Goal: Task Accomplishment & Management: Use online tool/utility

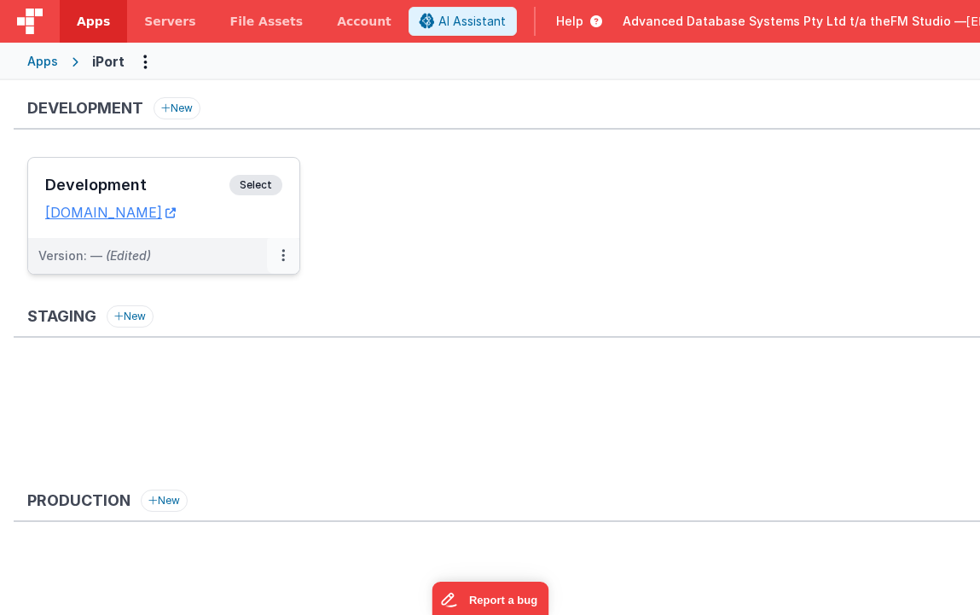
click at [285, 253] on button at bounding box center [283, 256] width 32 height 36
click at [206, 294] on link "Edit" at bounding box center [224, 294] width 150 height 31
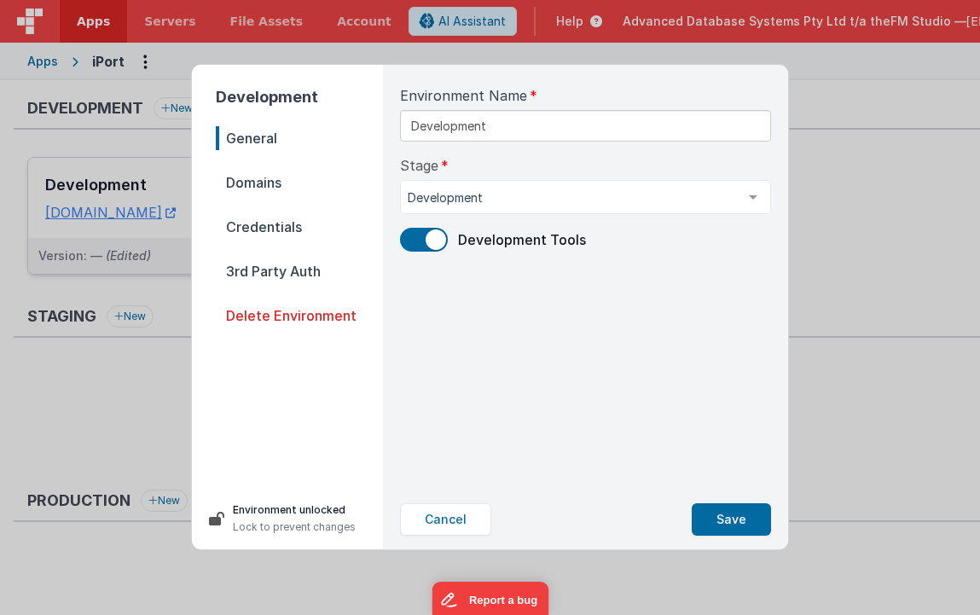
click at [261, 177] on span "Domains" at bounding box center [299, 183] width 167 height 24
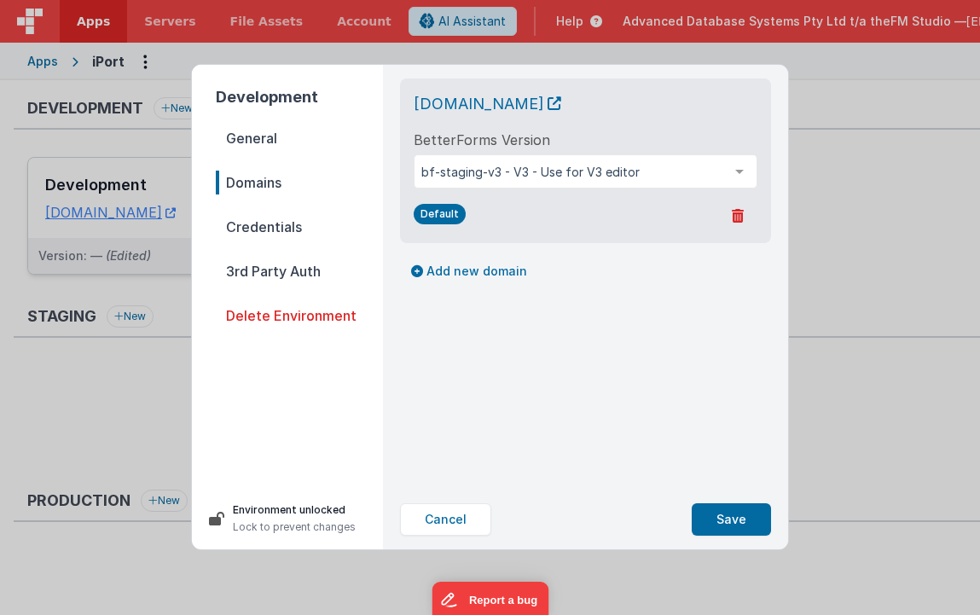
click at [254, 130] on span "General" at bounding box center [299, 138] width 167 height 24
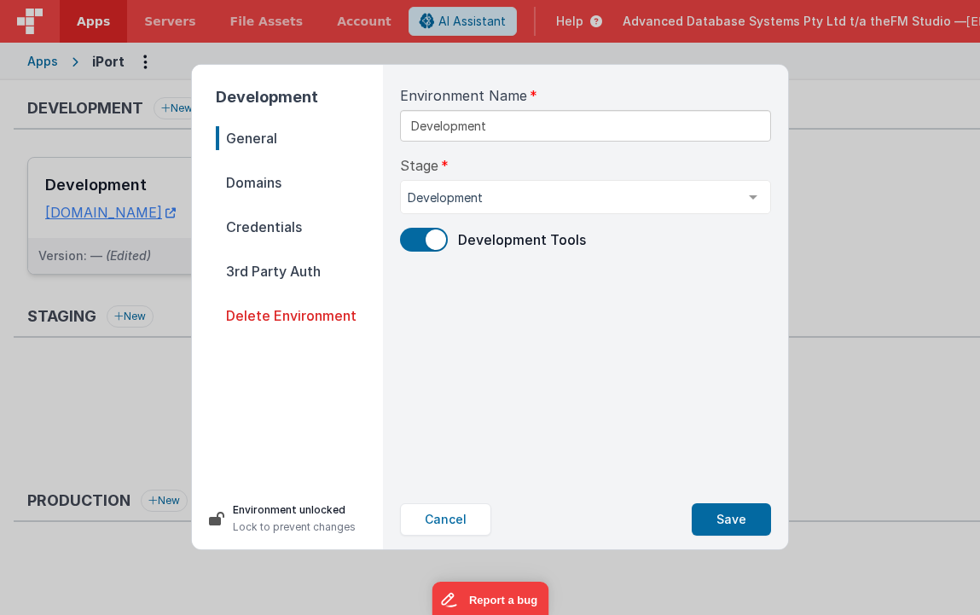
click at [259, 224] on span "Credentials" at bounding box center [299, 227] width 167 height 24
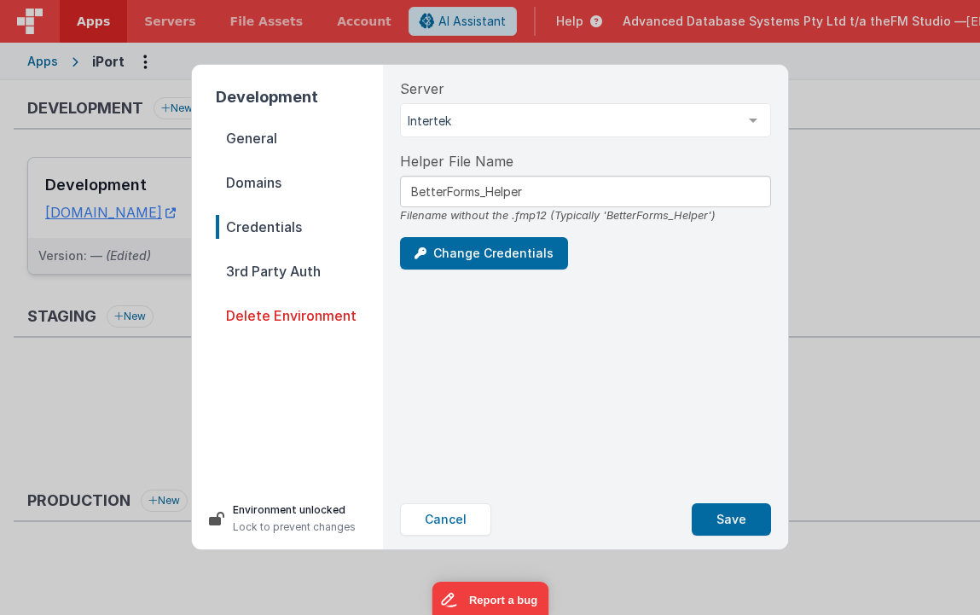
click at [274, 274] on span "3rd Party Auth" at bounding box center [299, 271] width 167 height 24
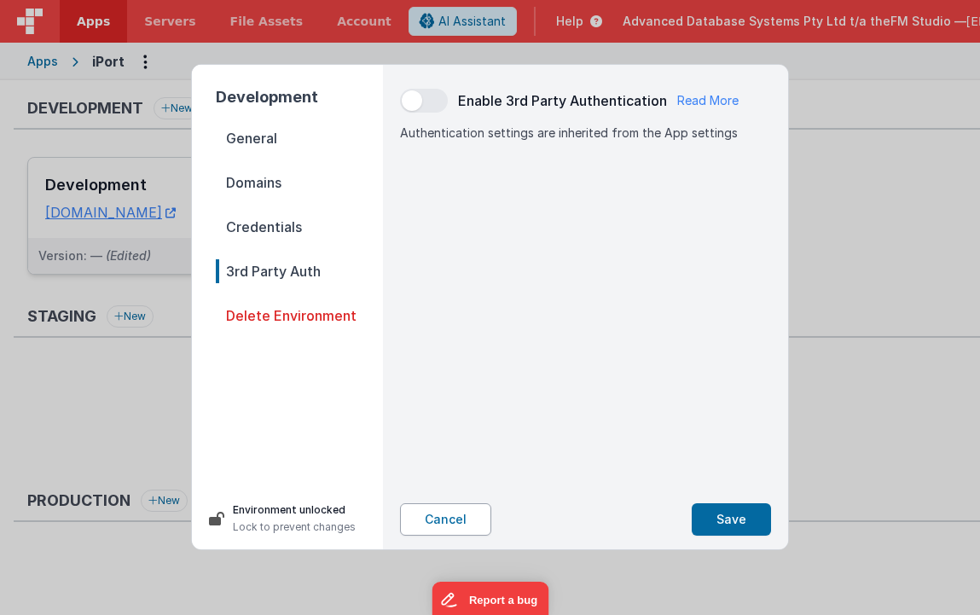
click at [439, 519] on button "Cancel" at bounding box center [445, 519] width 91 height 32
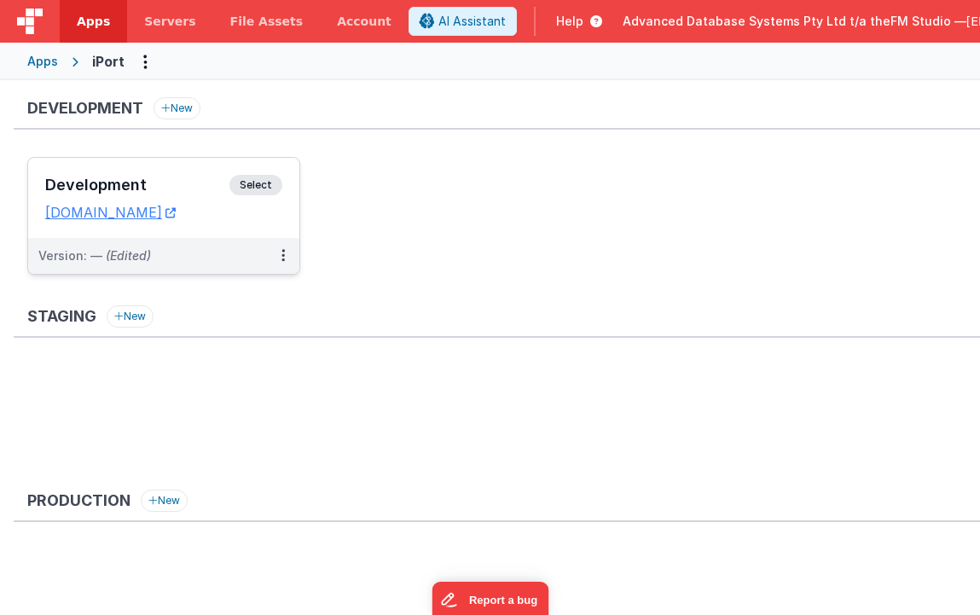
click at [97, 178] on h3 "Development" at bounding box center [137, 185] width 184 height 17
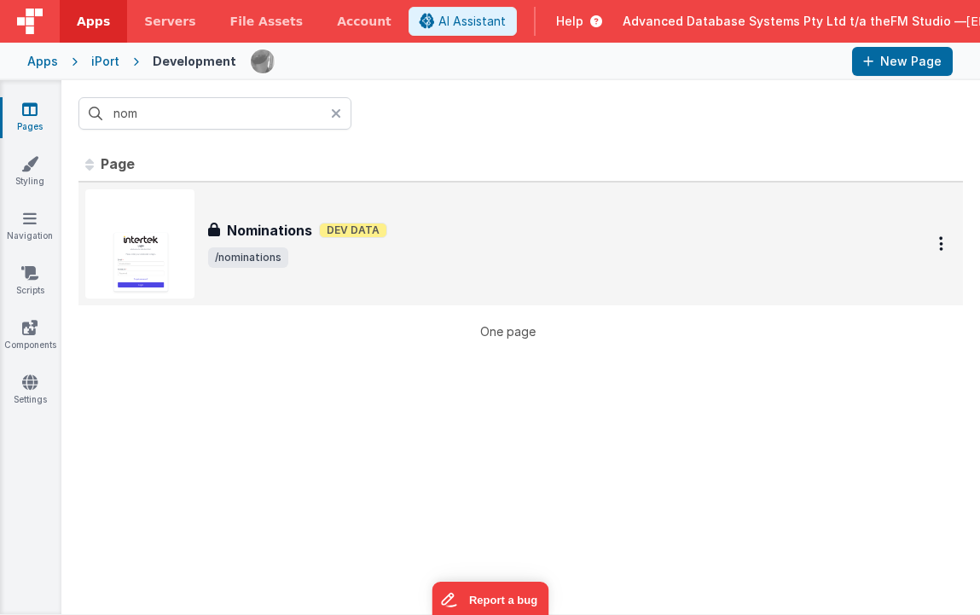
click at [250, 228] on h3 "Nominations" at bounding box center [269, 230] width 85 height 20
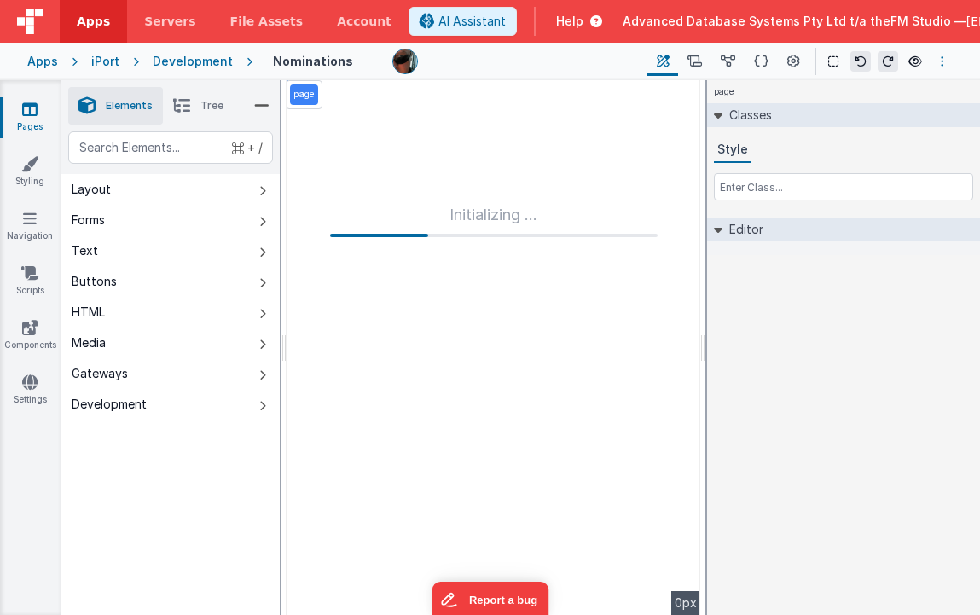
click at [941, 60] on icon "Options" at bounding box center [942, 61] width 3 height 12
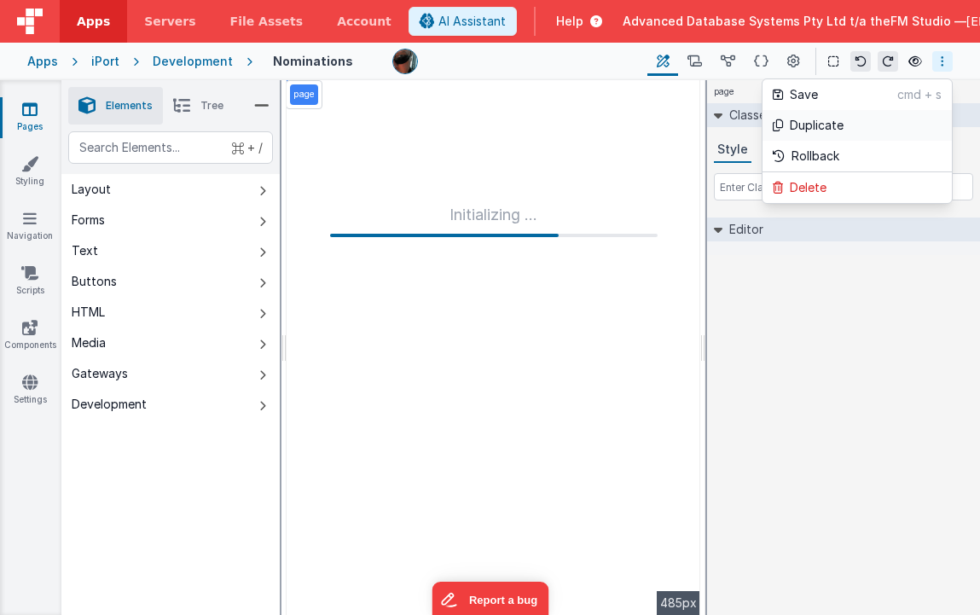
click at [829, 121] on p "Duplicate" at bounding box center [817, 125] width 54 height 17
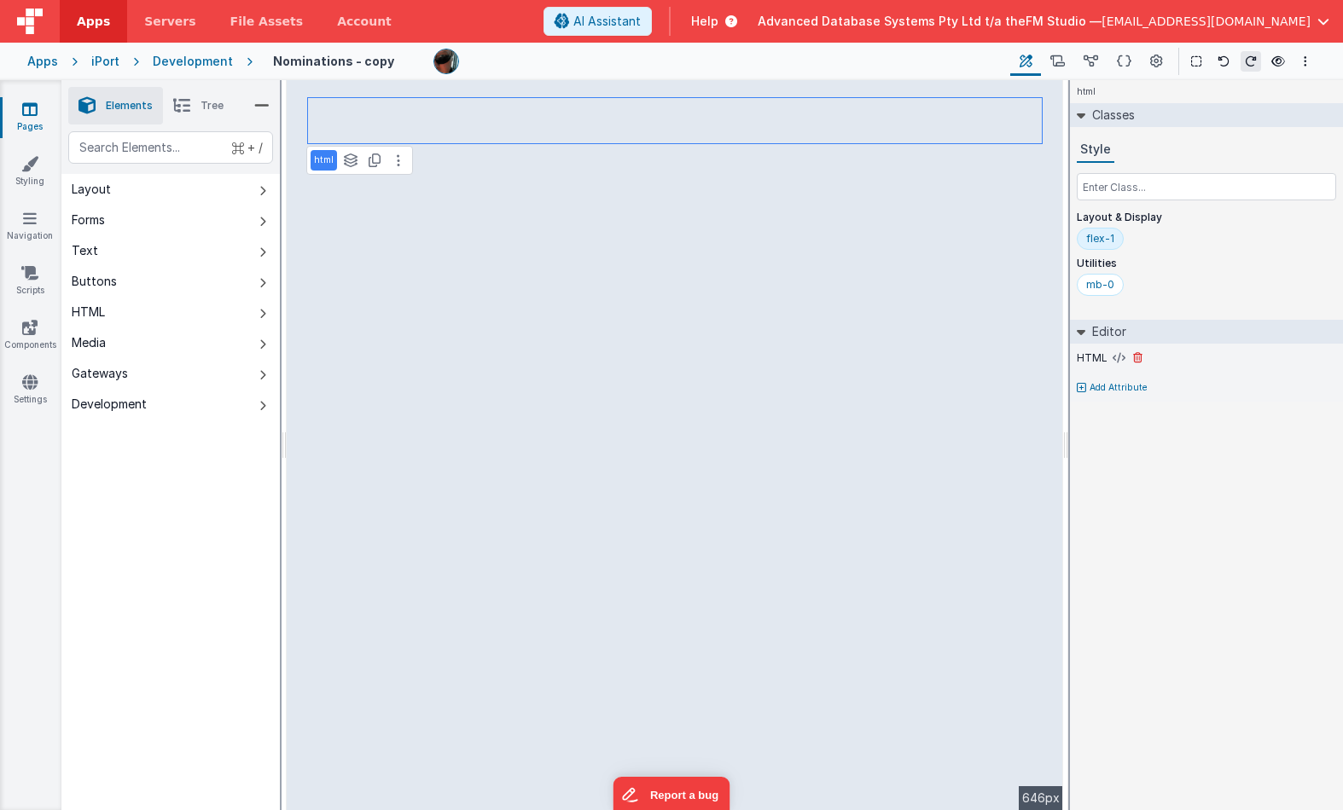
click at [979, 357] on label "HTML" at bounding box center [1092, 358] width 31 height 14
click at [979, 59] on icon at bounding box center [1156, 62] width 13 height 18
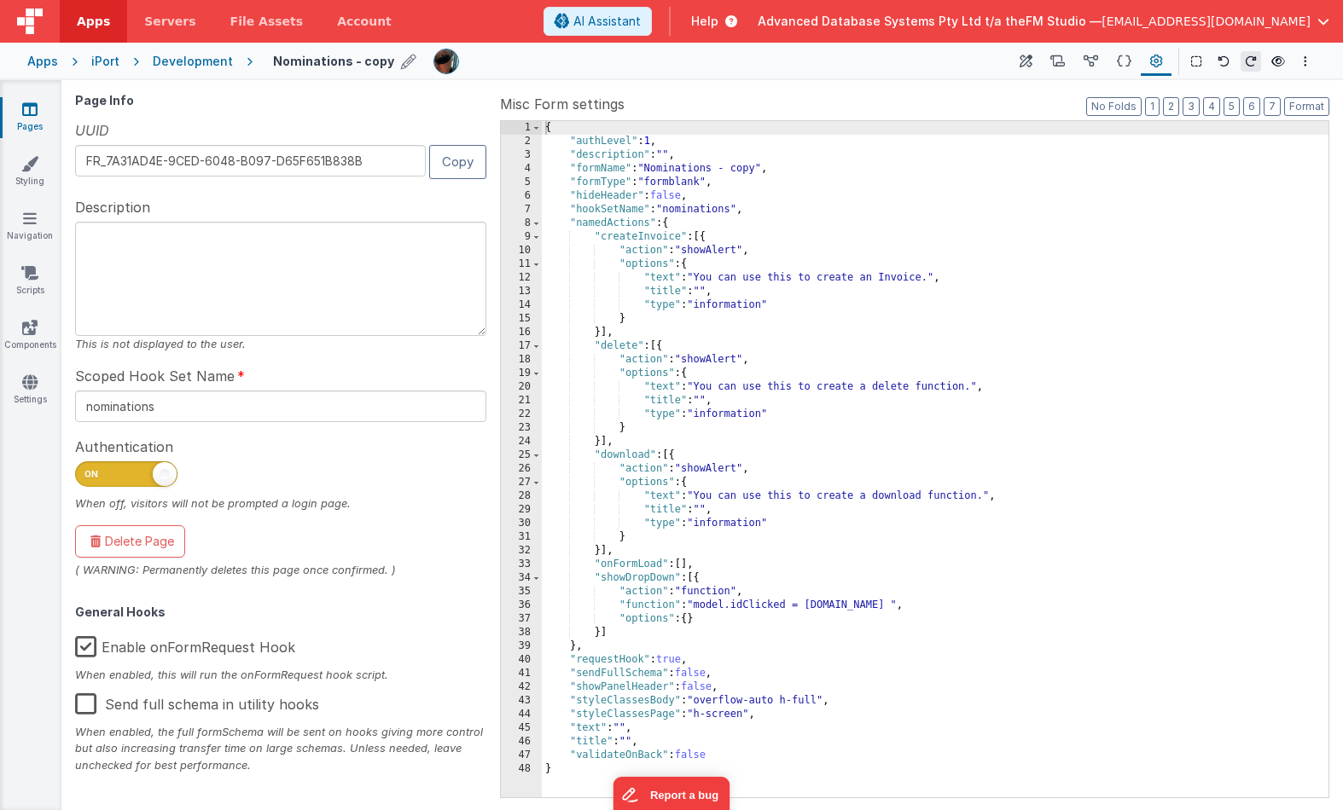
click at [401, 60] on icon at bounding box center [408, 61] width 15 height 24
click at [370, 61] on input "Nominations - copy" at bounding box center [379, 62] width 212 height 26
type input "FCL"
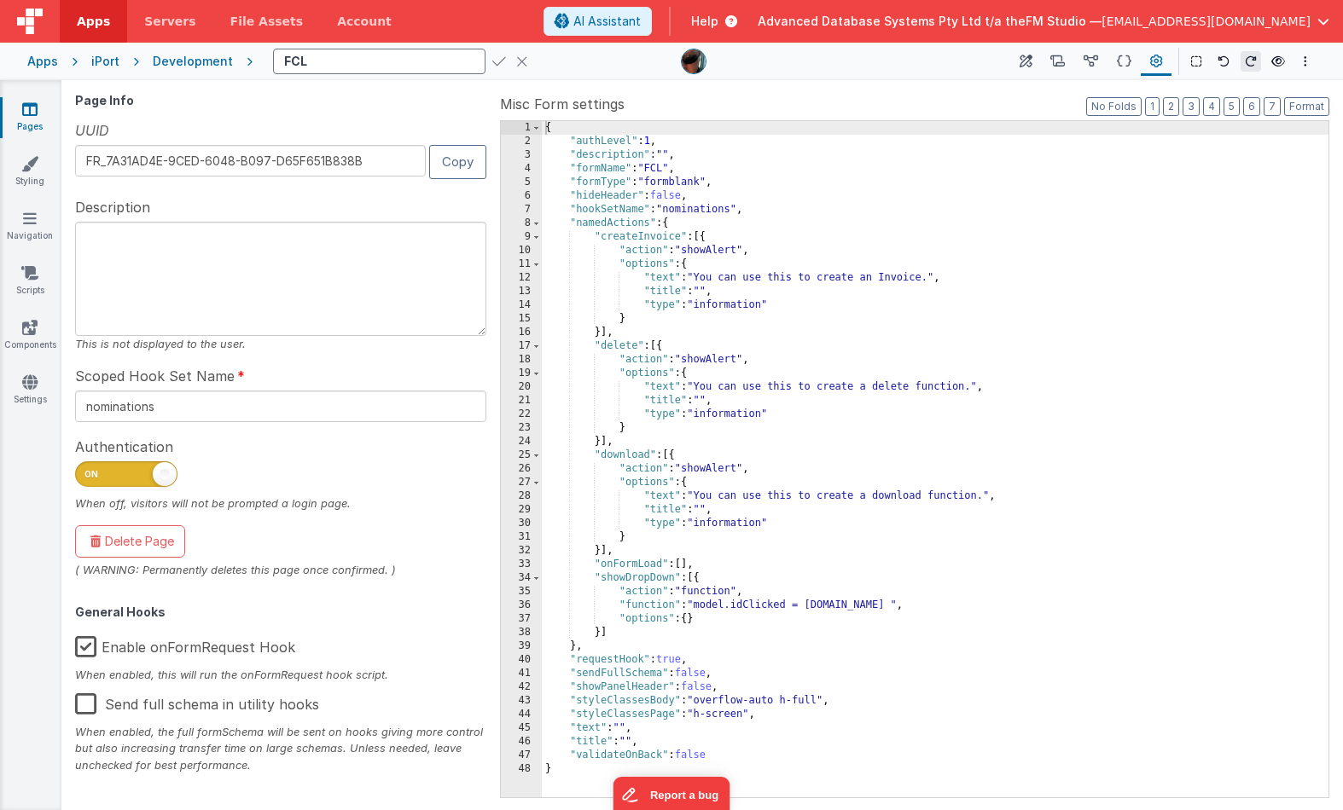
click at [492, 60] on icon at bounding box center [499, 61] width 14 height 24
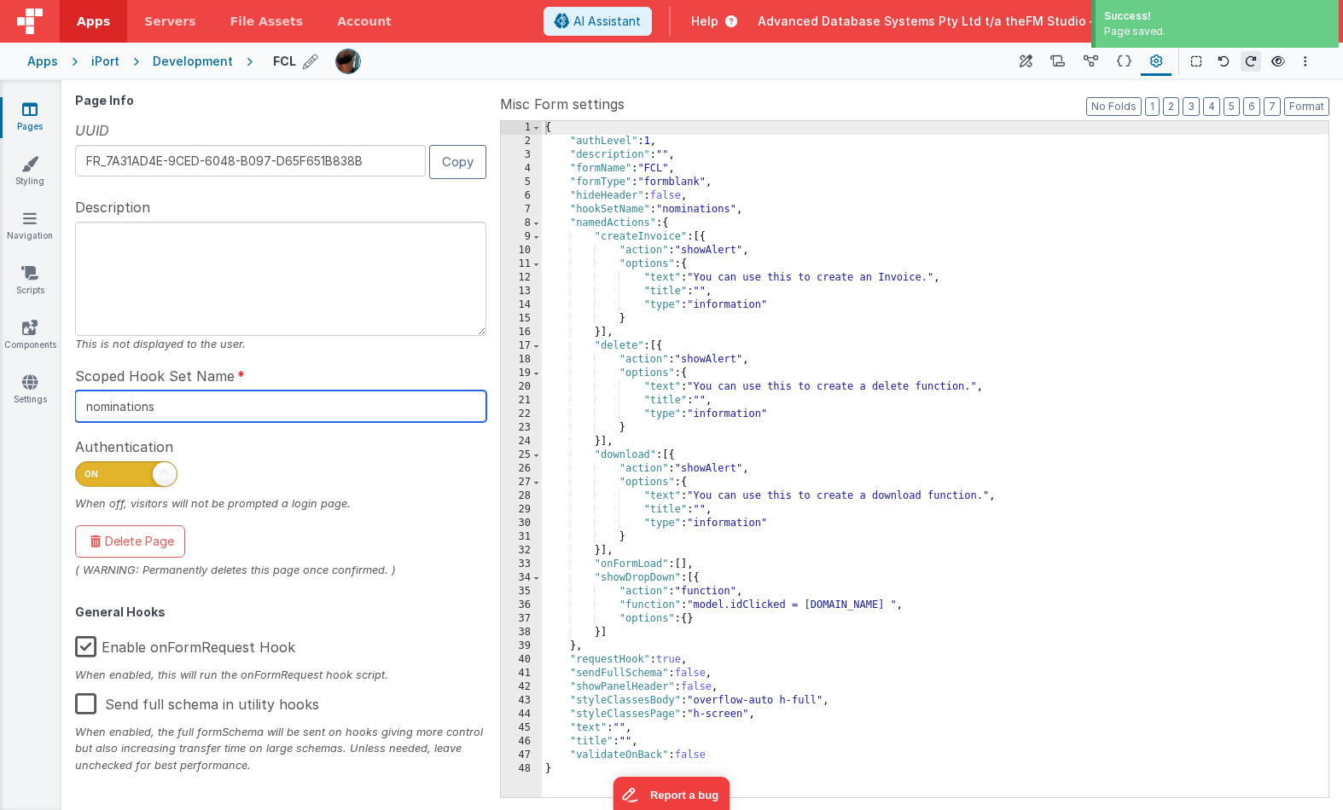
click at [124, 409] on input "nominations" at bounding box center [280, 407] width 411 height 32
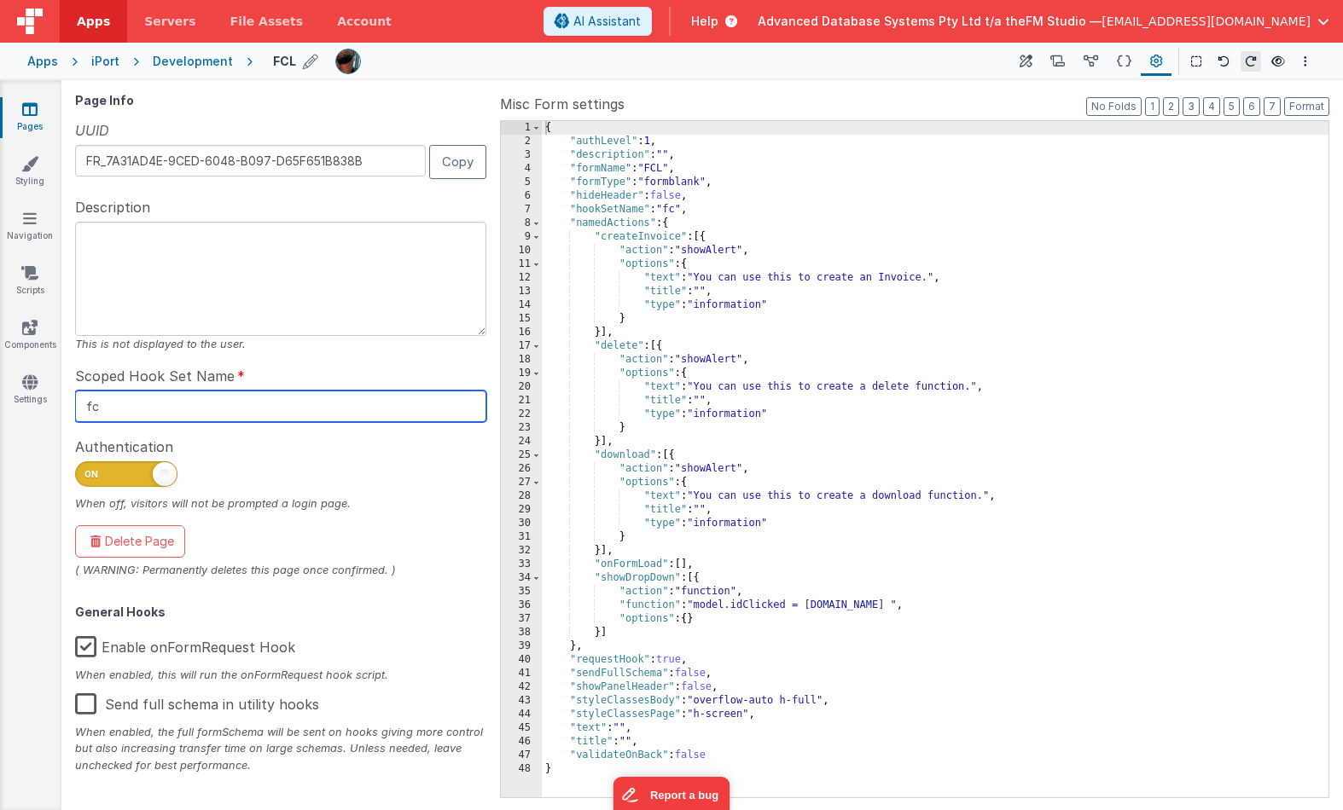
type input "fcl"
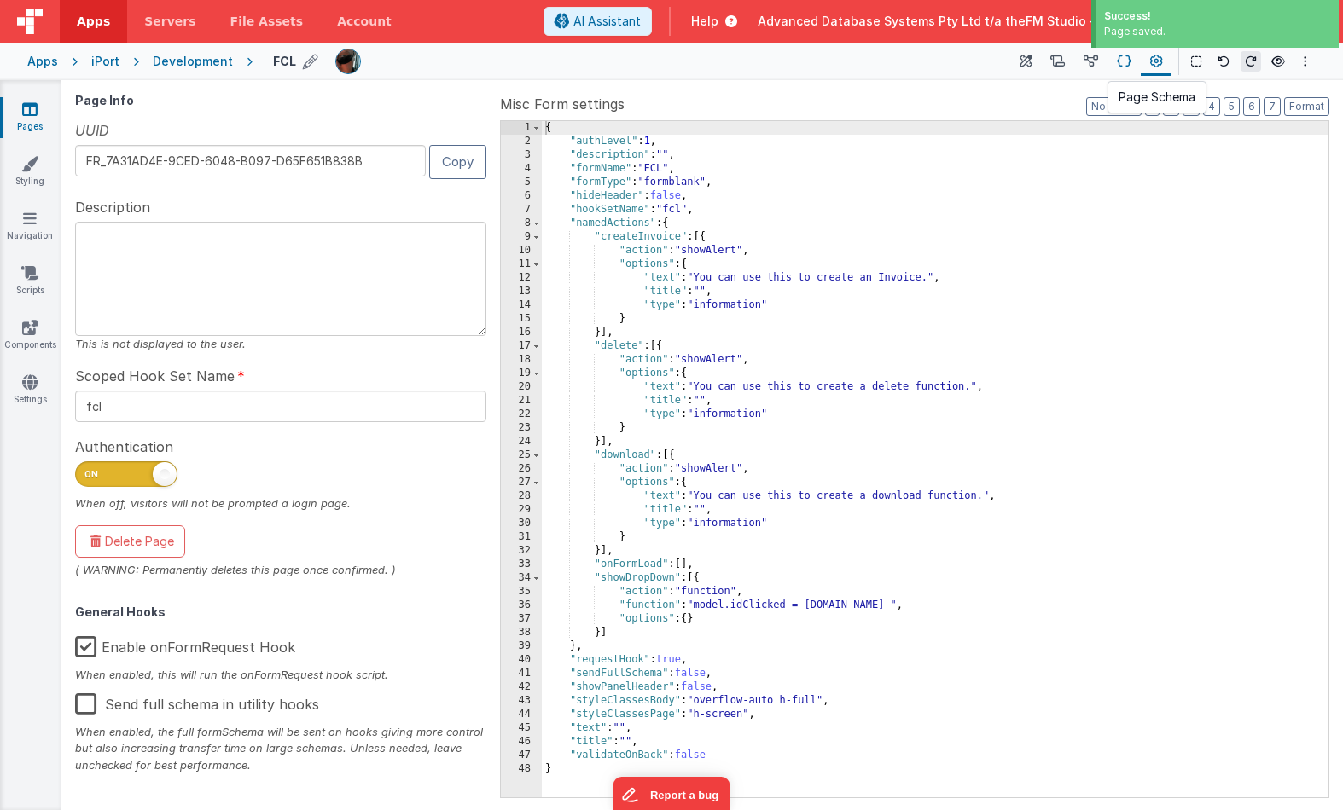
click at [979, 59] on icon at bounding box center [1124, 62] width 15 height 18
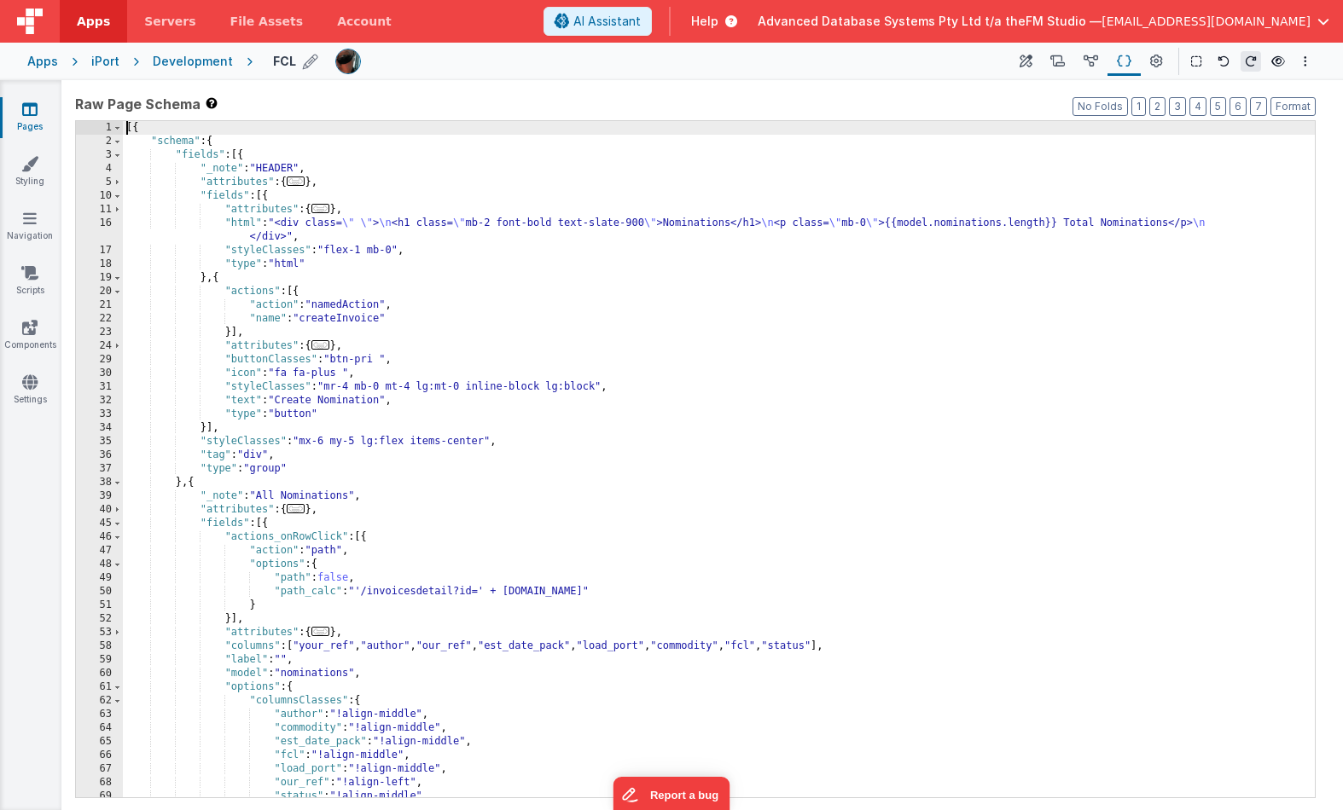
click at [979, 224] on div "[{ "schema" : { "fields" : [{ "_note" : "HEADER" , "attributes" : { ... } , "fi…" at bounding box center [719, 473] width 1192 height 704
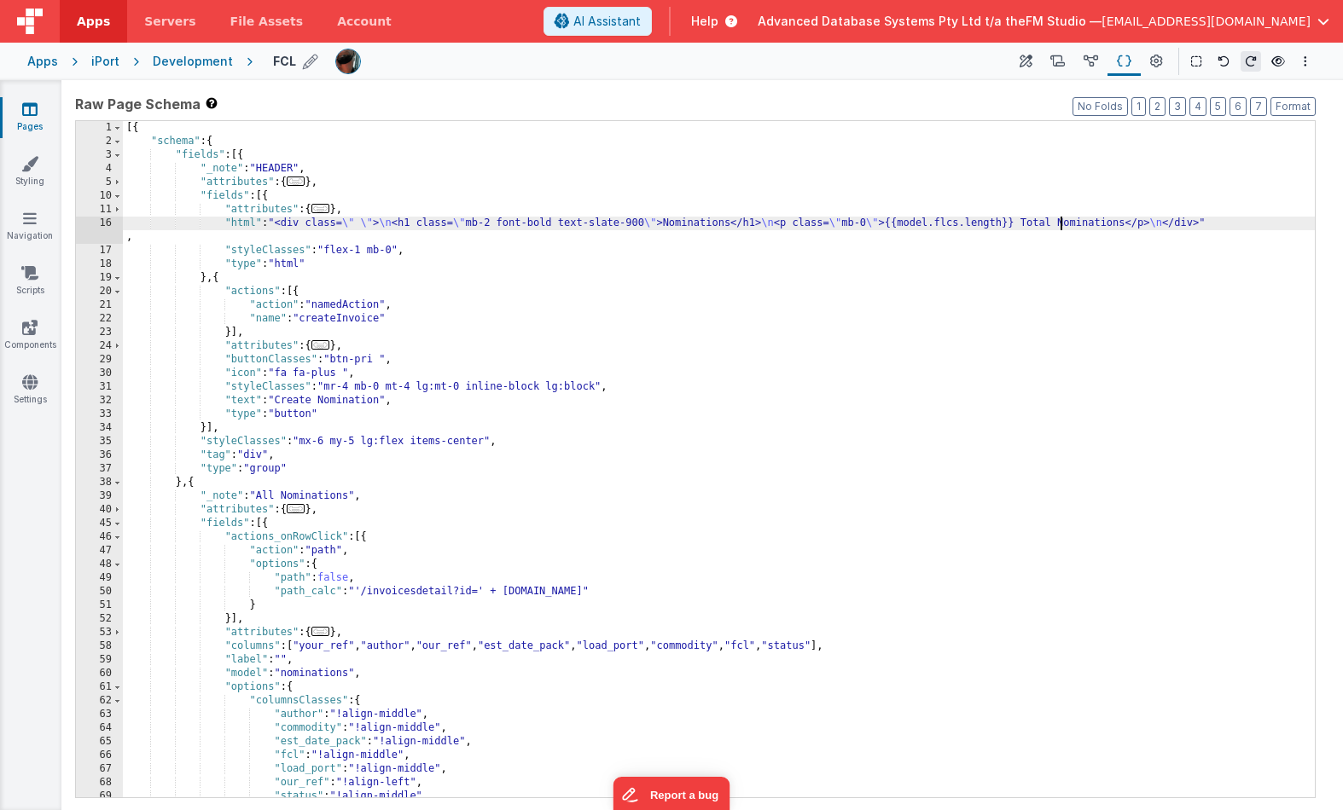
click at [979, 222] on div "[{ "schema" : { "fields" : [{ "_note" : "HEADER" , "attributes" : { ... } , "fi…" at bounding box center [719, 473] width 1192 height 704
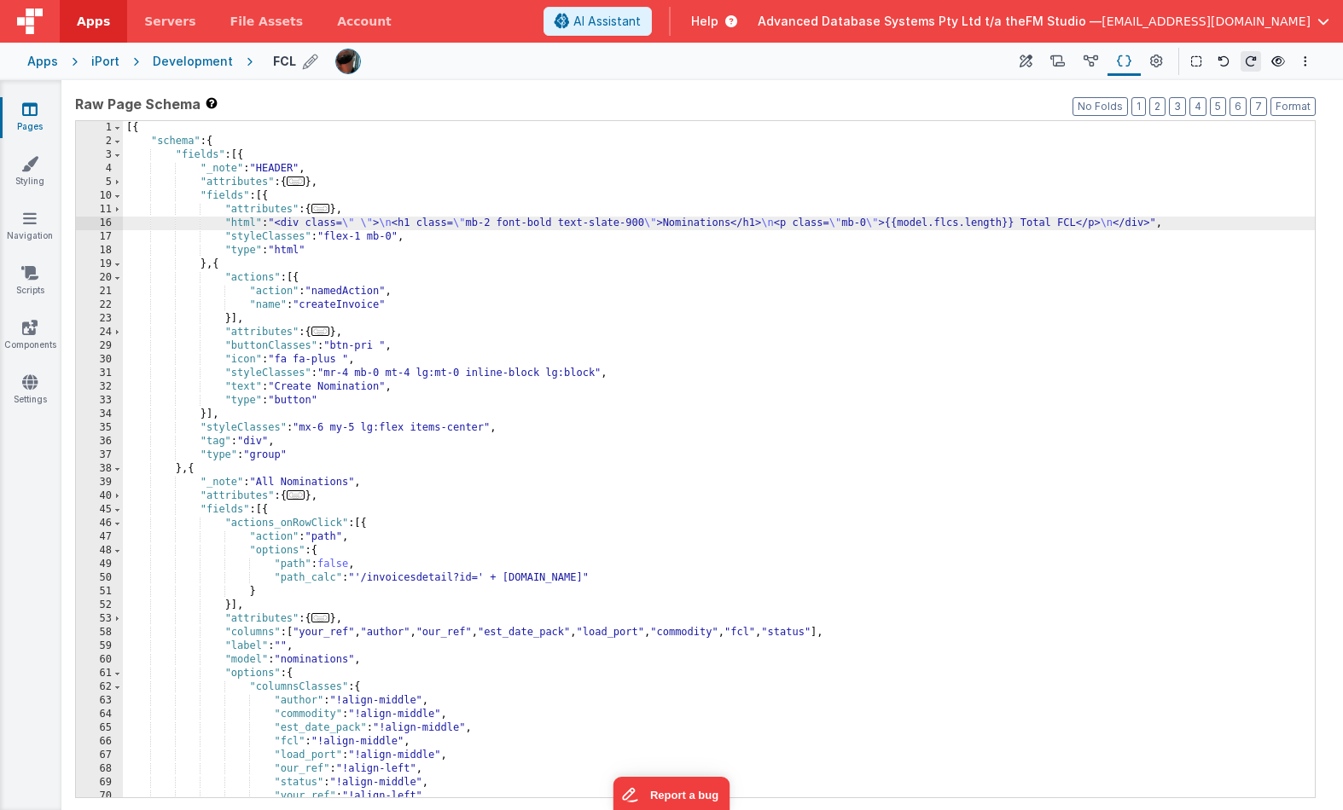
click at [748, 223] on div "[{ "schema" : { "fields" : [{ "_note" : "HEADER" , "attributes" : { ... } , "fi…" at bounding box center [719, 473] width 1192 height 704
click at [321, 484] on div "[{ "schema" : { "fields" : [{ "_note" : "HEADER" , "attributes" : { ... } , "fi…" at bounding box center [719, 473] width 1192 height 704
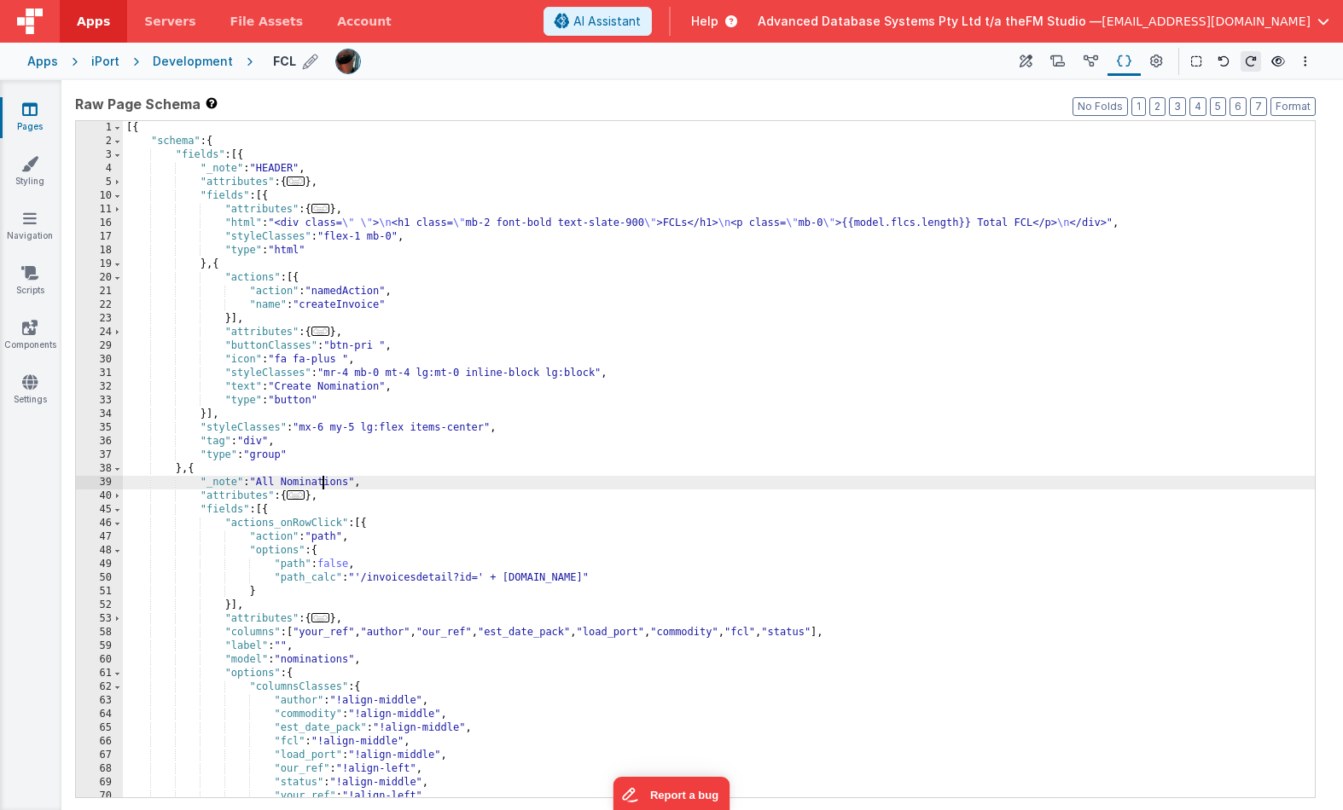
click at [321, 484] on div "[{ "schema" : { "fields" : [{ "_note" : "HEADER" , "attributes" : { ... } , "fi…" at bounding box center [719, 473] width 1192 height 704
click at [979, 224] on div "[{ "schema" : { "fields" : [{ "_note" : "HEADER" , "attributes" : { ... } , "fi…" at bounding box center [719, 473] width 1192 height 704
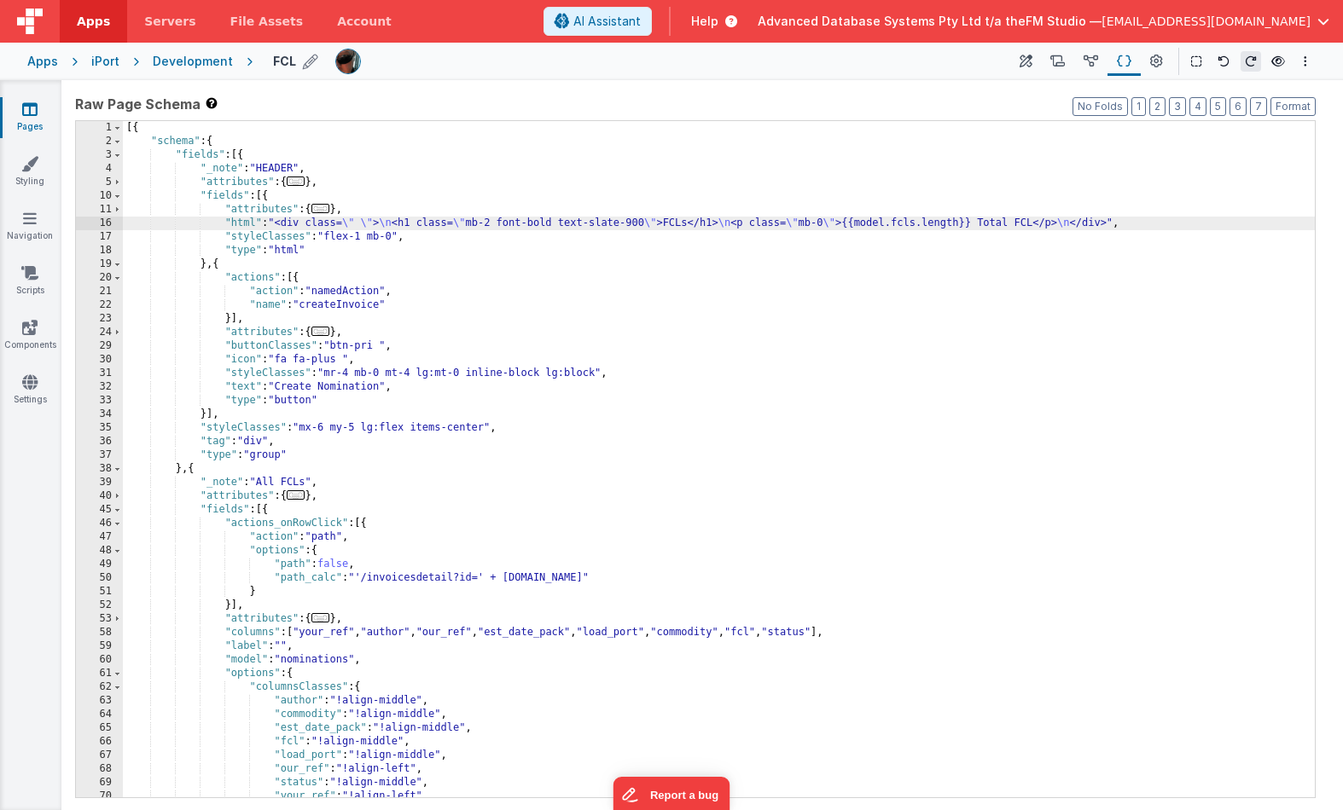
click at [261, 479] on div "[{ "schema" : { "fields" : [{ "_note" : "HEADER" , "attributes" : { ... } , "fi…" at bounding box center [719, 473] width 1192 height 704
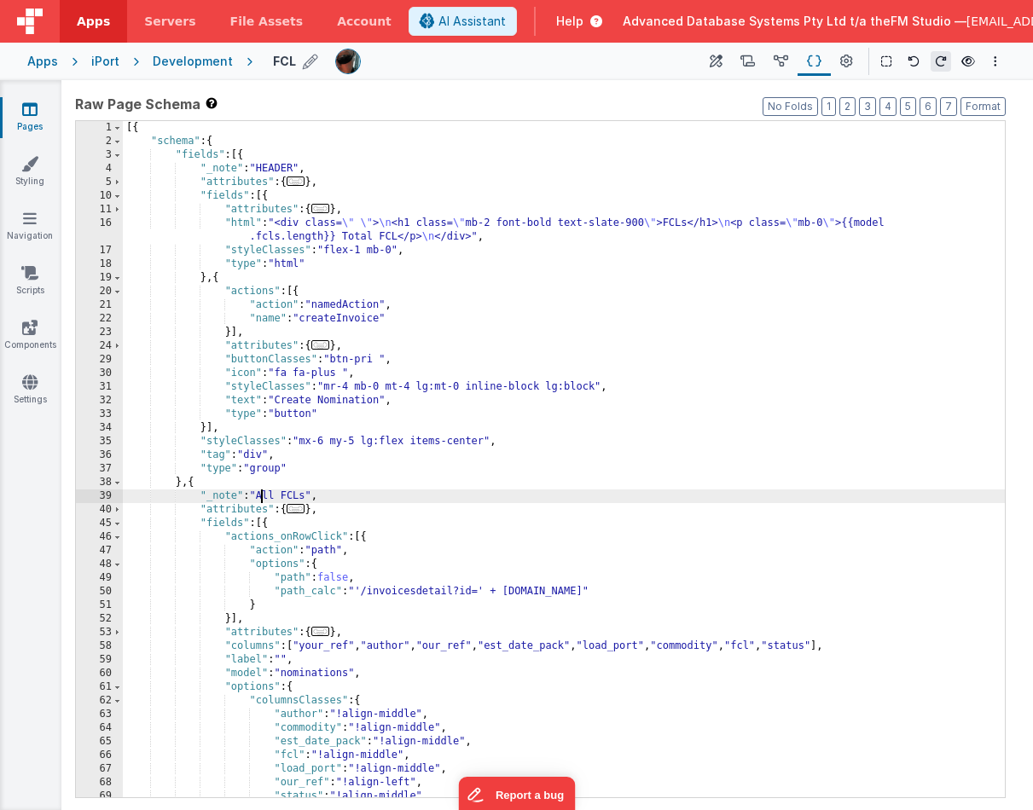
click at [309, 495] on div "[{ "schema" : { "fields" : [{ "_note" : "HEADER" , "attributes" : { ... } , "fi…" at bounding box center [564, 473] width 882 height 704
click at [498, 532] on div "[{ "schema" : { "fields" : [{ "_note" : "HEADER" , "attributes" : { ... } , "fi…" at bounding box center [564, 473] width 882 height 704
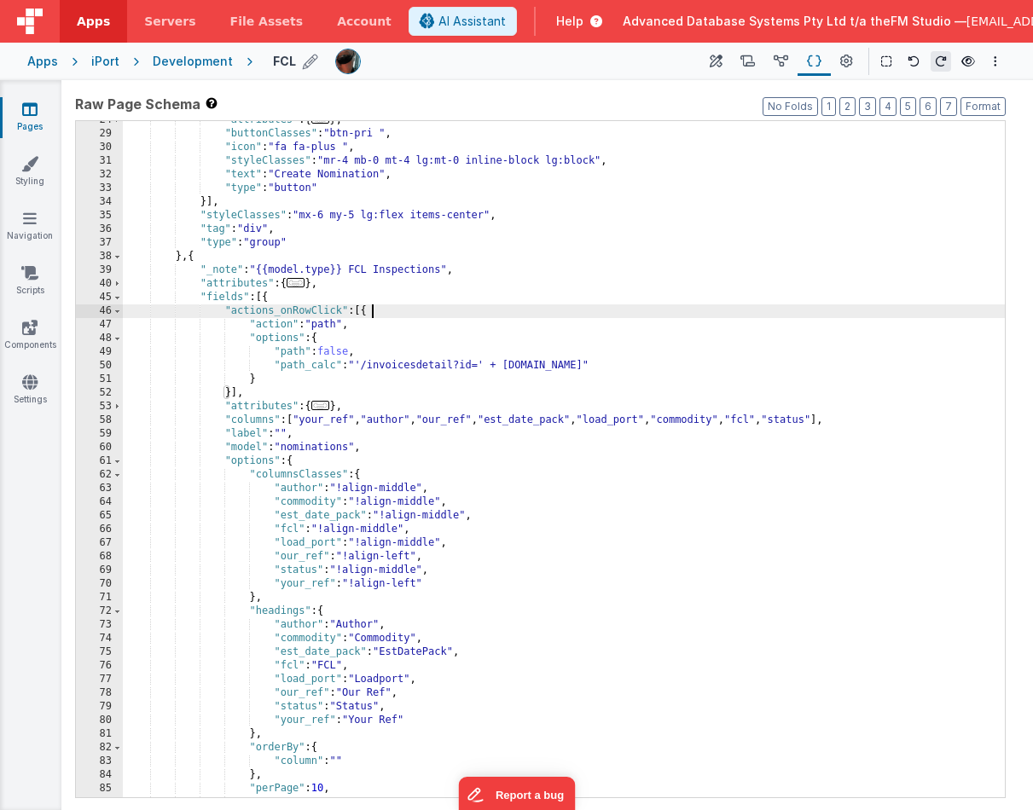
scroll to position [241, 0]
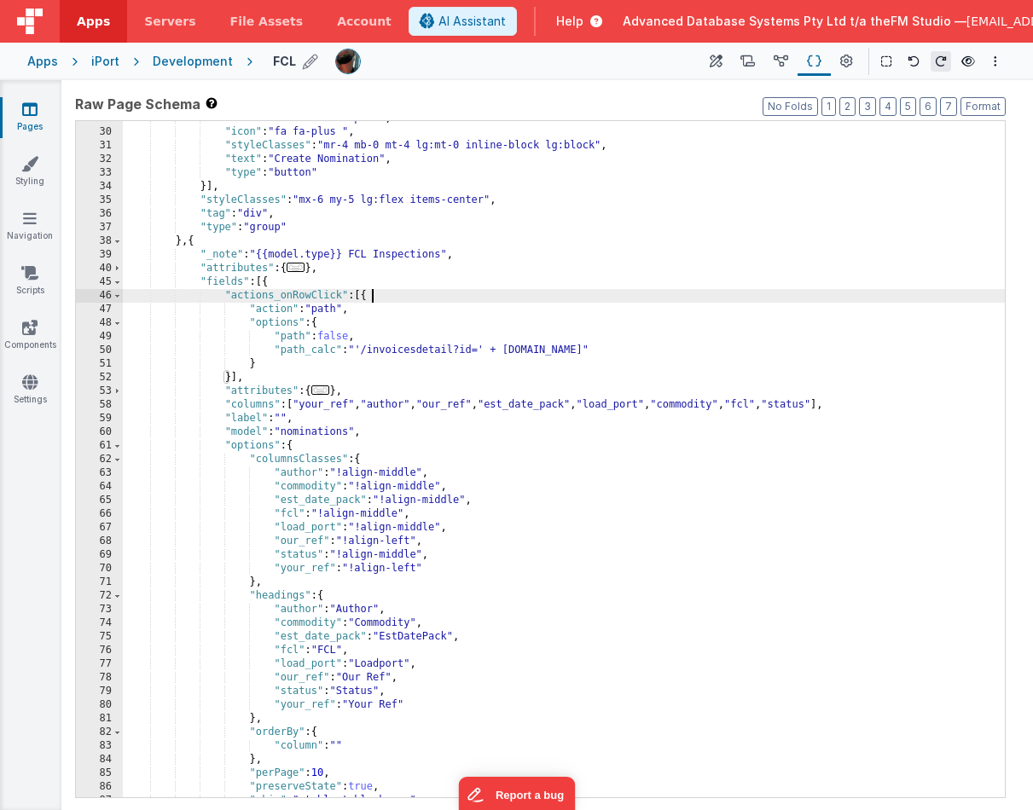
click at [391, 407] on div ""buttonClasses" : "btn-pri " , "icon" : "fa fa-plus " , "styleClasses" : "mr-4 …" at bounding box center [564, 464] width 882 height 704
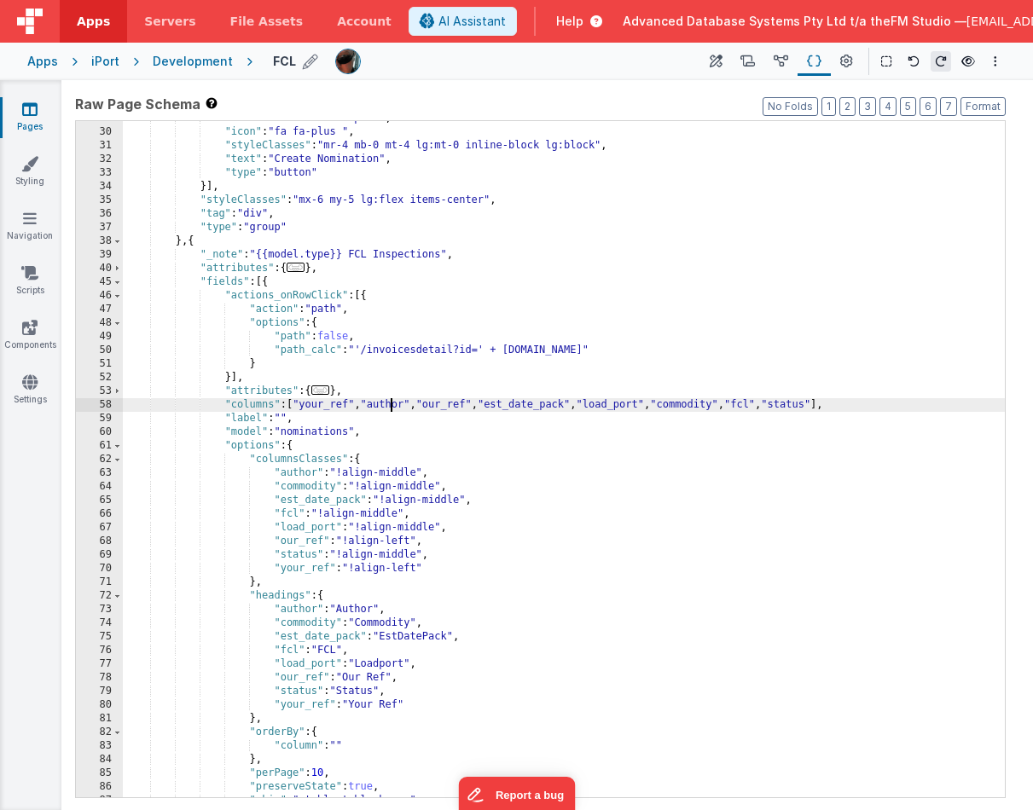
click at [391, 407] on div ""buttonClasses" : "btn-pri " , "icon" : "fa fa-plus " , "styleClasses" : "mr-4 …" at bounding box center [564, 464] width 882 height 704
click at [432, 405] on div ""buttonClasses" : "btn-pri " , "icon" : "fa fa-plus " , "styleClasses" : "mr-4 …" at bounding box center [564, 464] width 882 height 704
click at [557, 406] on div ""buttonClasses" : "btn-pri " , "icon" : "fa fa-plus " , "styleClasses" : "mr-4 …" at bounding box center [564, 464] width 882 height 704
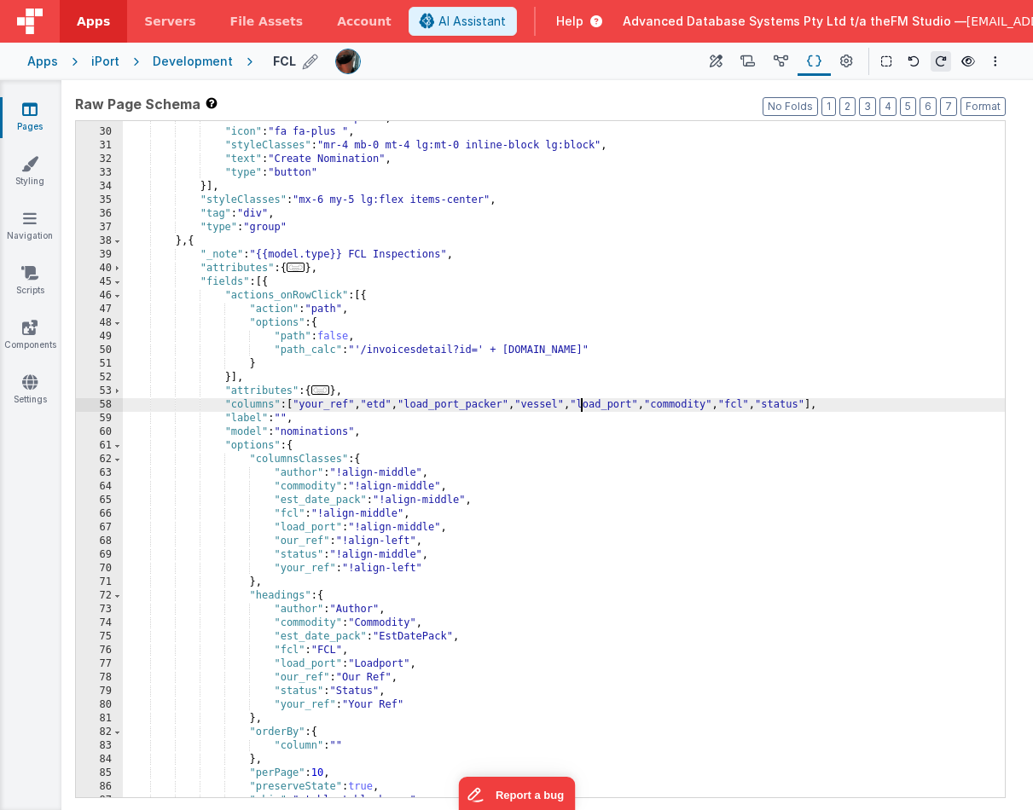
click at [622, 404] on div ""buttonClasses" : "btn-pri " , "icon" : "fa fa-plus " , "styleClasses" : "mr-4 …" at bounding box center [564, 464] width 882 height 704
click at [804, 409] on div ""buttonClasses" : "btn-pri " , "icon" : "fa fa-plus " , "styleClasses" : "mr-4 …" at bounding box center [564, 464] width 882 height 704
click at [821, 405] on div ""buttonClasses" : "btn-pri " , "icon" : "fa fa-plus " , "styleClasses" : "mr-4 …" at bounding box center [564, 464] width 882 height 704
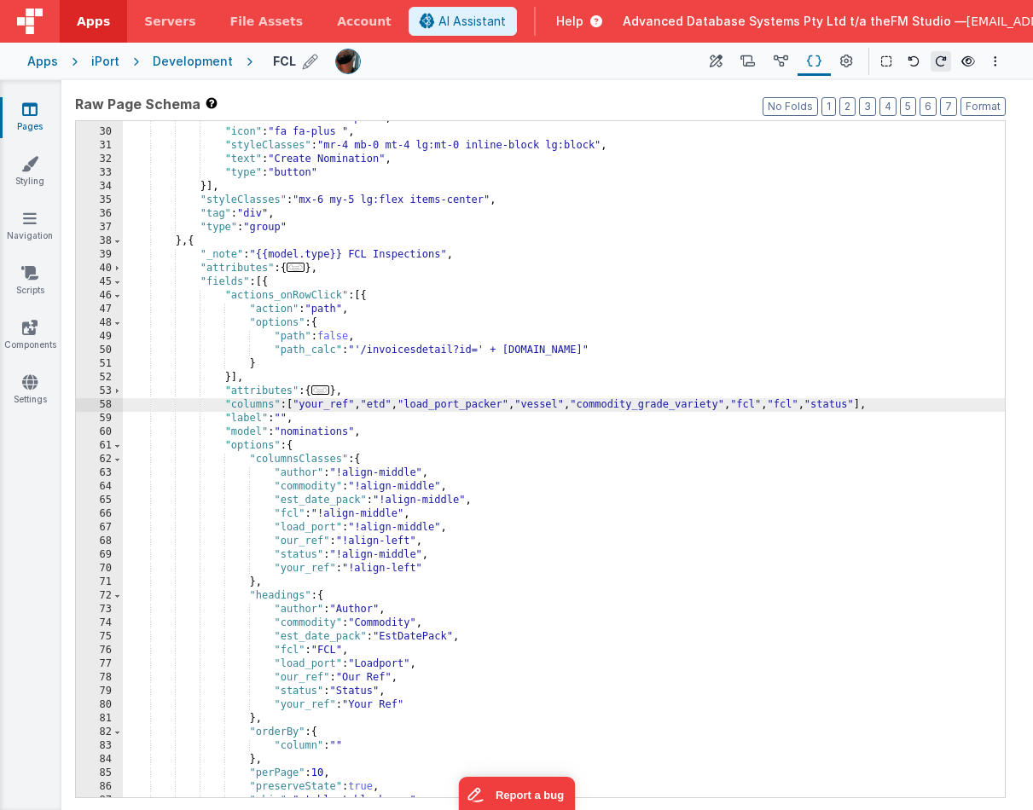
click at [821, 405] on div ""buttonClasses" : "btn-pri " , "icon" : "fa fa-plus " , "styleClasses" : "mr-4 …" at bounding box center [564, 464] width 882 height 704
click at [886, 408] on div ""buttonClasses" : "btn-pri " , "icon" : "fa fa-plus " , "styleClasses" : "mr-4 …" at bounding box center [564, 464] width 882 height 704
click at [957, 403] on div ""buttonClasses" : "btn-pri " , "icon" : "fa fa-plus " , "styleClasses" : "mr-4 …" at bounding box center [564, 464] width 882 height 704
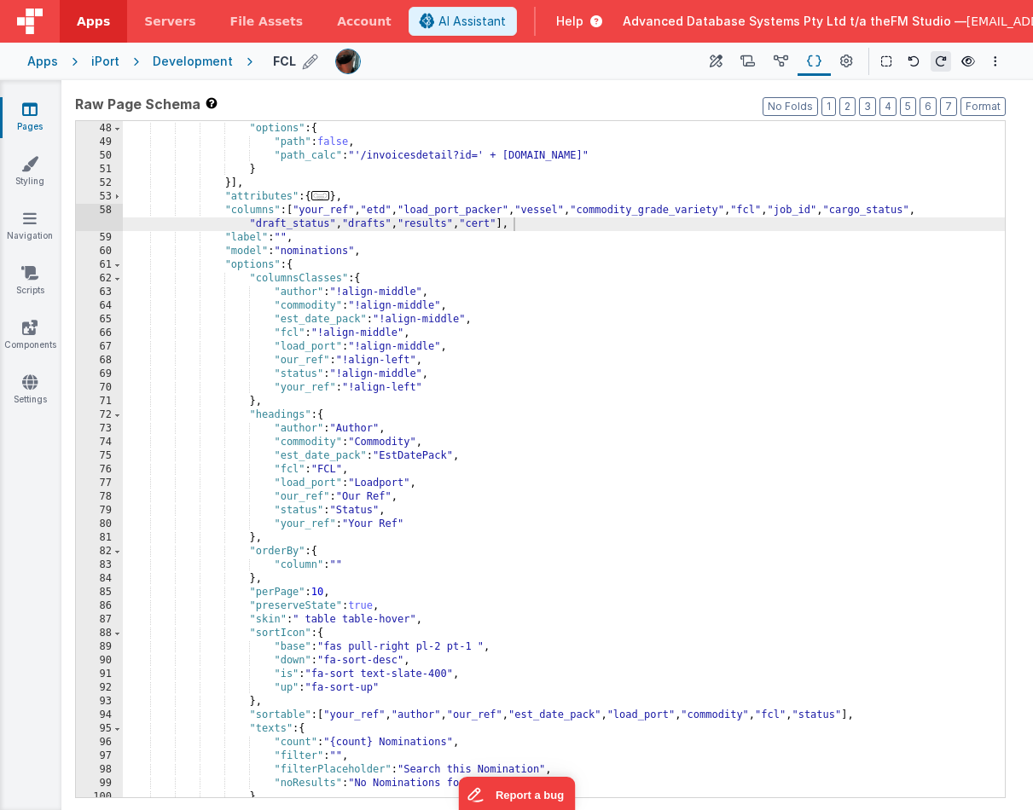
scroll to position [437, 0]
click at [328, 207] on div ""options" : { "path" : false , "path_calc" : "'/invoicesdetail?id=' + [DOMAIN_N…" at bounding box center [564, 473] width 882 height 704
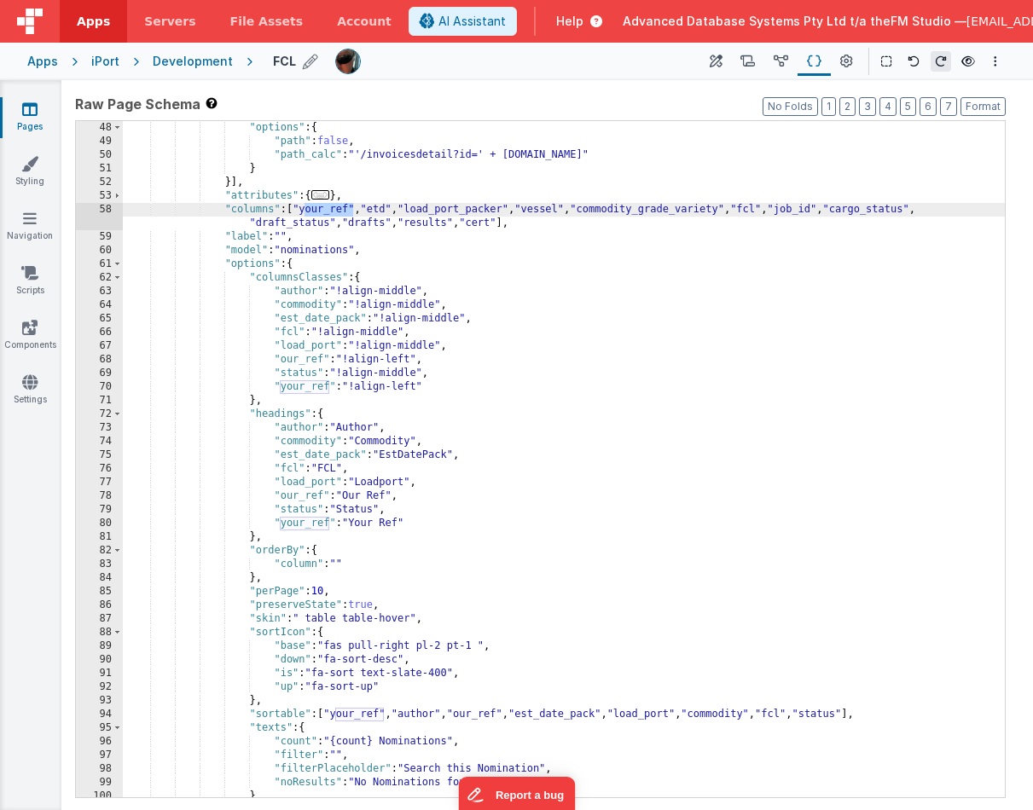
click at [293, 294] on div ""options" : { "path" : false , "path_calc" : "'/invoicesdetail?id=' + [DOMAIN_N…" at bounding box center [564, 473] width 882 height 704
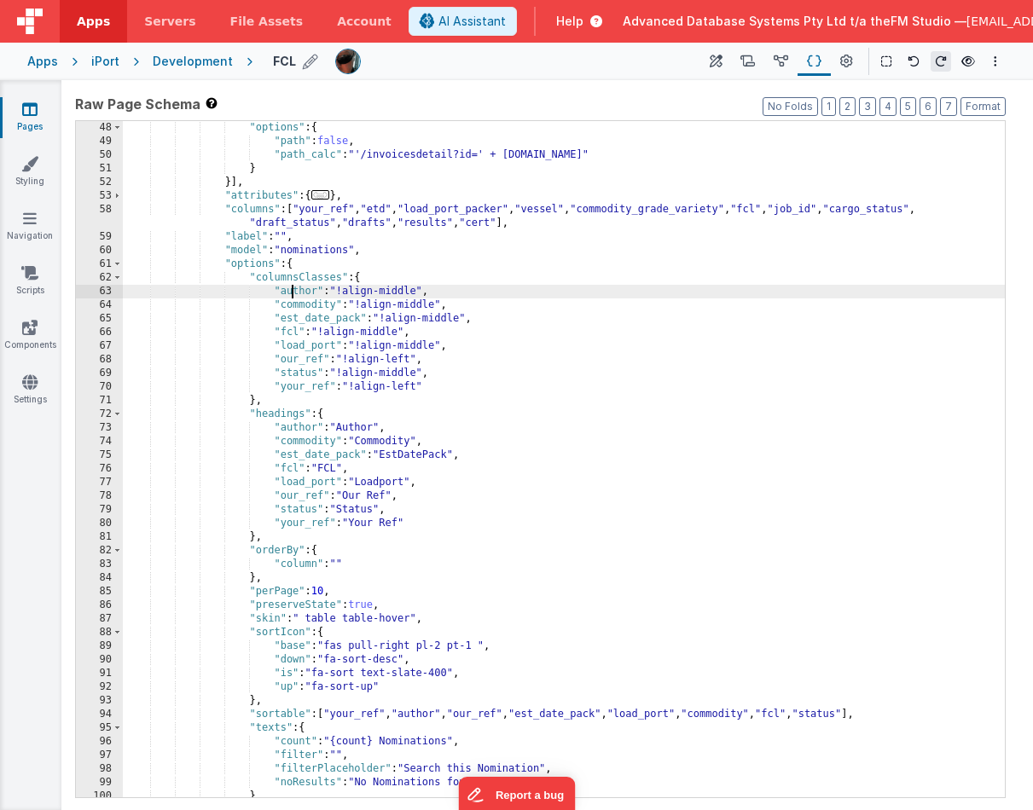
click at [293, 294] on div ""options" : { "path" : false , "path_calc" : "'/invoicesdetail?id=' + [DOMAIN_N…" at bounding box center [564, 473] width 882 height 704
click at [389, 209] on div ""options" : { "path" : false , "path_calc" : "'/invoicesdetail?id=' + [DOMAIN_N…" at bounding box center [564, 473] width 882 height 704
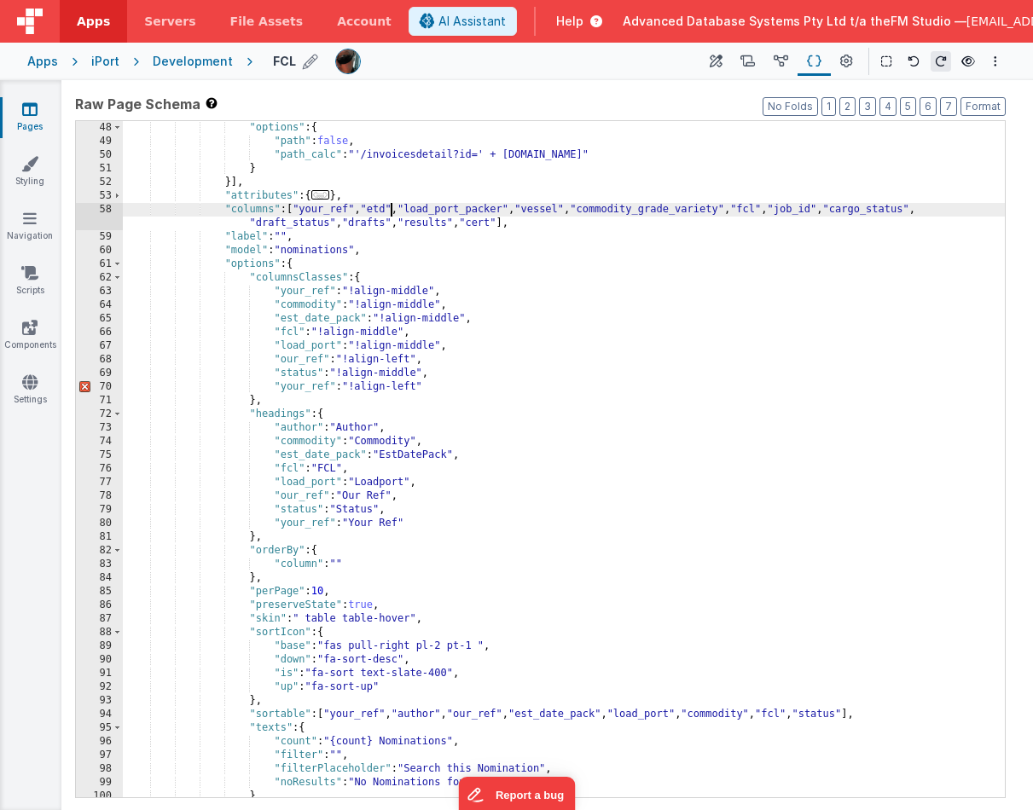
click at [389, 209] on div ""options" : { "path" : false , "path_calc" : "'/invoicesdetail?id=' + [DOMAIN_N…" at bounding box center [564, 473] width 882 height 704
click at [295, 306] on div ""options" : { "path" : false , "path_calc" : "'/invoicesdetail?id=' + [DOMAIN_N…" at bounding box center [564, 473] width 882 height 704
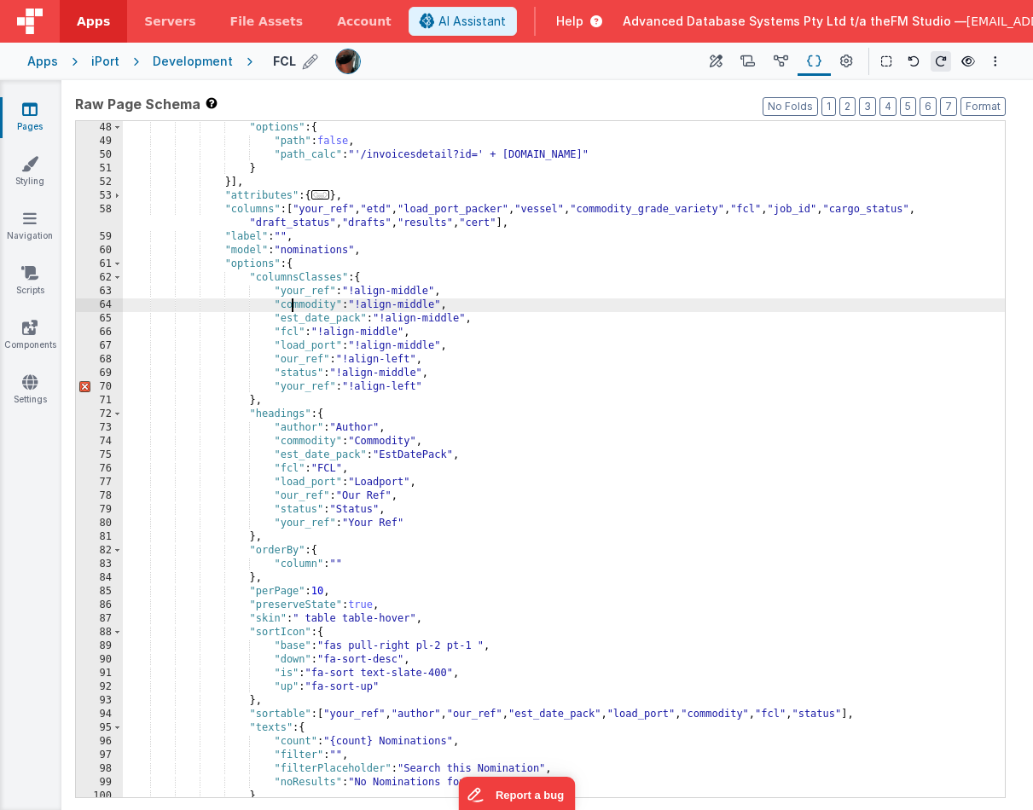
click at [295, 306] on div ""options" : { "path" : false , "path_calc" : "'/invoicesdetail?id=' + [DOMAIN_N…" at bounding box center [564, 473] width 882 height 704
click at [449, 208] on div ""options" : { "path" : false , "path_calc" : "'/invoicesdetail?id=' + [DOMAIN_N…" at bounding box center [564, 473] width 882 height 704
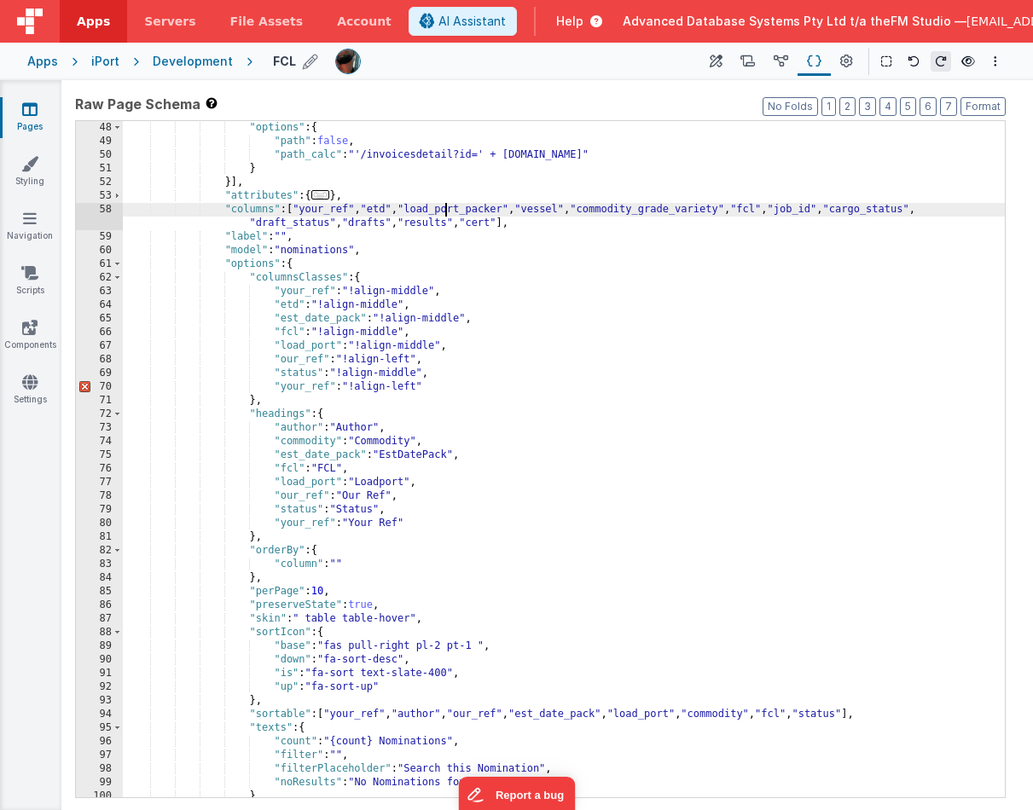
click at [449, 208] on div ""options" : { "path" : false , "path_calc" : "'/invoicesdetail?id=' + [DOMAIN_N…" at bounding box center [564, 473] width 882 height 704
click at [299, 322] on div ""options" : { "path" : false , "path_calc" : "'/invoicesdetail?id=' + [DOMAIN_N…" at bounding box center [564, 473] width 882 height 704
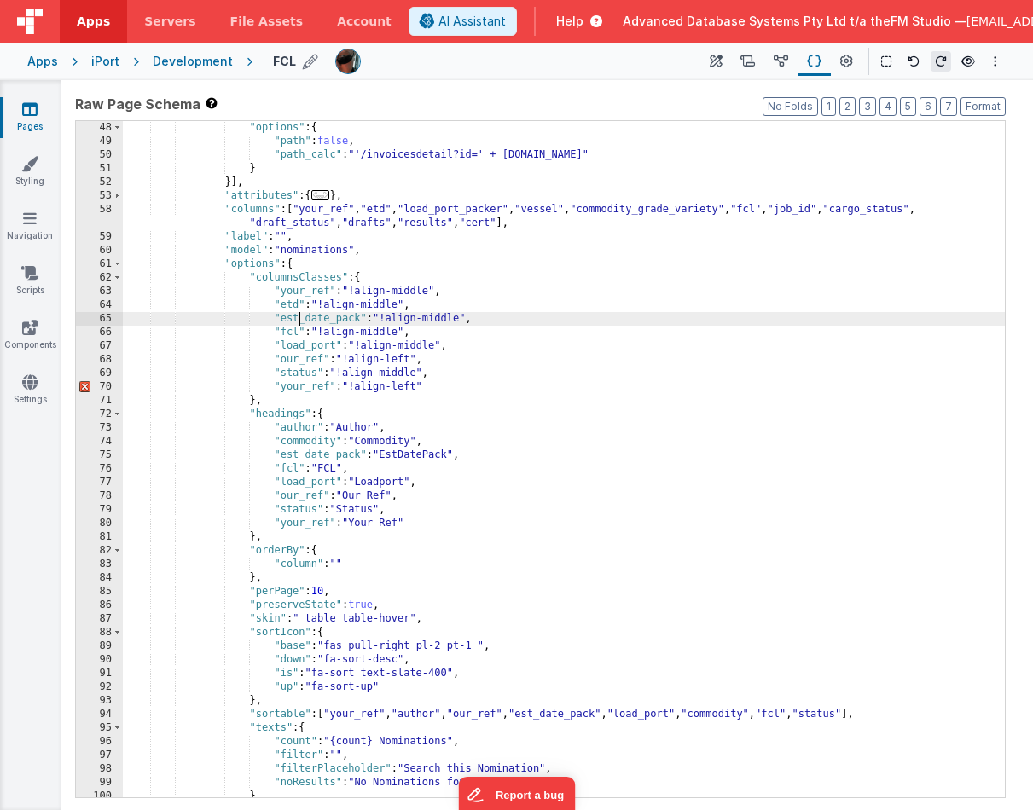
click at [299, 322] on div ""options" : { "path" : false , "path_calc" : "'/invoicesdetail?id=' + [DOMAIN_N…" at bounding box center [564, 473] width 882 height 704
click at [564, 208] on div ""options" : { "path" : false , "path_calc" : "'/invoicesdetail?id=' + [DOMAIN_N…" at bounding box center [564, 473] width 882 height 704
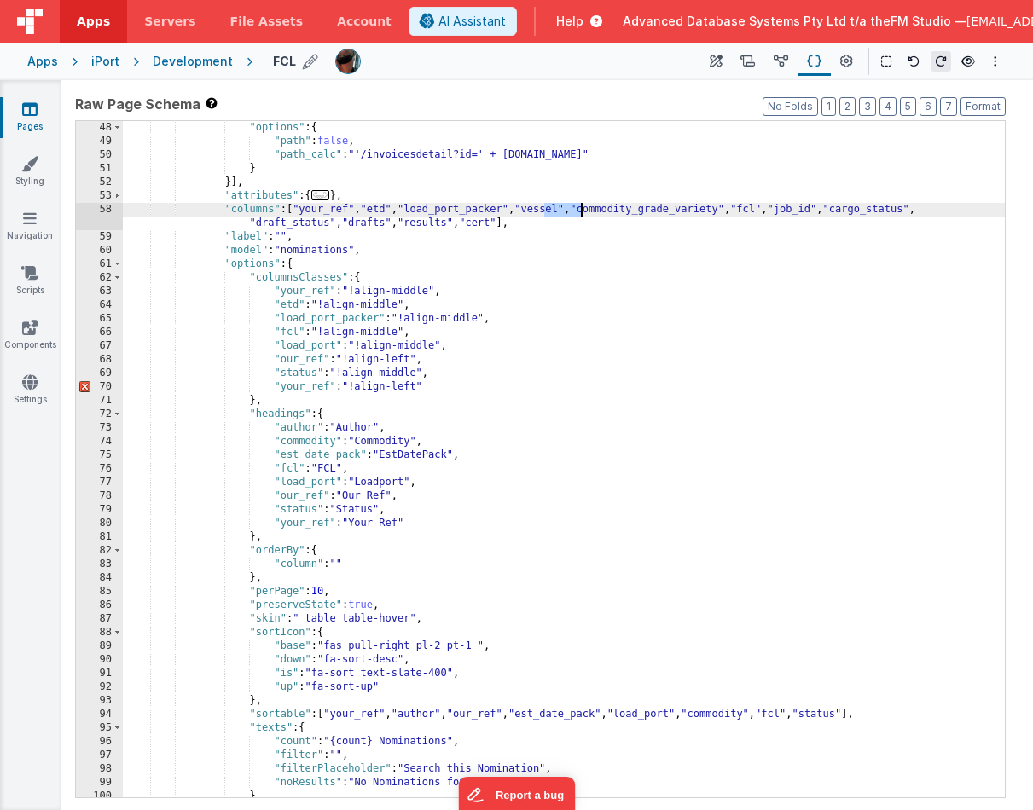
click at [290, 334] on div ""options" : { "path" : false , "path_calc" : "'/invoicesdetail?id=' + [DOMAIN_N…" at bounding box center [564, 473] width 882 height 704
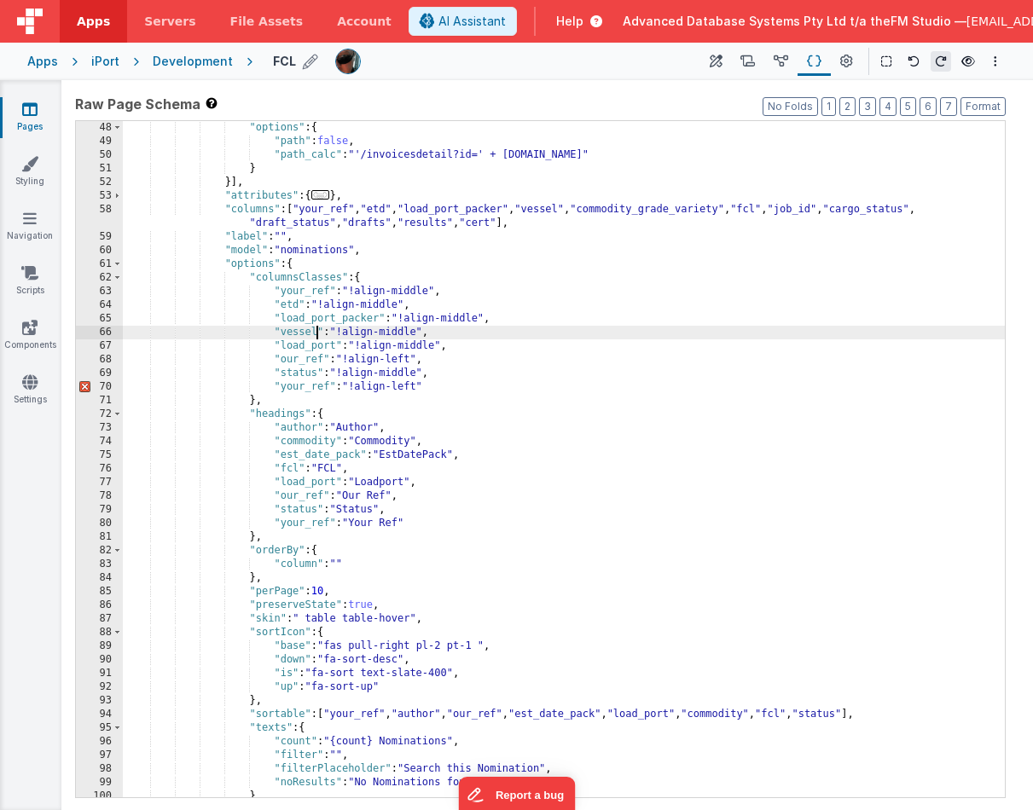
click at [628, 209] on div ""options" : { "path" : false , "path_calc" : "'/invoicesdetail?id=' + [DOMAIN_N…" at bounding box center [564, 473] width 882 height 704
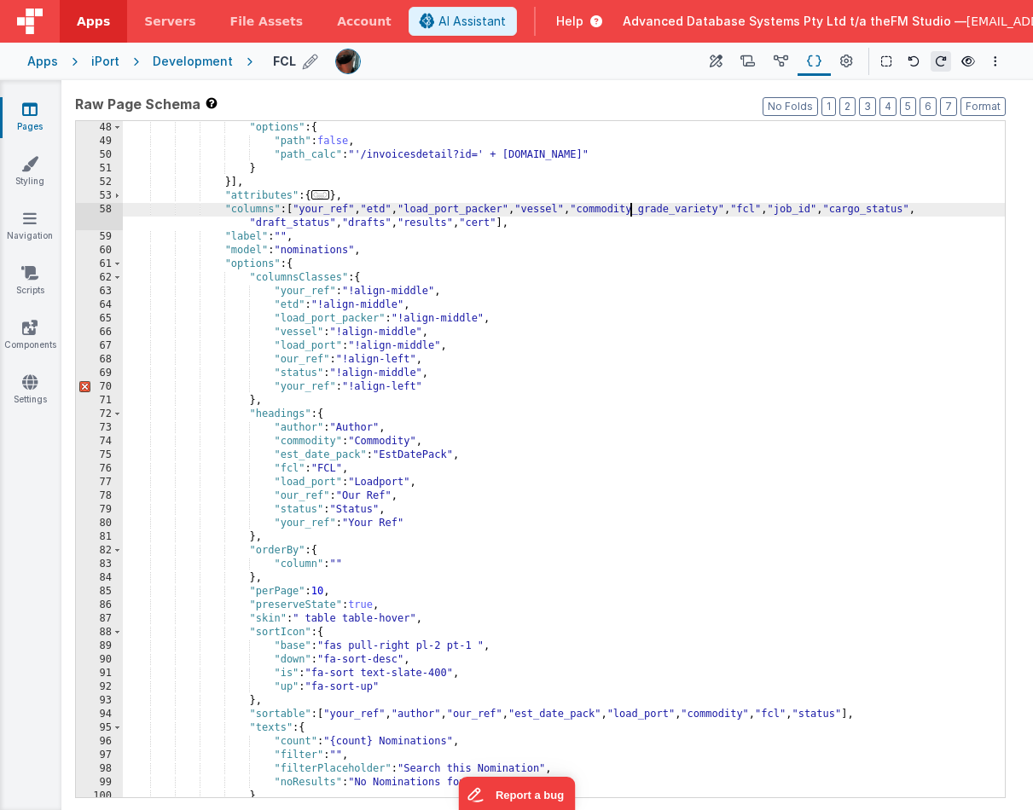
click at [628, 209] on div ""options" : { "path" : false , "path_calc" : "'/invoicesdetail?id=' + [DOMAIN_N…" at bounding box center [564, 473] width 882 height 704
click at [291, 347] on div ""options" : { "path" : false , "path_calc" : "'/invoicesdetail?id=' + [DOMAIN_N…" at bounding box center [564, 473] width 882 height 704
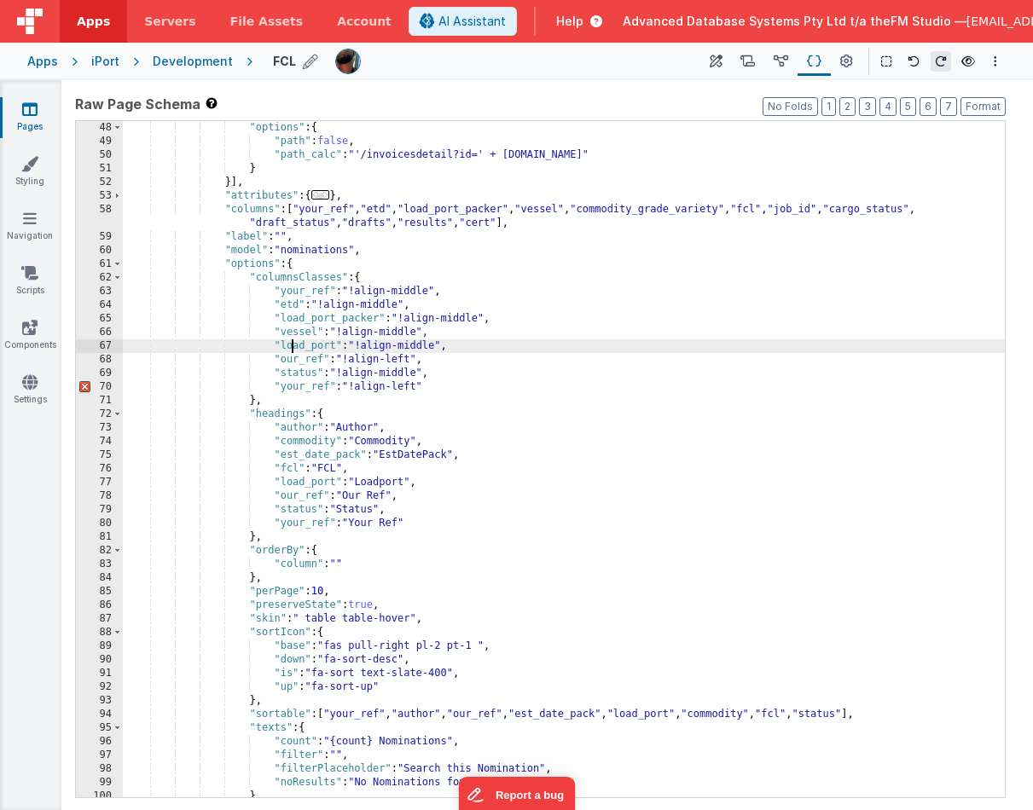
click at [291, 347] on div ""options" : { "path" : false , "path_calc" : "'/invoicesdetail?id=' + [DOMAIN_N…" at bounding box center [564, 473] width 882 height 704
click at [781, 208] on div ""options" : { "path" : false , "path_calc" : "'/invoicesdetail?id=' + [DOMAIN_N…" at bounding box center [564, 473] width 882 height 704
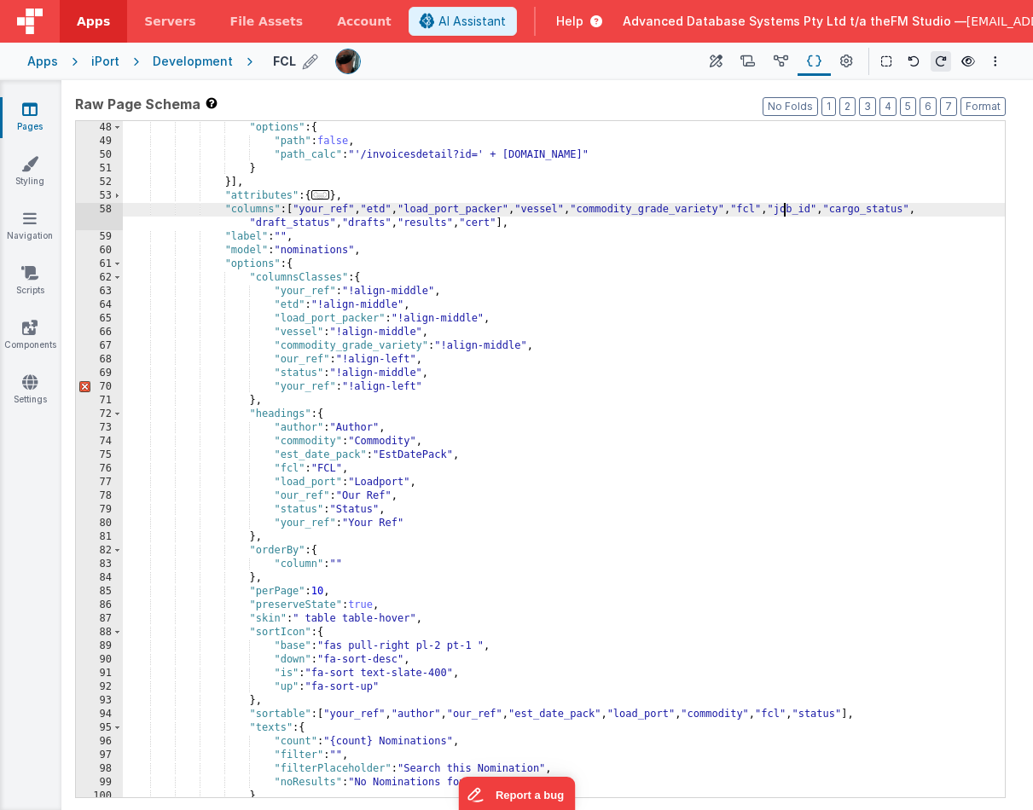
click at [781, 208] on div ""options" : { "path" : false , "path_calc" : "'/invoicesdetail?id=' + [DOMAIN_N…" at bounding box center [564, 473] width 882 height 704
click at [296, 363] on div ""options" : { "path" : false , "path_calc" : "'/invoicesdetail?id=' + [DOMAIN_N…" at bounding box center [564, 473] width 882 height 704
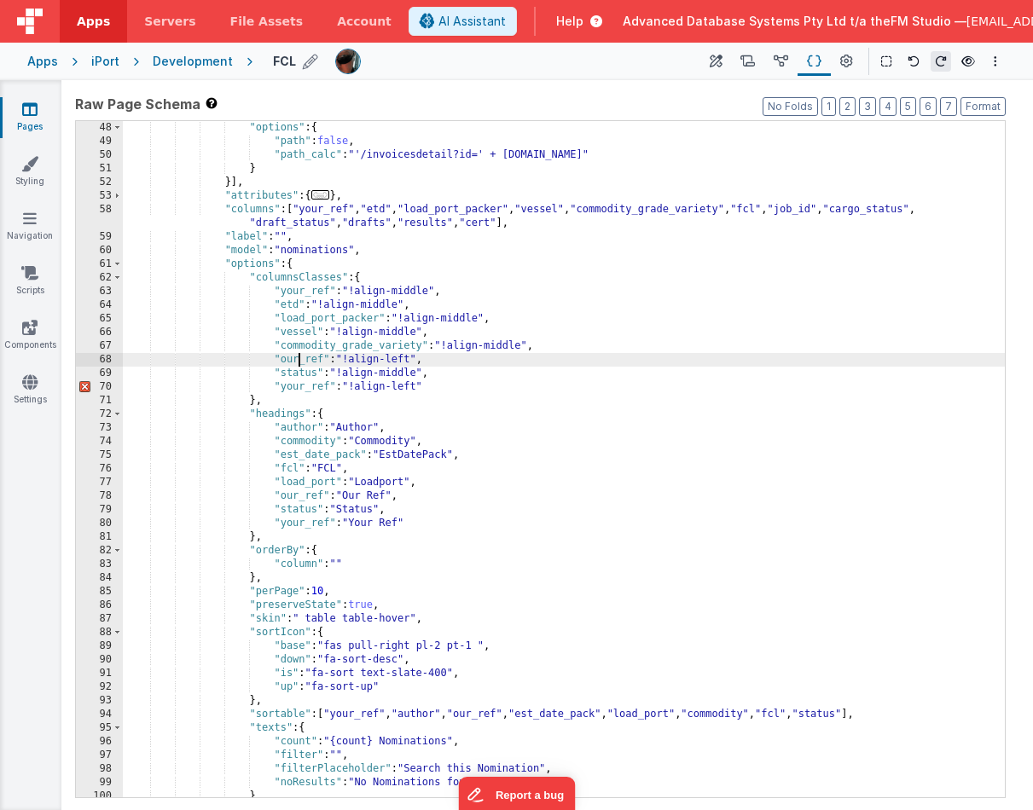
click at [296, 363] on div ""options" : { "path" : false , "path_calc" : "'/invoicesdetail?id=' + [DOMAIN_N…" at bounding box center [564, 473] width 882 height 704
click at [829, 212] on div ""options" : { "path" : false , "path_calc" : "'/invoicesdetail?id=' + [DOMAIN_N…" at bounding box center [564, 473] width 882 height 704
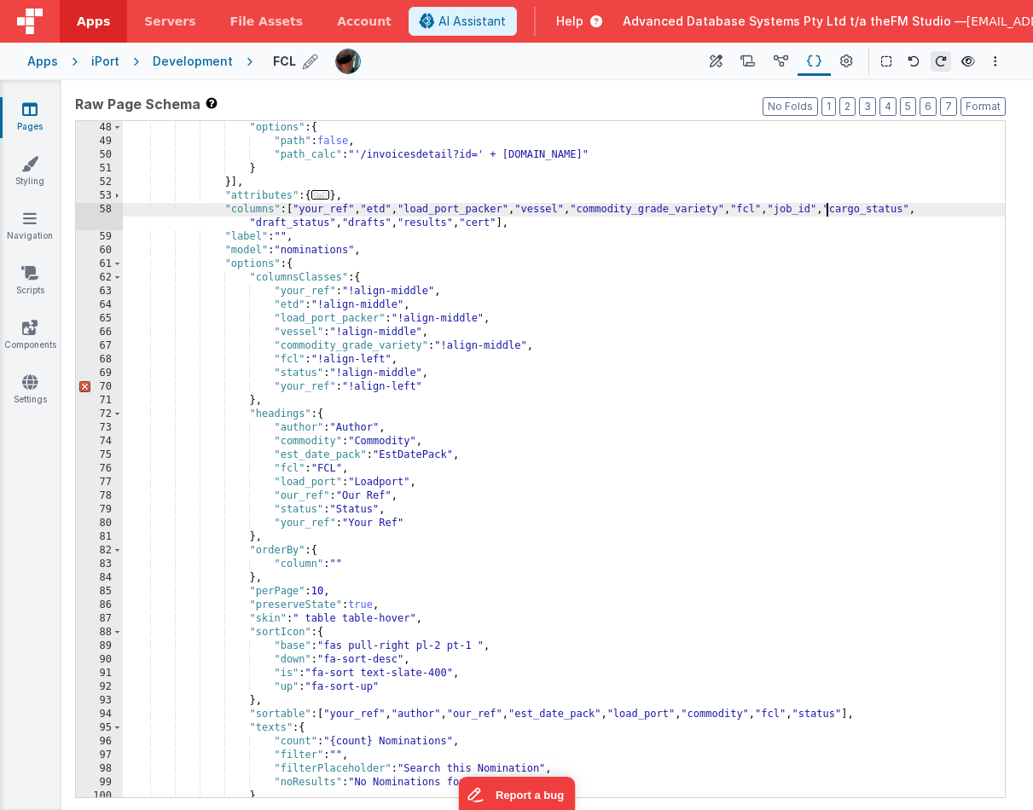
click at [829, 212] on div ""options" : { "path" : false , "path_calc" : "'/invoicesdetail?id=' + [DOMAIN_N…" at bounding box center [564, 473] width 882 height 704
click at [290, 374] on div ""options" : { "path" : false , "path_calc" : "'/invoicesdetail?id=' + [DOMAIN_N…" at bounding box center [564, 473] width 882 height 704
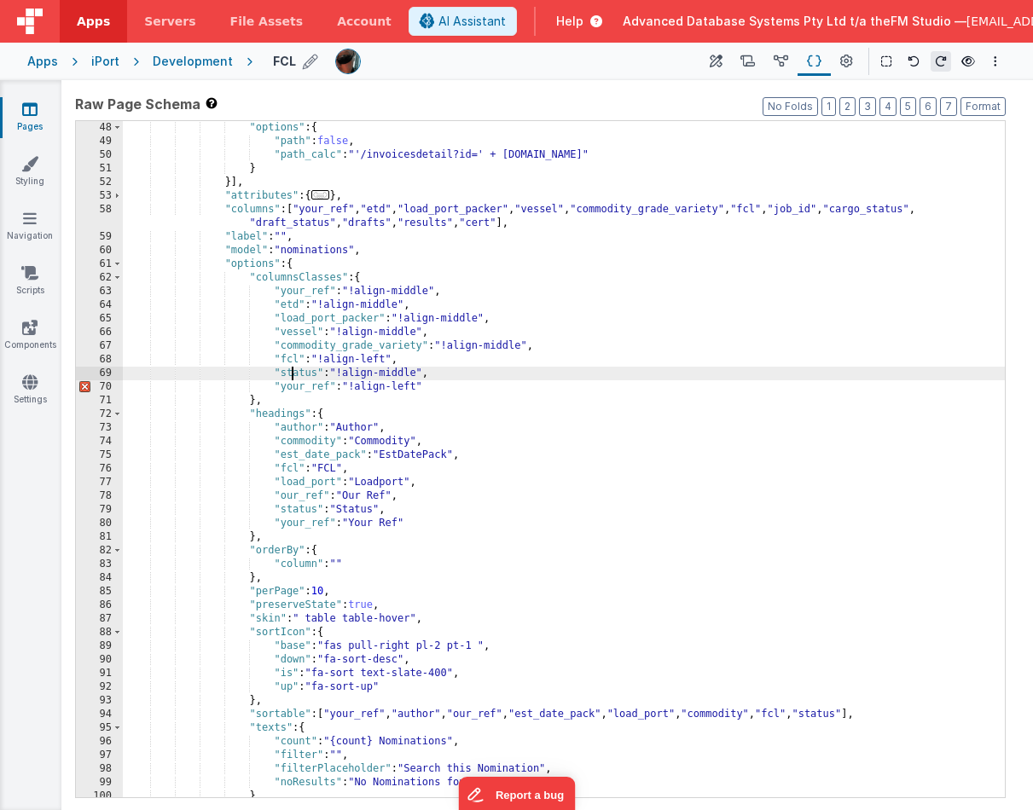
click at [290, 374] on div ""options" : { "path" : false , "path_calc" : "'/invoicesdetail?id=' + [DOMAIN_N…" at bounding box center [564, 473] width 882 height 704
click at [909, 211] on div ""options" : { "path" : false , "path_calc" : "'/invoicesdetail?id=' + [DOMAIN_N…" at bounding box center [564, 473] width 882 height 704
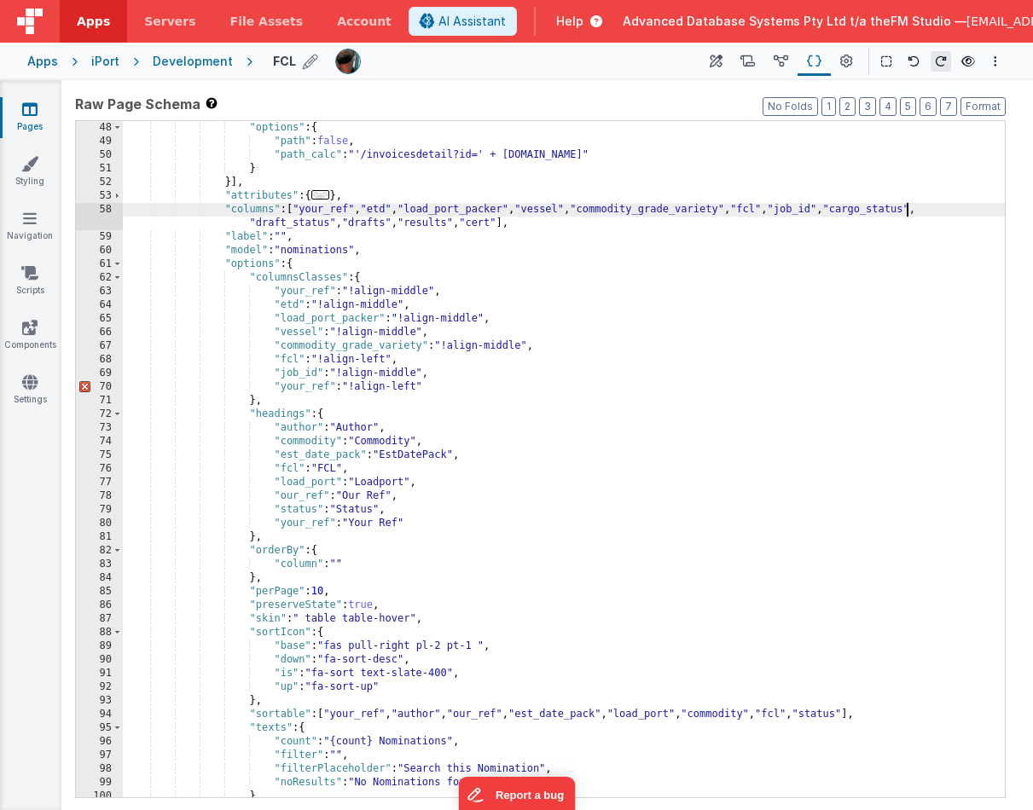
click at [909, 211] on div ""options" : { "path" : false , "path_calc" : "'/invoicesdetail?id=' + [DOMAIN_N…" at bounding box center [564, 473] width 882 height 704
click at [289, 387] on div ""options" : { "path" : false , "path_calc" : "'/invoicesdetail?id=' + [DOMAIN_N…" at bounding box center [564, 473] width 882 height 704
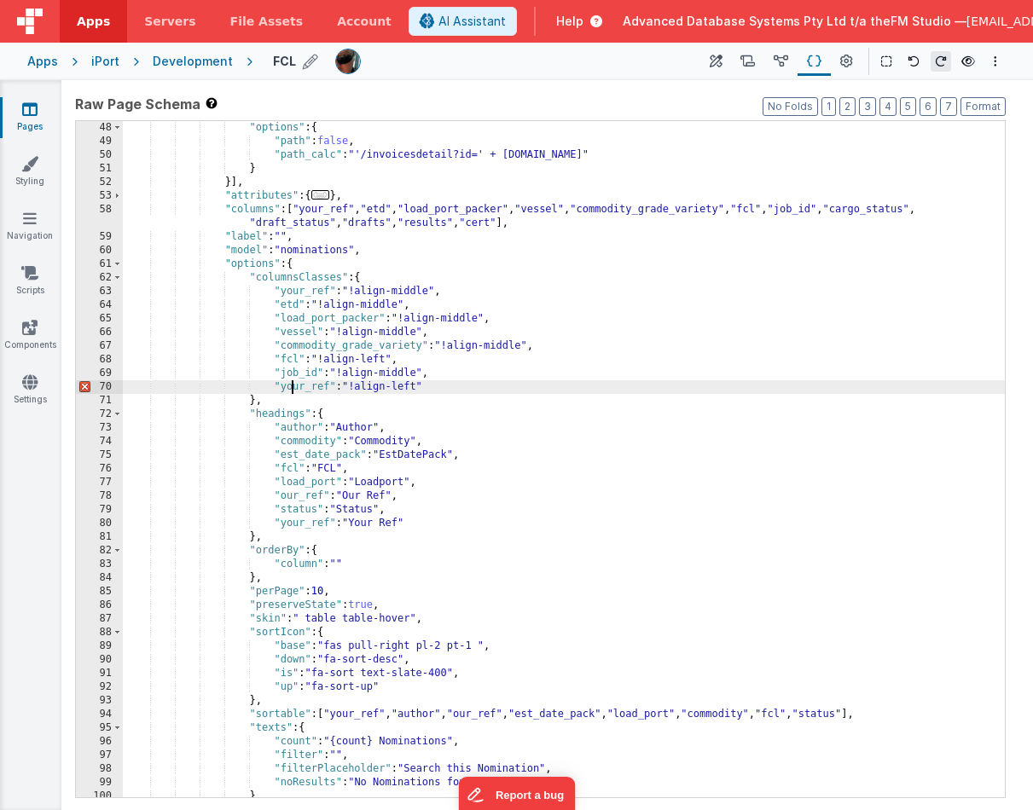
click at [289, 387] on div ""options" : { "path" : false , "path_calc" : "'/invoicesdetail?id=' + [DOMAIN_N…" at bounding box center [564, 473] width 882 height 704
click at [299, 374] on div ""options" : { "path" : false , "path_calc" : "'/invoicesdetail?id=' + [DOMAIN_N…" at bounding box center [564, 473] width 882 height 704
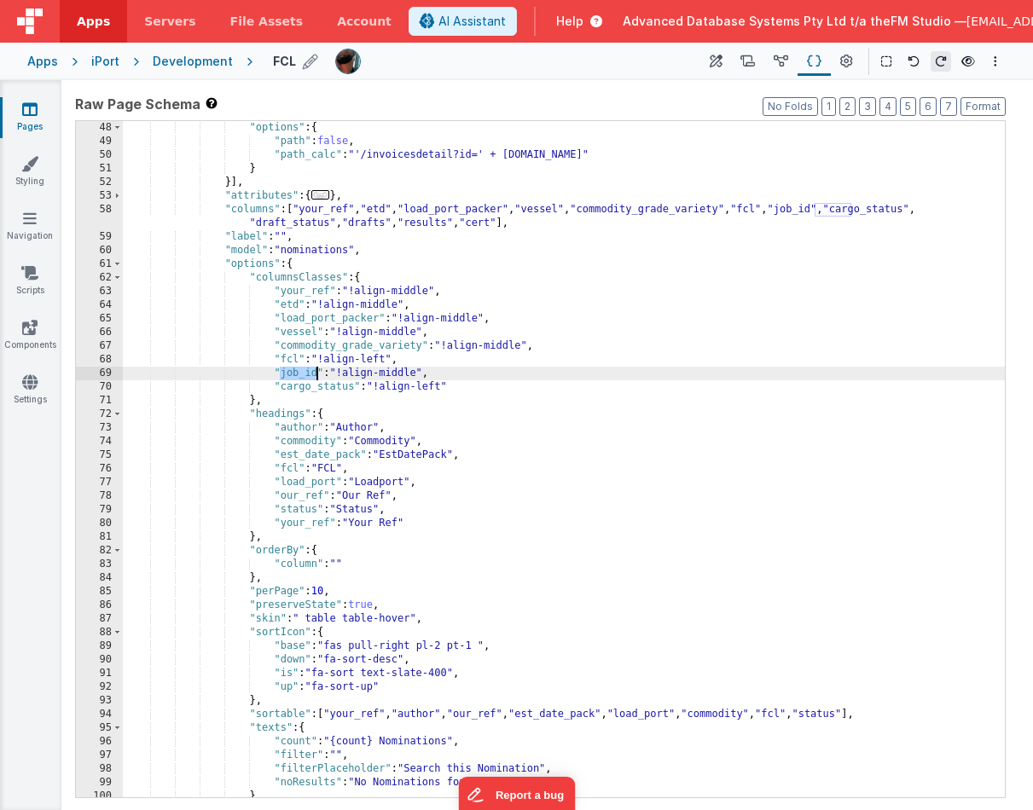
click at [299, 374] on div ""options" : { "path" : false , "path_calc" : "'/invoicesdetail?id=' + [DOMAIN_N…" at bounding box center [564, 473] width 882 height 704
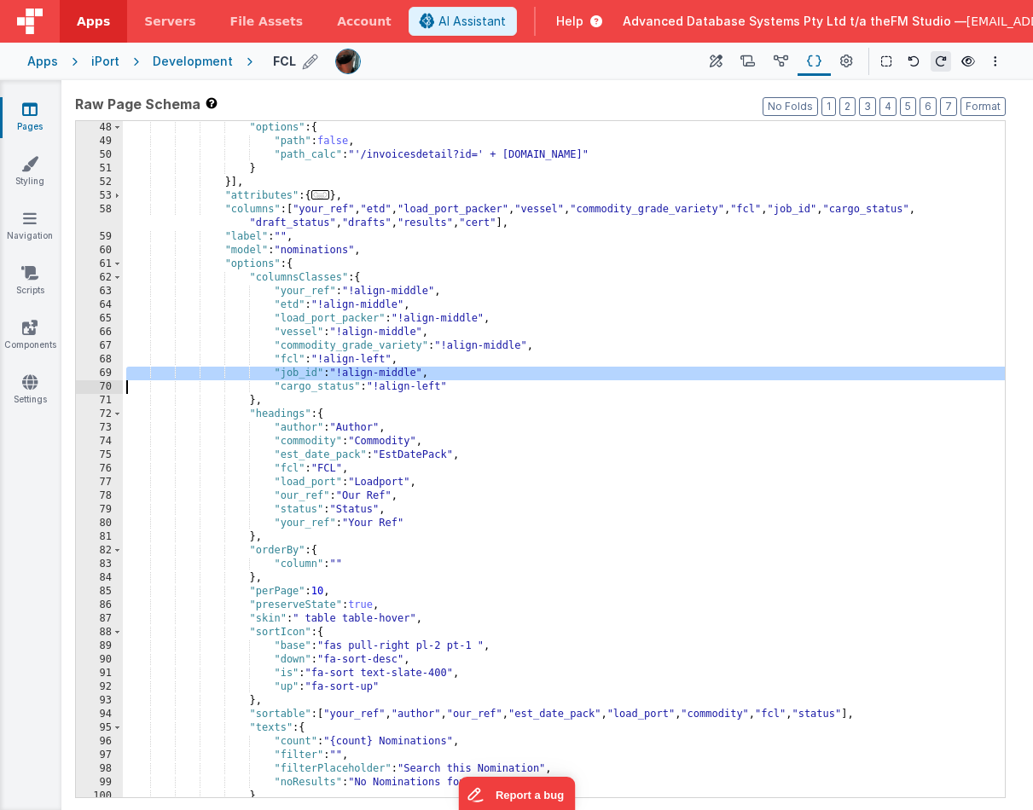
click at [299, 374] on div ""options" : { "path" : false , "path_calc" : "'/invoicesdetail?id=' + [DOMAIN_N…" at bounding box center [564, 473] width 882 height 704
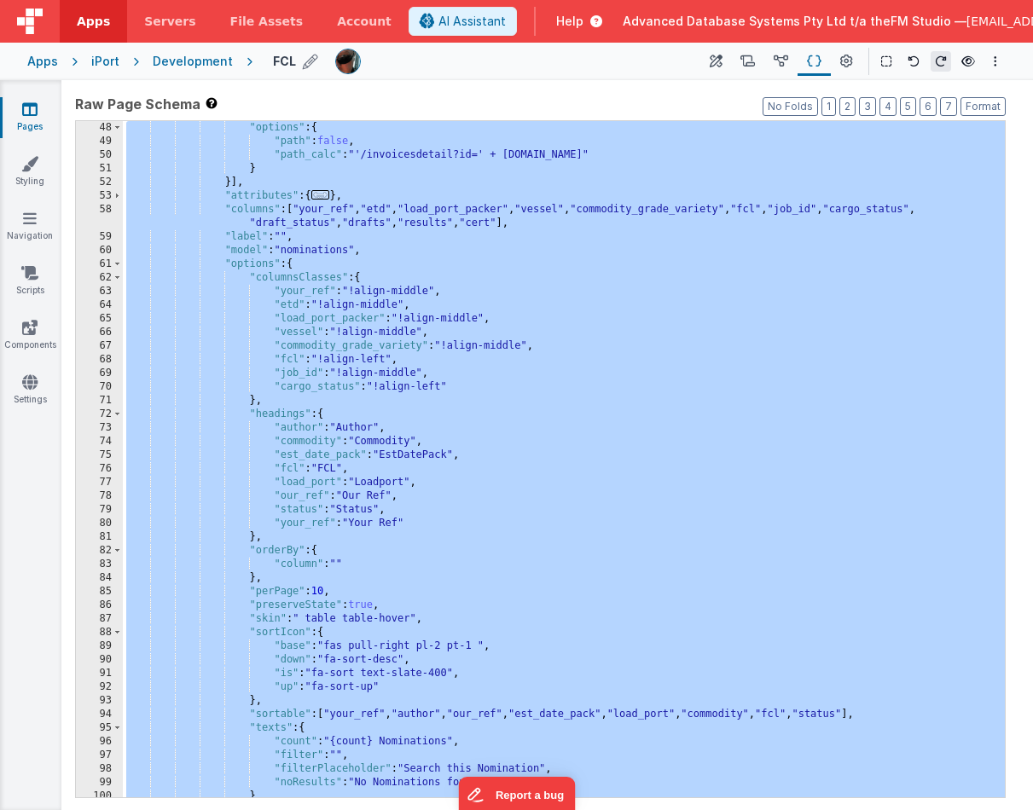
click at [299, 374] on div ""options" : { "path" : false , "path_calc" : "'/invoicesdetail?id=' + [DOMAIN_N…" at bounding box center [564, 473] width 882 height 704
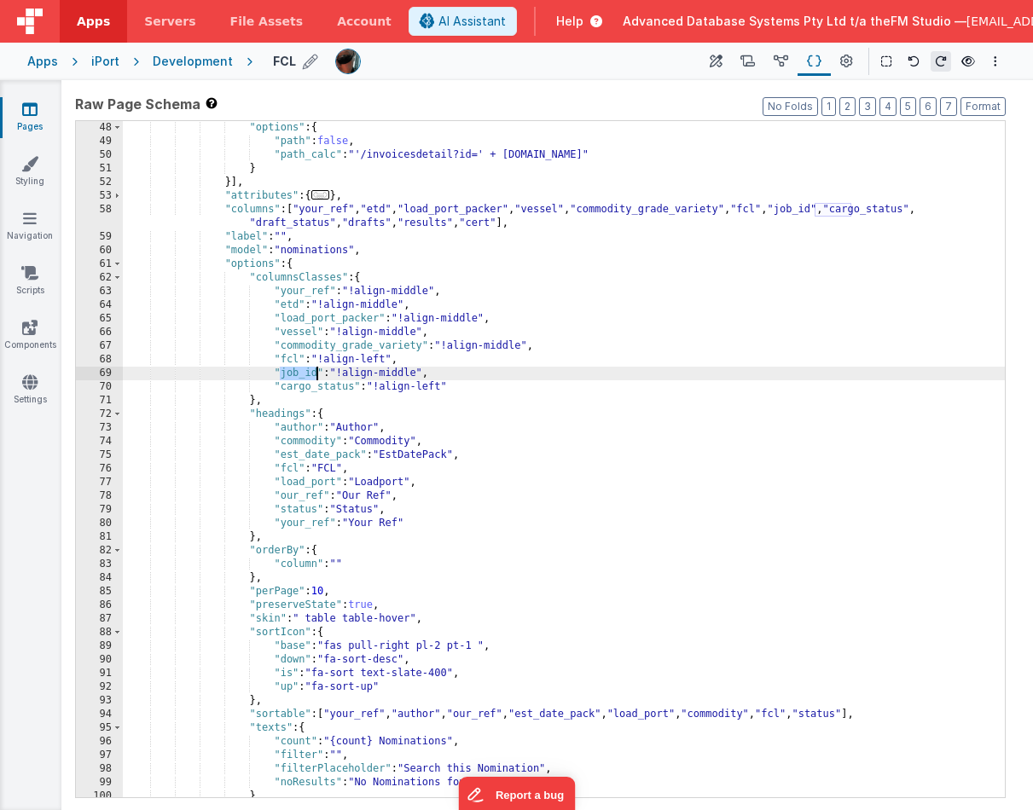
click at [299, 374] on div ""options" : { "path" : false , "path_calc" : "'/invoicesdetail?id=' + [DOMAIN_N…" at bounding box center [564, 473] width 882 height 704
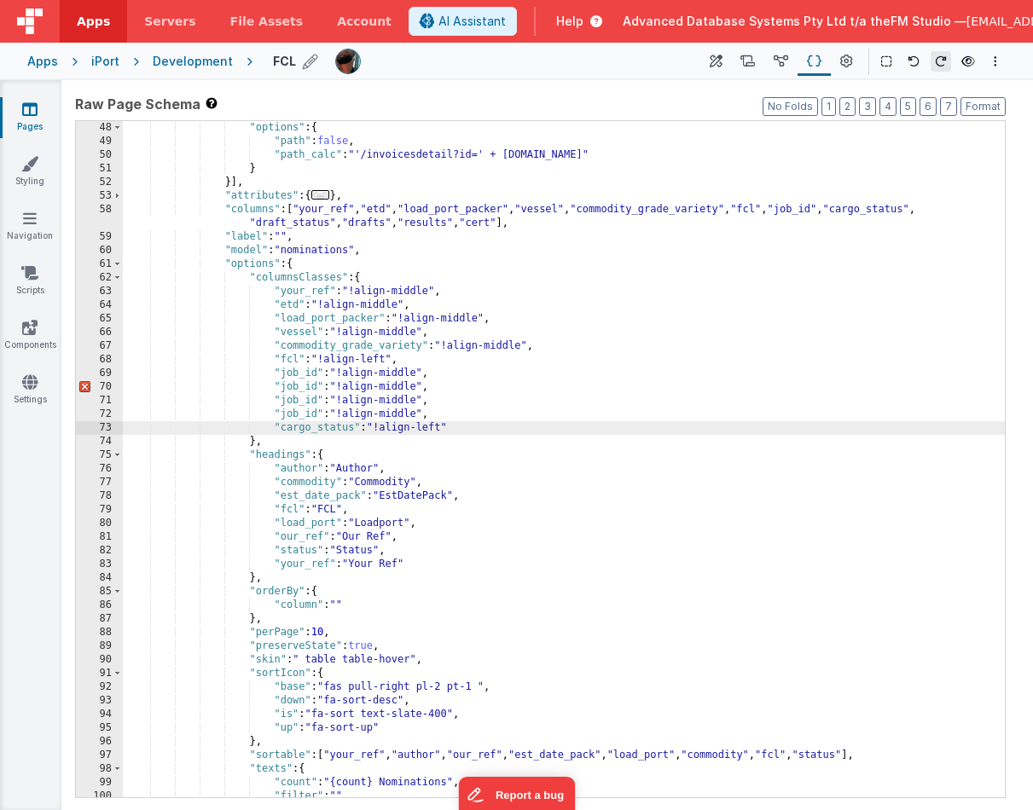
click at [289, 224] on div ""options" : { "path" : false , "path_calc" : "'/invoicesdetail?id=' + [DOMAIN_N…" at bounding box center [564, 473] width 882 height 704
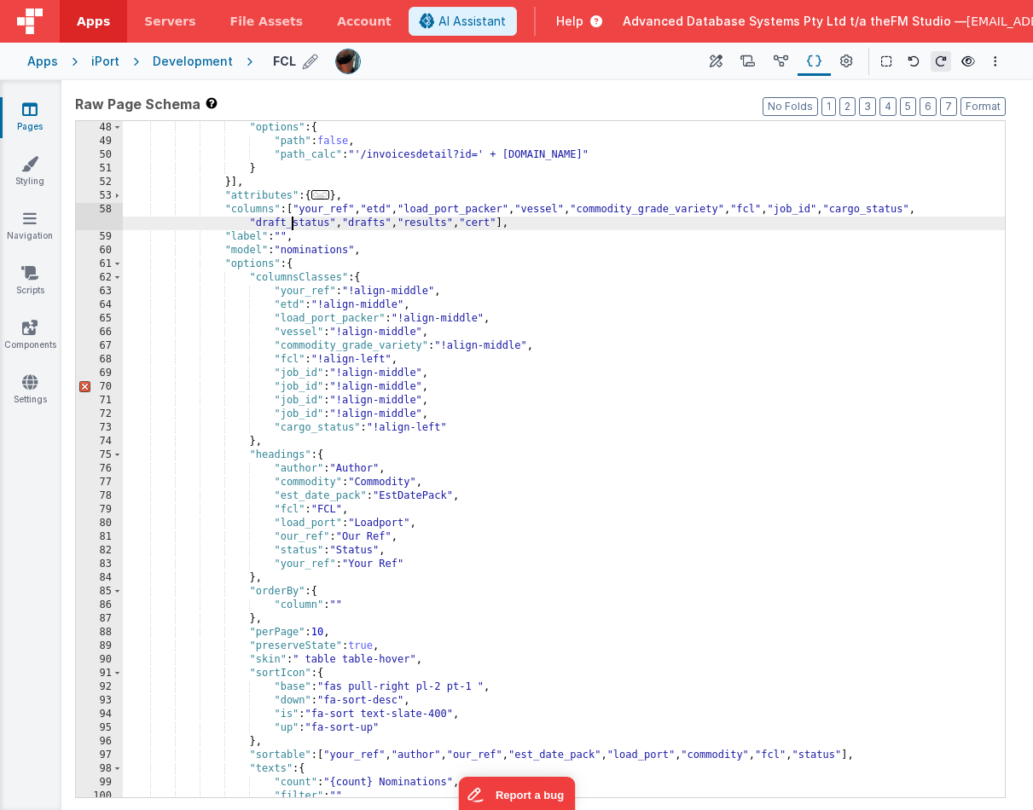
click at [289, 224] on div ""options" : { "path" : false , "path_calc" : "'/invoicesdetail?id=' + [DOMAIN_N…" at bounding box center [564, 473] width 882 height 704
click at [897, 206] on div ""options" : { "path" : false , "path_calc" : "'/invoicesdetail?id=' + [DOMAIN_N…" at bounding box center [564, 473] width 882 height 704
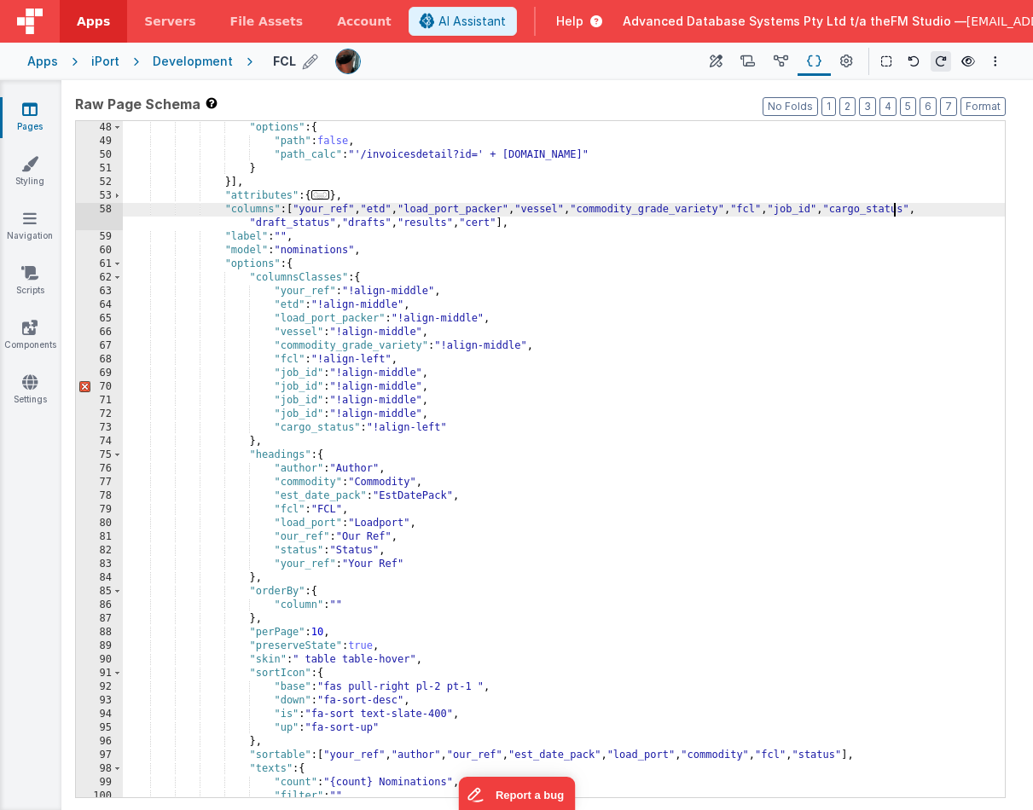
click at [897, 206] on div ""options" : { "path" : false , "path_calc" : "'/invoicesdetail?id=' + [DOMAIN_N…" at bounding box center [564, 473] width 882 height 704
click at [296, 386] on div ""options" : { "path" : false , "path_calc" : "'/invoicesdetail?id=' + [DOMAIN_N…" at bounding box center [564, 473] width 882 height 704
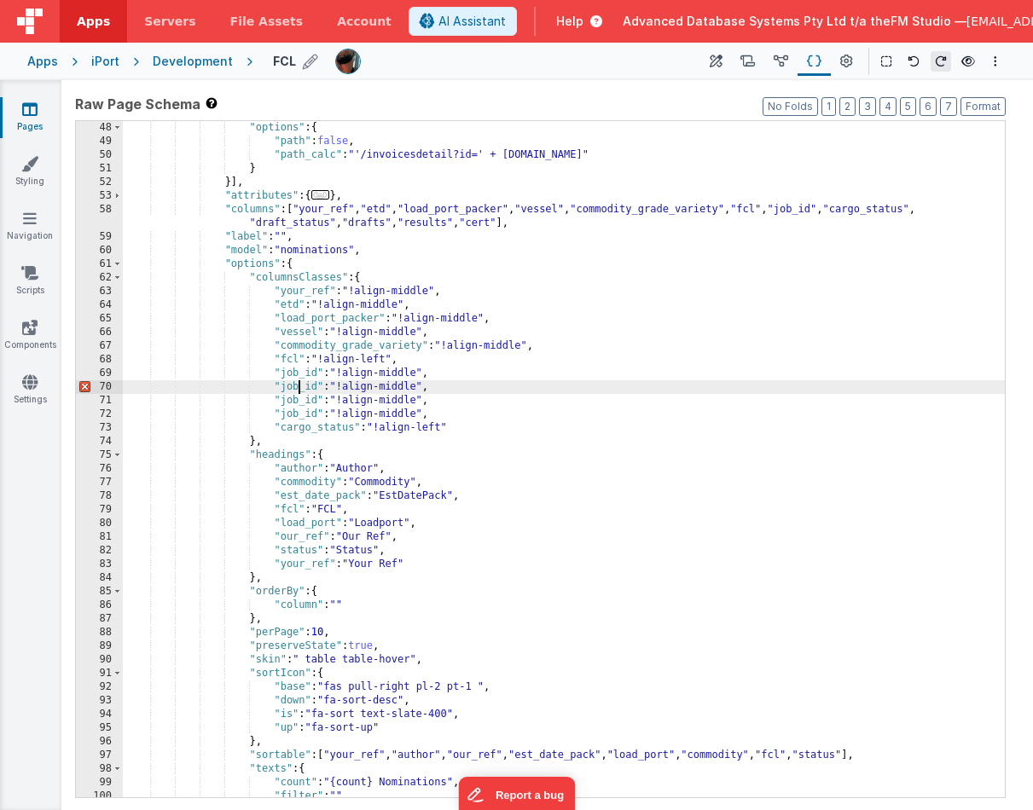
click at [296, 386] on div ""options" : { "path" : false , "path_calc" : "'/invoicesdetail?id=' + [DOMAIN_N…" at bounding box center [564, 473] width 882 height 704
click at [282, 224] on div ""options" : { "path" : false , "path_calc" : "'/invoicesdetail?id=' + [DOMAIN_N…" at bounding box center [564, 473] width 882 height 704
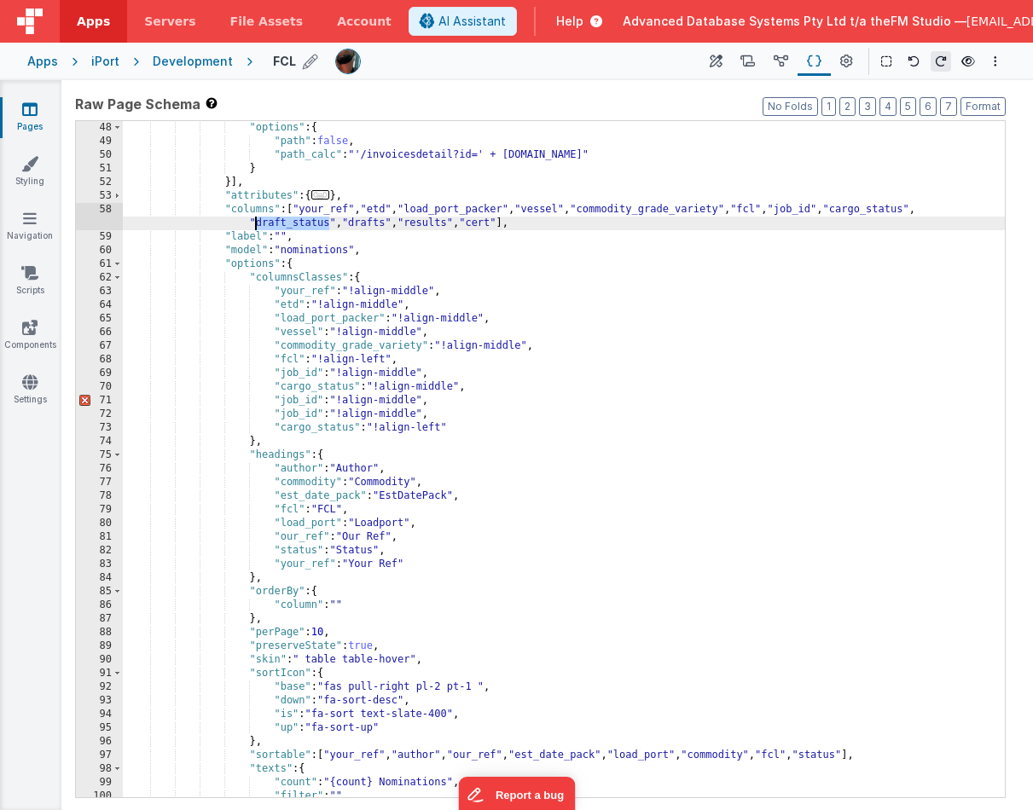
click at [288, 402] on div ""options" : { "path" : false , "path_calc" : "'/invoicesdetail?id=' + [DOMAIN_N…" at bounding box center [564, 473] width 882 height 704
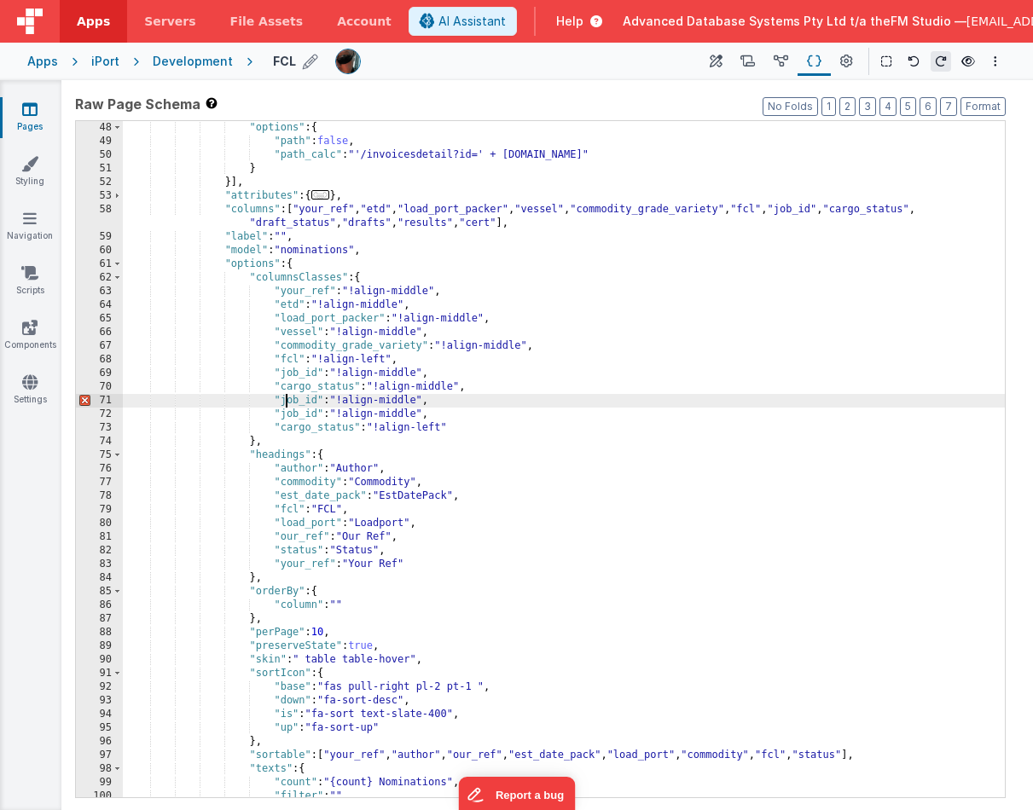
click at [288, 402] on div ""options" : { "path" : false , "path_calc" : "'/invoicesdetail?id=' + [DOMAIN_N…" at bounding box center [564, 473] width 882 height 704
click at [368, 222] on div ""options" : { "path" : false , "path_calc" : "'/invoicesdetail?id=' + [DOMAIN_N…" at bounding box center [564, 473] width 882 height 704
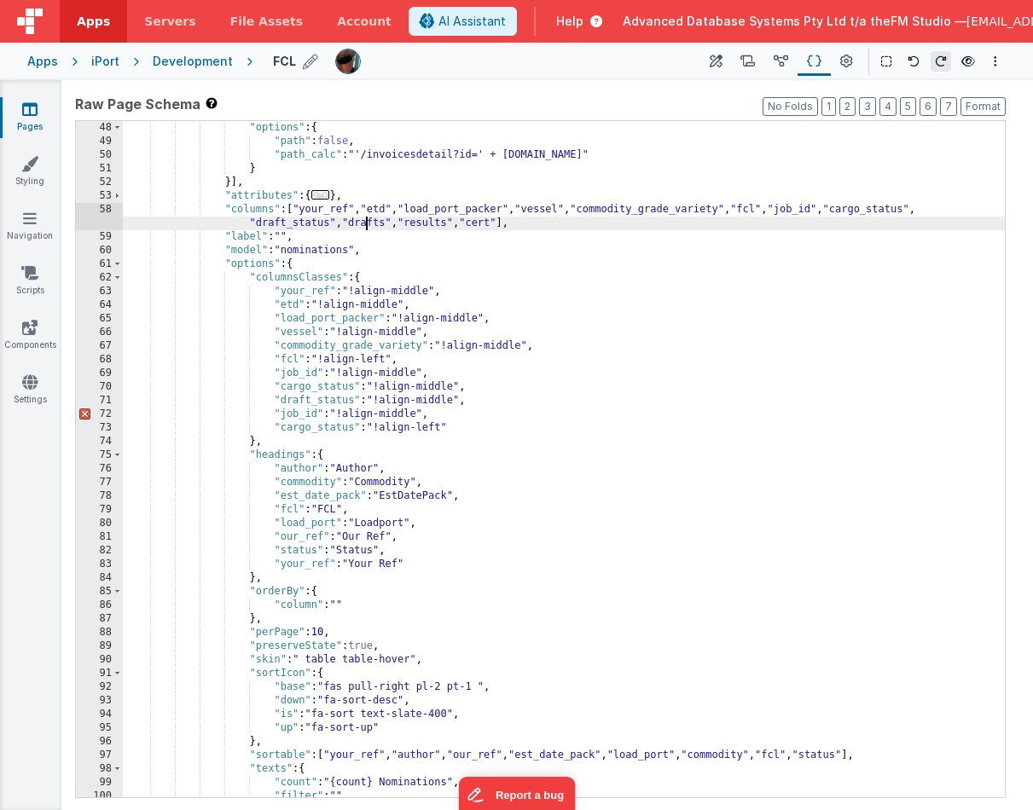
click at [368, 222] on div ""options" : { "path" : false , "path_calc" : "'/invoicesdetail?id=' + [DOMAIN_N…" at bounding box center [564, 473] width 882 height 704
click at [296, 413] on div ""options" : { "path" : false , "path_calc" : "'/invoicesdetail?id=' + [DOMAIN_N…" at bounding box center [564, 473] width 882 height 704
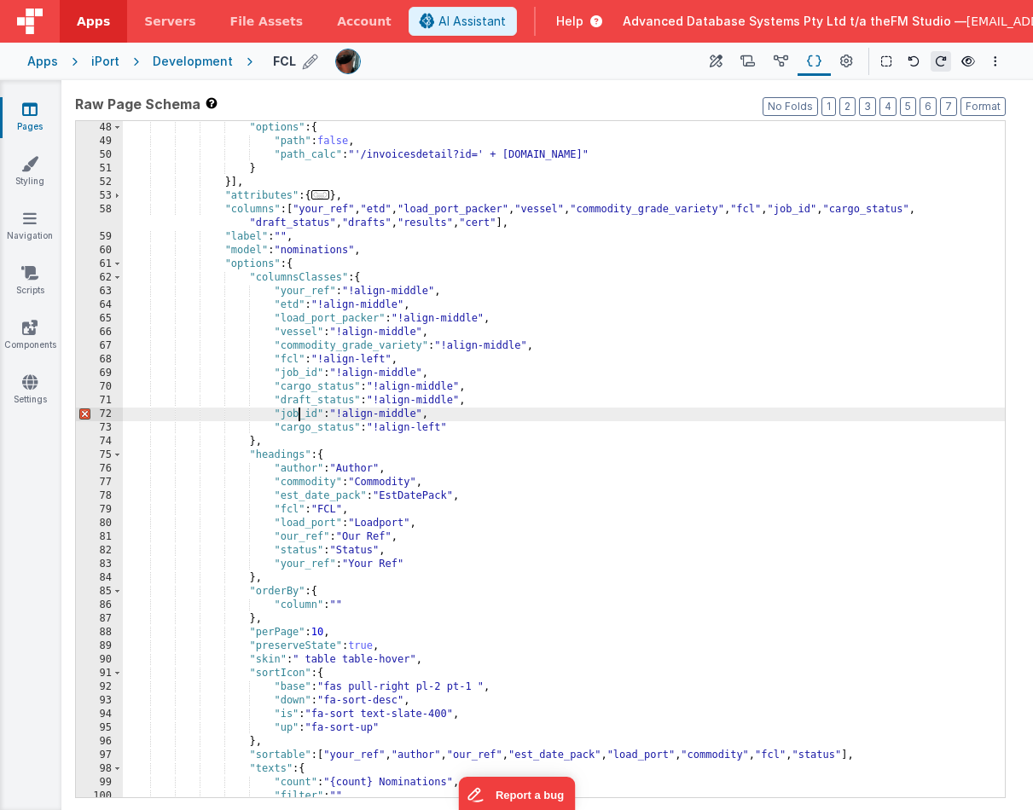
click at [296, 413] on div ""options" : { "path" : false , "path_calc" : "'/invoicesdetail?id=' + [DOMAIN_N…" at bounding box center [564, 473] width 882 height 704
click at [437, 224] on div ""options" : { "path" : false , "path_calc" : "'/invoicesdetail?id=' + [DOMAIN_N…" at bounding box center [564, 473] width 882 height 704
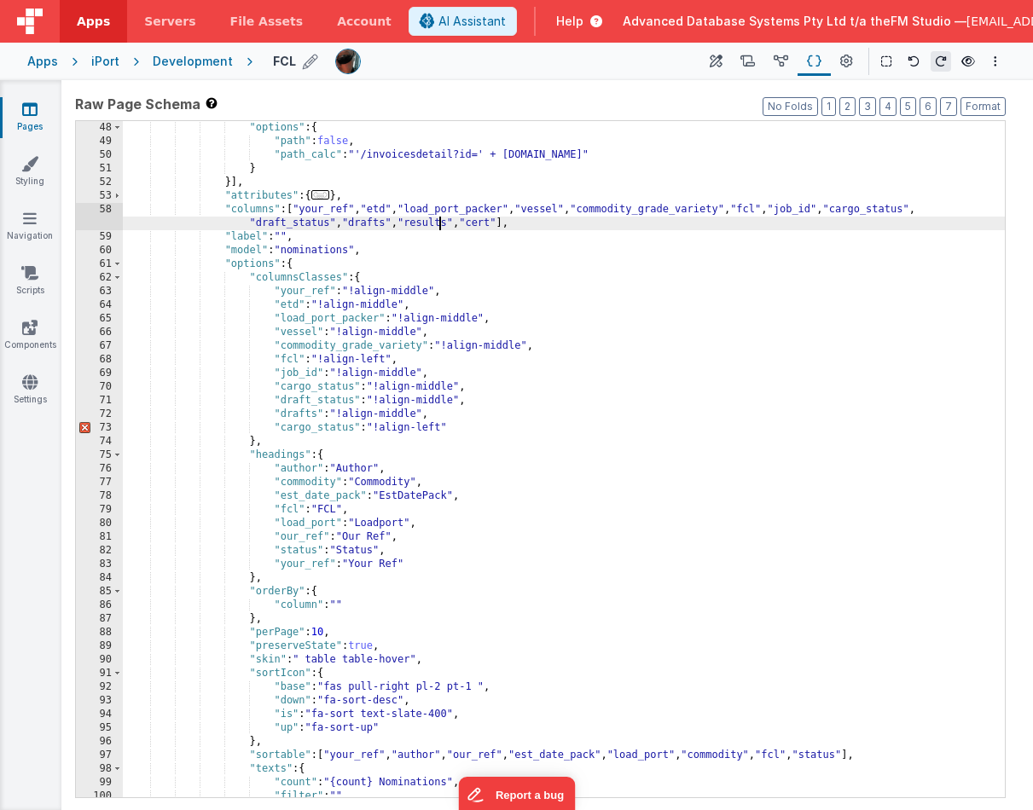
click at [437, 224] on div ""options" : { "path" : false , "path_calc" : "'/invoicesdetail?id=' + [DOMAIN_N…" at bounding box center [564, 473] width 882 height 704
click at [306, 430] on div ""options" : { "path" : false , "path_calc" : "'/invoicesdetail?id=' + [DOMAIN_N…" at bounding box center [564, 473] width 882 height 704
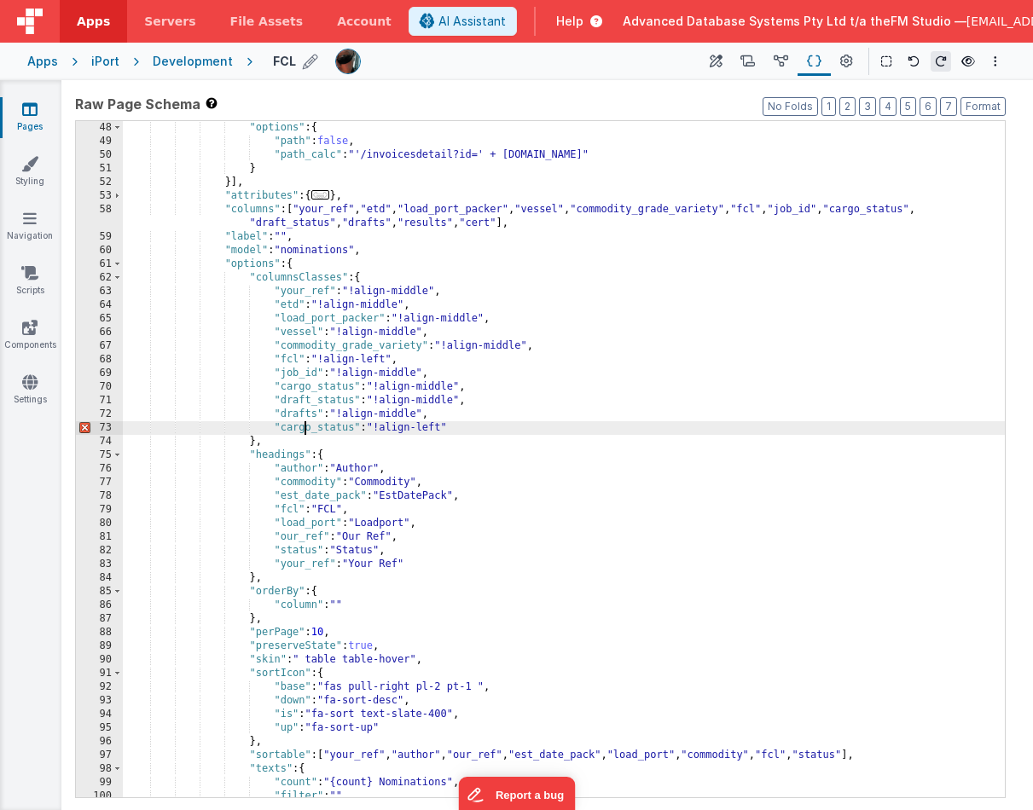
click at [306, 430] on div ""options" : { "path" : false , "path_calc" : "'/invoicesdetail?id=' + [DOMAIN_N…" at bounding box center [564, 473] width 882 height 704
click at [303, 412] on div ""options" : { "path" : false , "path_calc" : "'/invoicesdetail?id=' + [DOMAIN_N…" at bounding box center [564, 473] width 882 height 704
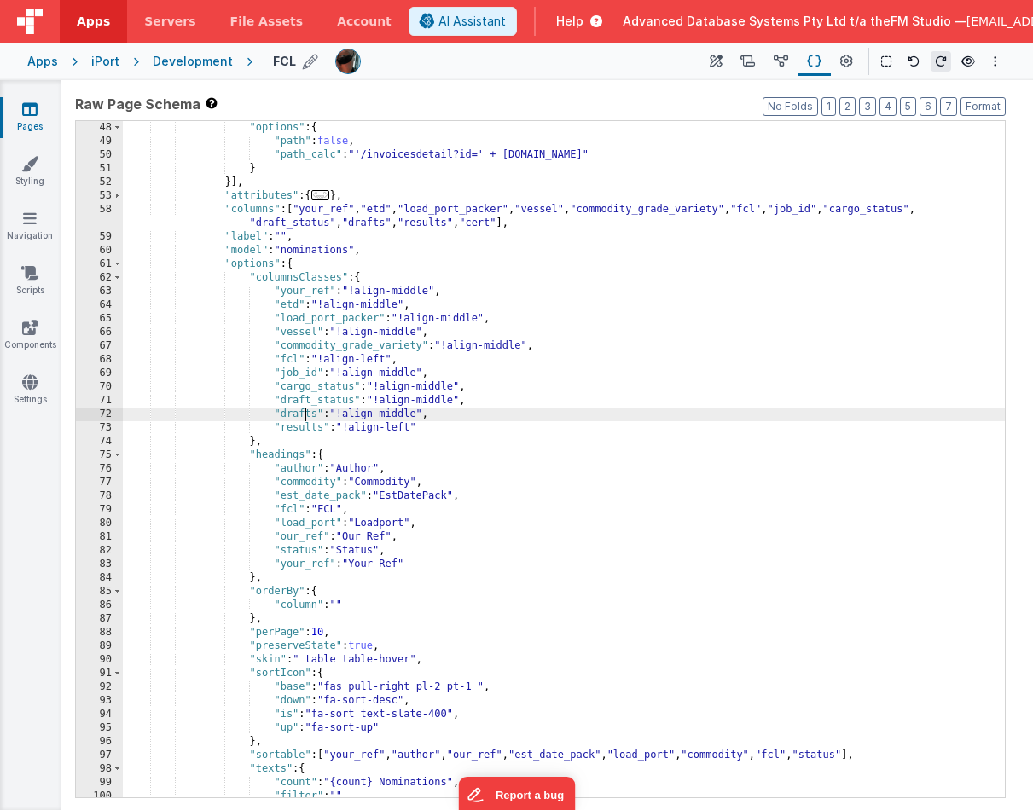
click at [303, 412] on div ""options" : { "path" : false , "path_calc" : "'/invoicesdetail?id=' + [DOMAIN_N…" at bounding box center [564, 473] width 882 height 704
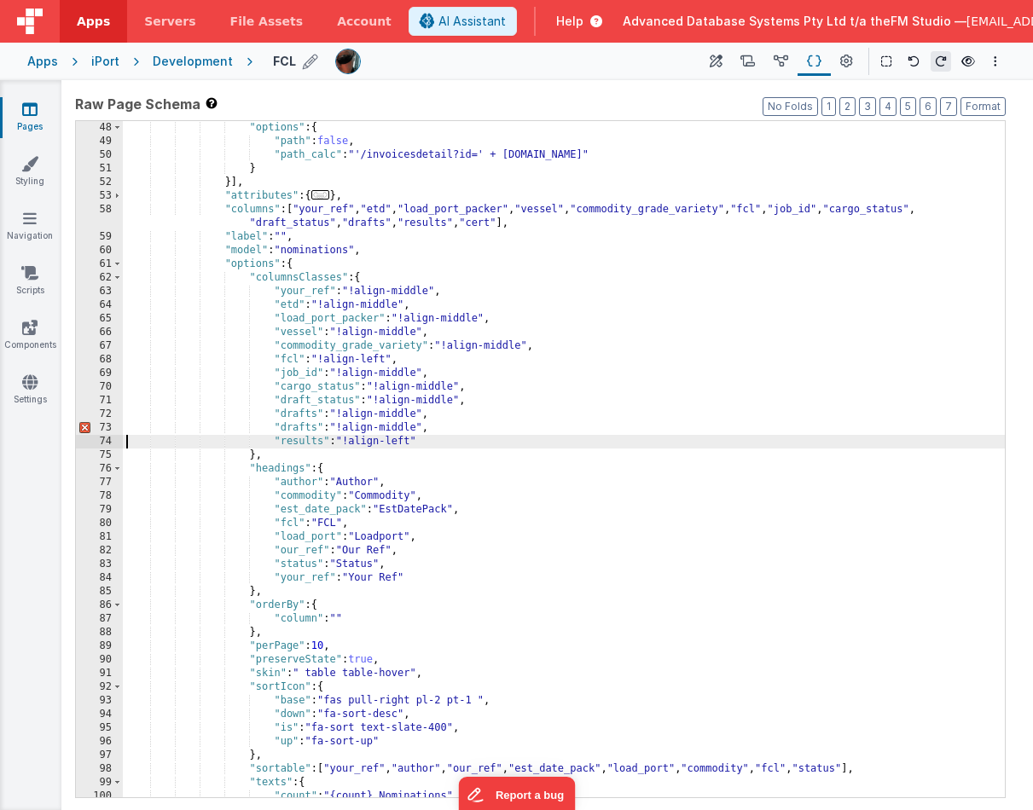
click at [429, 224] on div ""options" : { "path" : false , "path_calc" : "'/invoicesdetail?id=' + [DOMAIN_N…" at bounding box center [564, 473] width 882 height 704
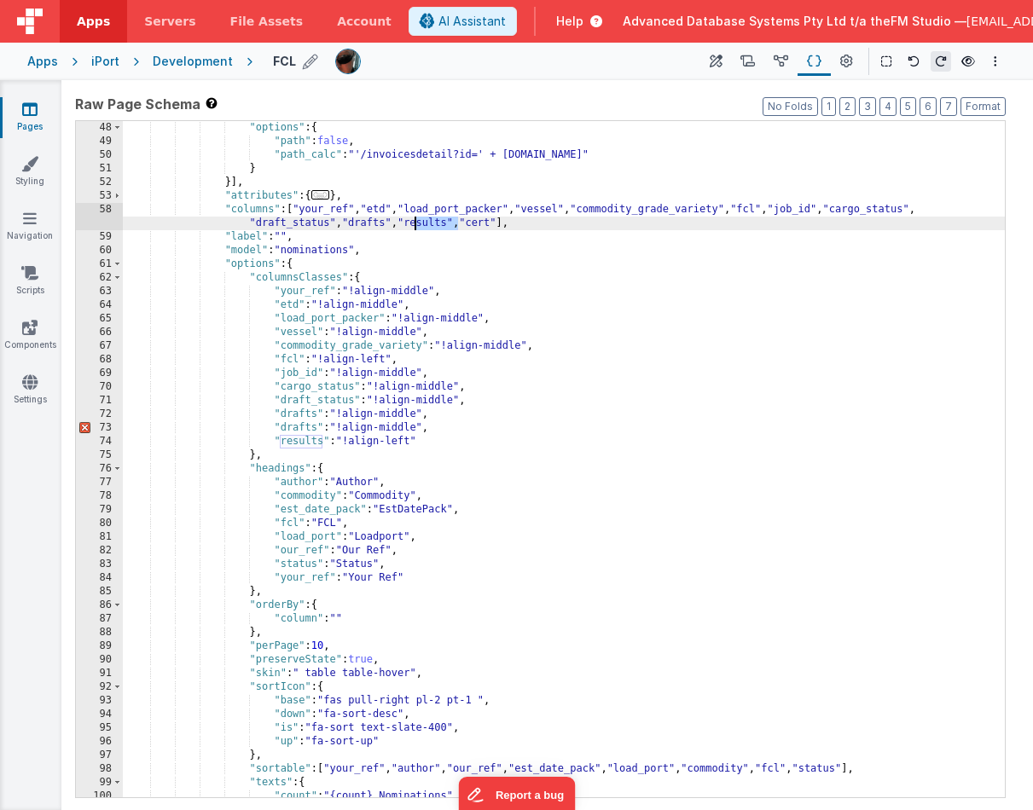
click at [295, 425] on div ""options" : { "path" : false , "path_calc" : "'/invoicesdetail?id=' + [DOMAIN_N…" at bounding box center [564, 473] width 882 height 704
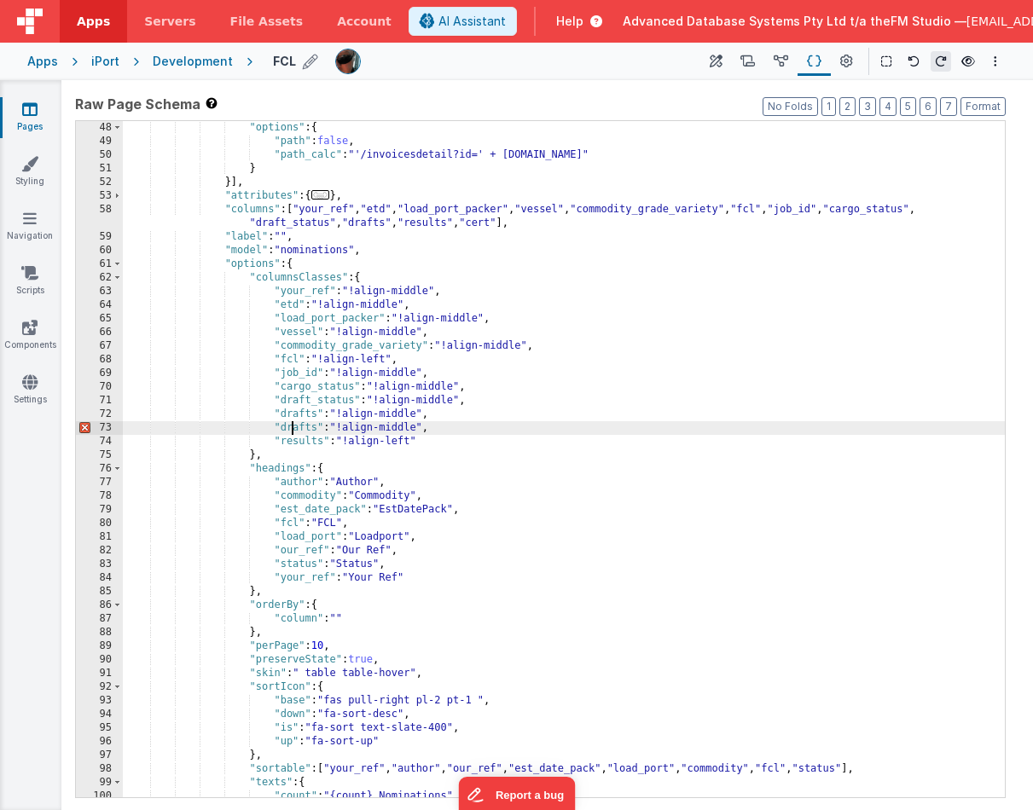
click at [295, 425] on div ""options" : { "path" : false , "path_calc" : "'/invoicesdetail?id=' + [DOMAIN_N…" at bounding box center [564, 473] width 882 height 704
click at [494, 224] on div ""options" : { "path" : false , "path_calc" : "'/invoicesdetail?id=' + [DOMAIN_N…" at bounding box center [564, 473] width 882 height 704
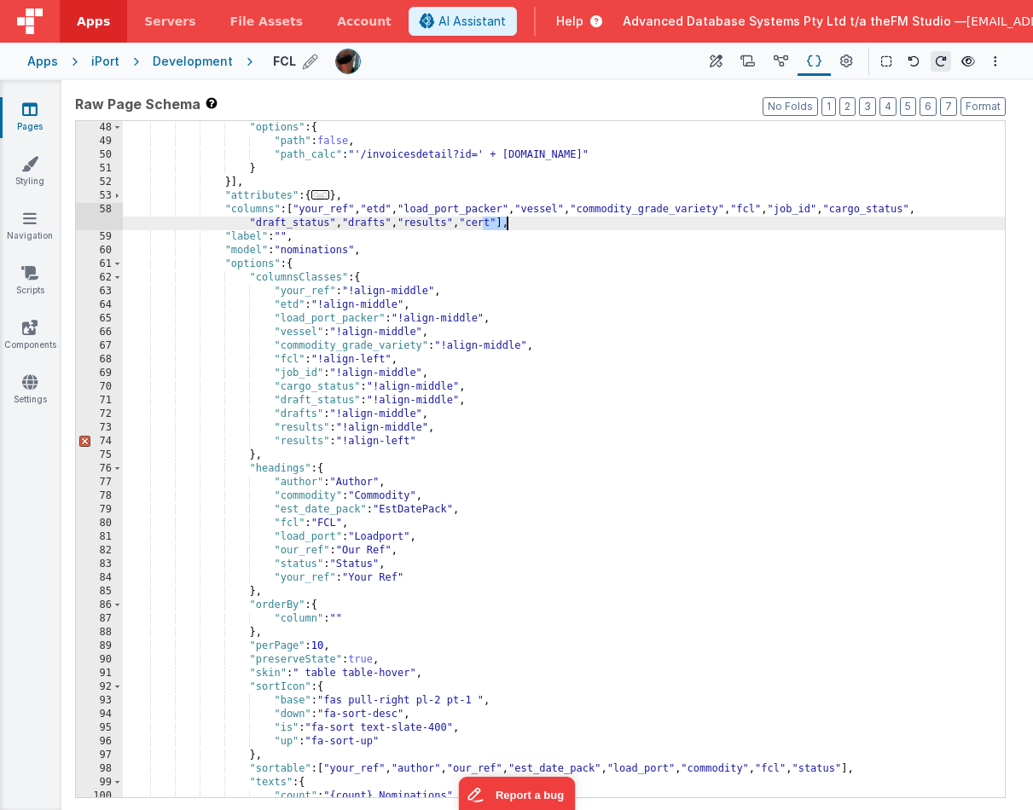
click at [303, 443] on div ""options" : { "path" : false , "path_calc" : "'/invoicesdetail?id=' + [DOMAIN_N…" at bounding box center [564, 473] width 882 height 704
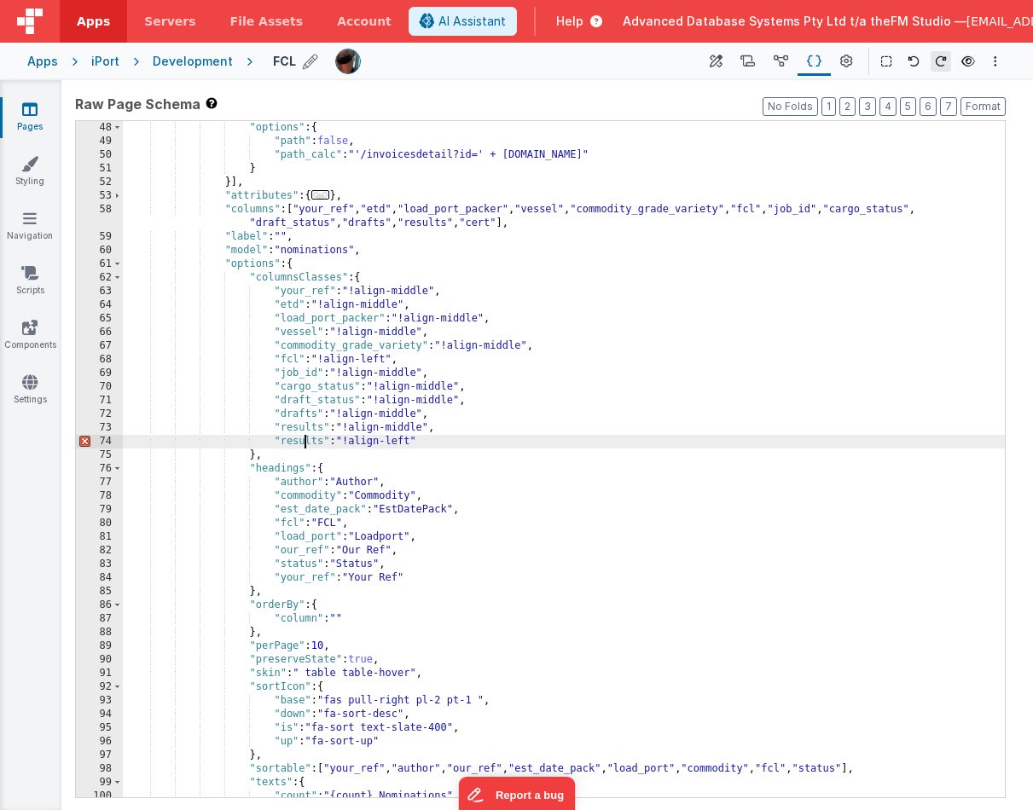
click at [303, 443] on div ""options" : { "path" : false , "path_calc" : "'/invoicesdetail?id=' + [DOMAIN_N…" at bounding box center [564, 473] width 882 height 704
click at [399, 427] on div ""options" : { "path" : false , "path_calc" : "'/invoicesdetail?id=' + [DOMAIN_N…" at bounding box center [564, 473] width 882 height 704
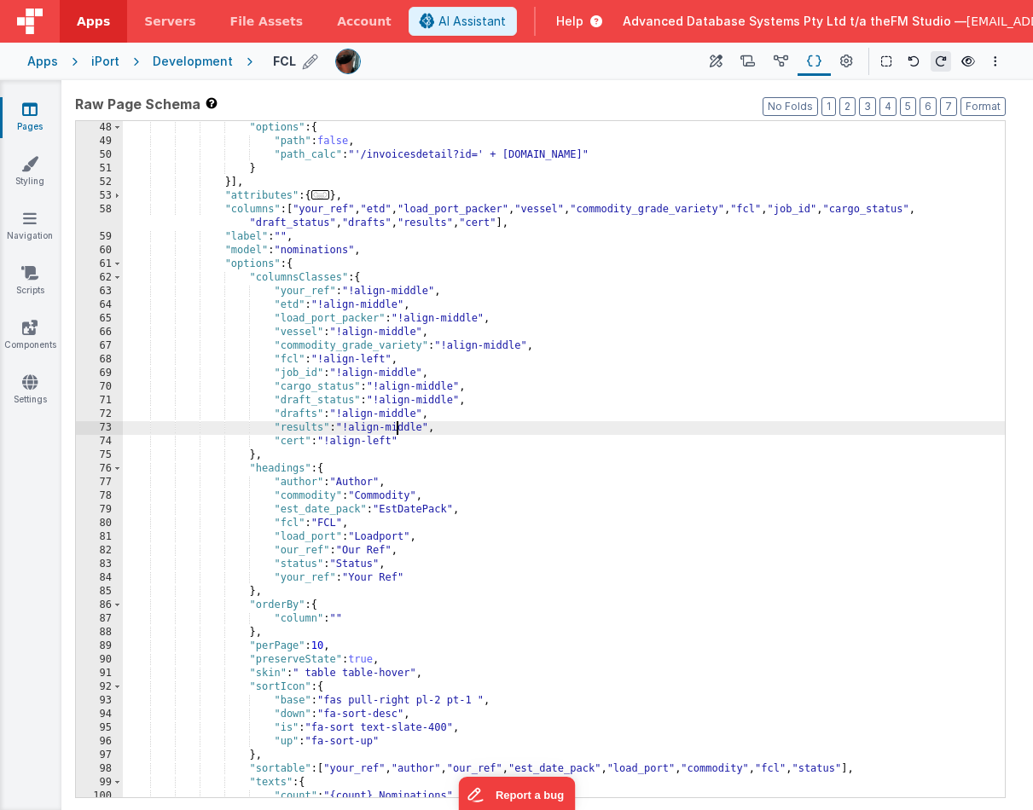
click at [399, 427] on div ""options" : { "path" : false , "path_calc" : "'/invoicesdetail?id=' + [DOMAIN_N…" at bounding box center [564, 473] width 882 height 704
click at [384, 438] on div ""options" : { "path" : false , "path_calc" : "'/invoicesdetail?id=' + [DOMAIN_N…" at bounding box center [564, 473] width 882 height 704
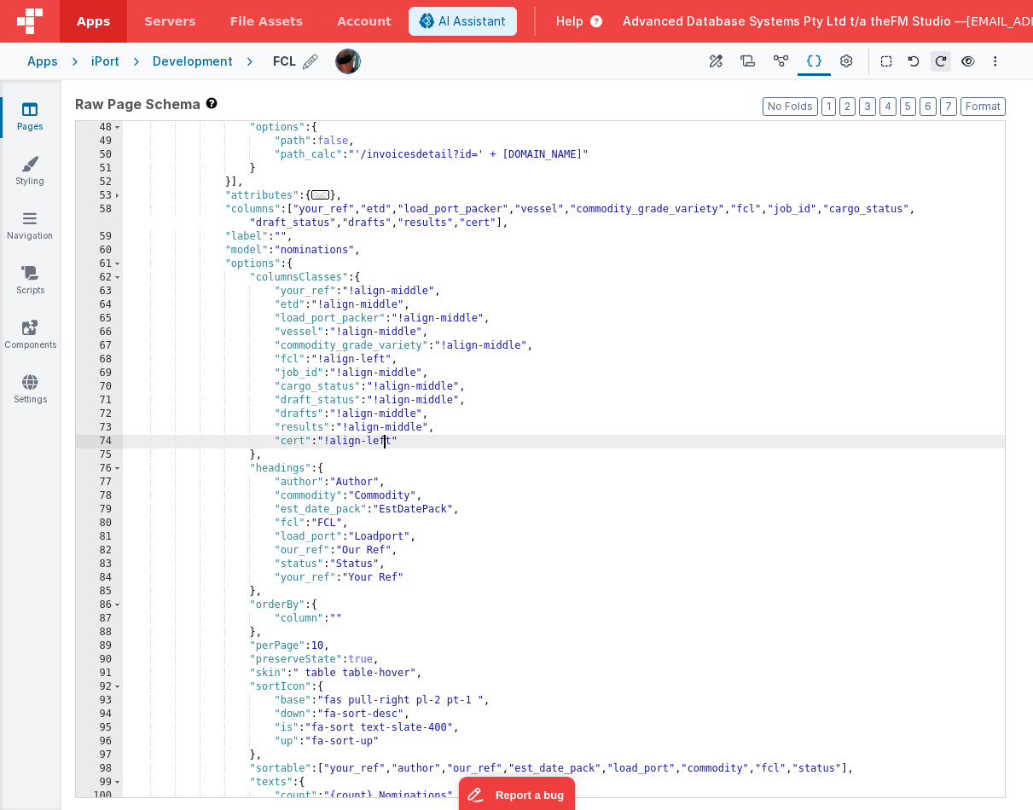
click at [384, 438] on div ""options" : { "path" : false , "path_calc" : "'/invoicesdetail?id=' + [DOMAIN_N…" at bounding box center [564, 473] width 882 height 704
click at [375, 359] on div ""options" : { "path" : false , "path_calc" : "'/invoicesdetail?id=' + [DOMAIN_N…" at bounding box center [564, 473] width 882 height 704
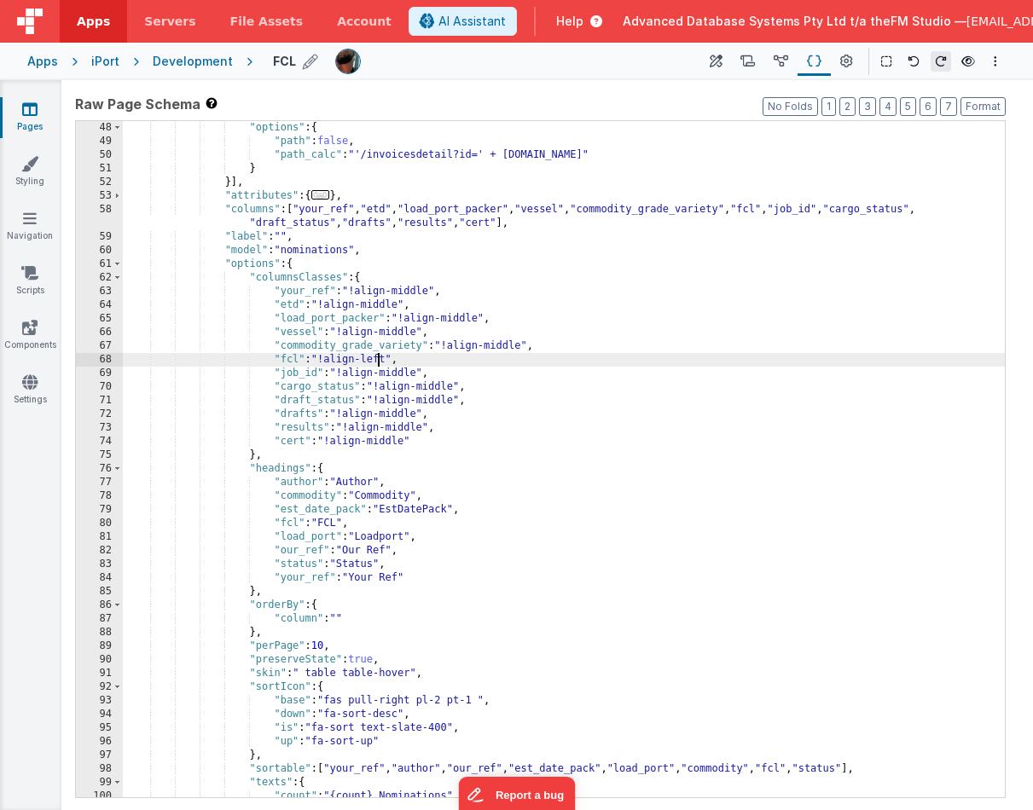
click at [375, 359] on div ""options" : { "path" : false , "path_calc" : "'/invoicesdetail?id=' + [DOMAIN_N…" at bounding box center [564, 473] width 882 height 704
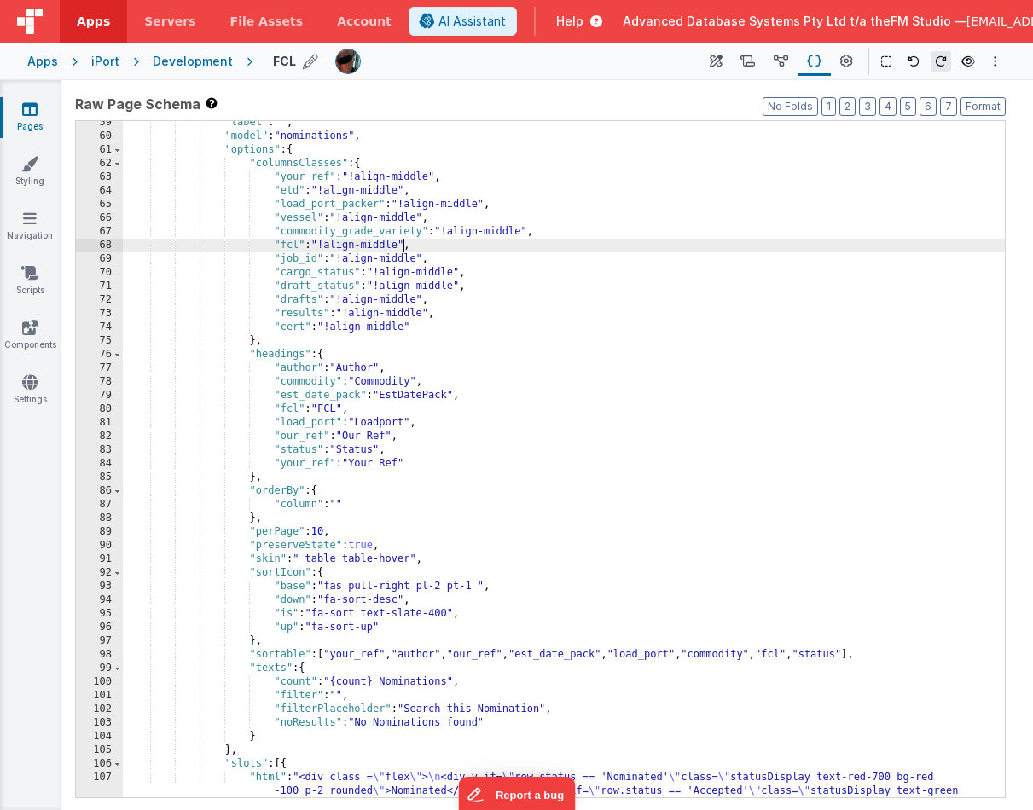
scroll to position [536, 0]
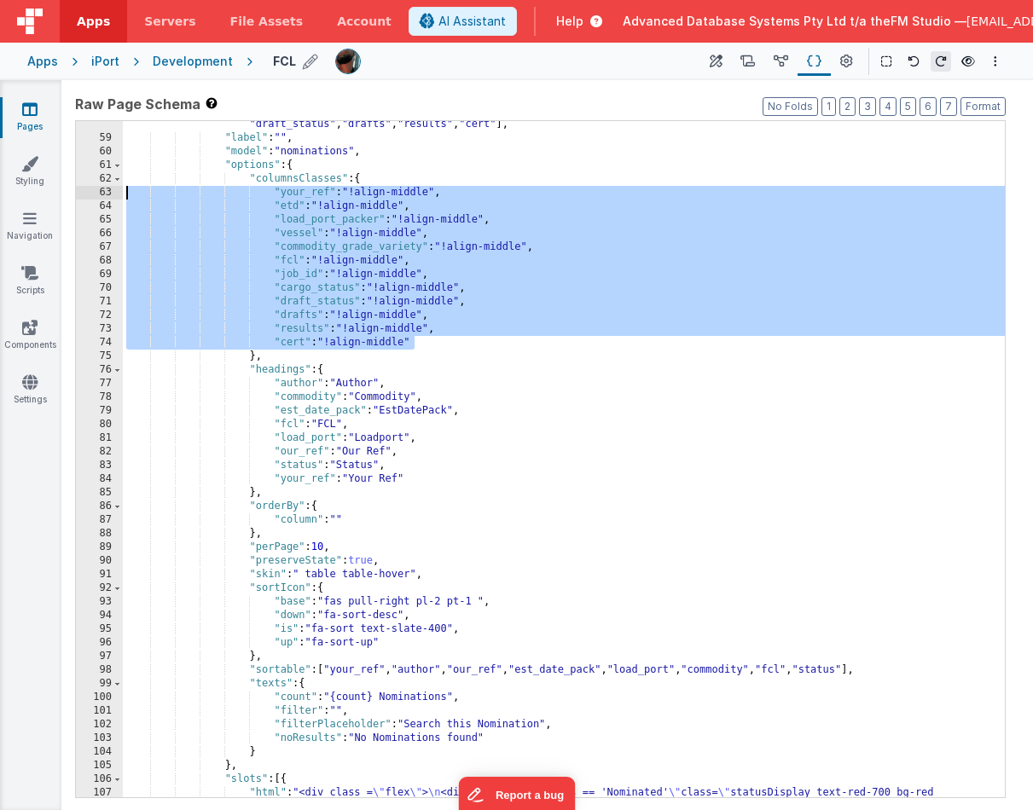
drag, startPoint x: 420, startPoint y: 343, endPoint x: 126, endPoint y: 187, distance: 332.4
click at [126, 187] on div ""columns" : [ "your_ref" , "etd" , "load_port_packer" , "vessel" , "commodity_g…" at bounding box center [564, 483] width 882 height 758
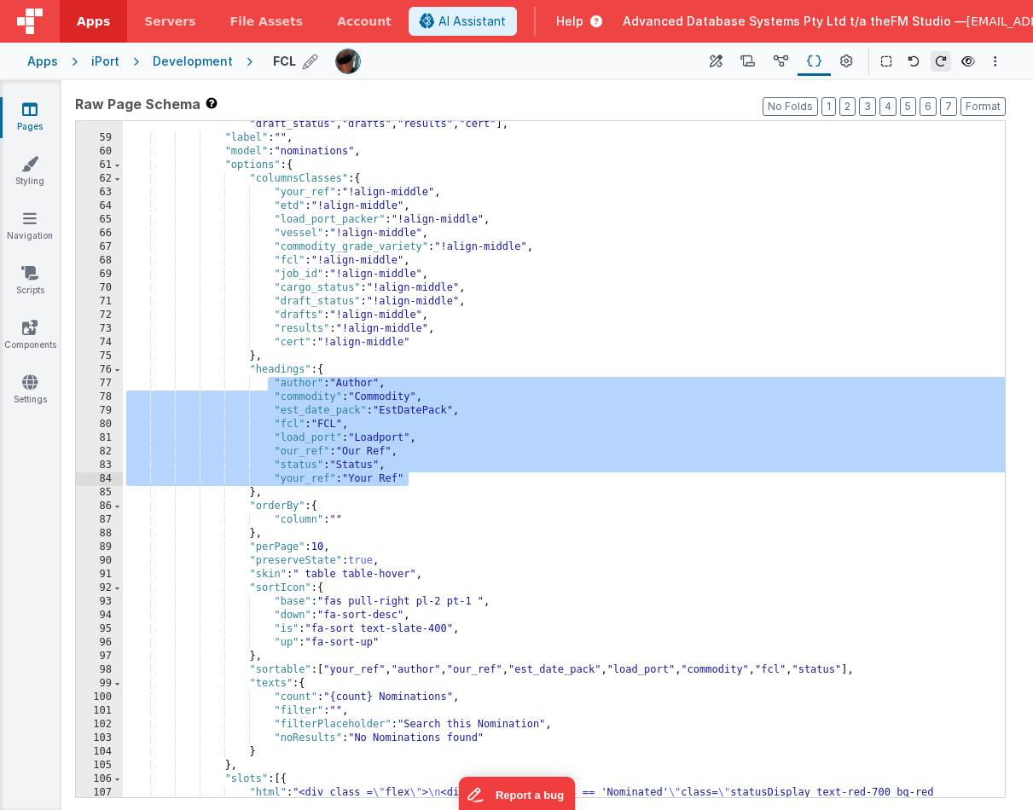
drag, startPoint x: 270, startPoint y: 384, endPoint x: 428, endPoint y: 479, distance: 184.1
click at [428, 479] on div ""columns" : [ "your_ref" , "etd" , "load_port_packer" , "vessel" , "commodity_g…" at bounding box center [564, 483] width 882 height 758
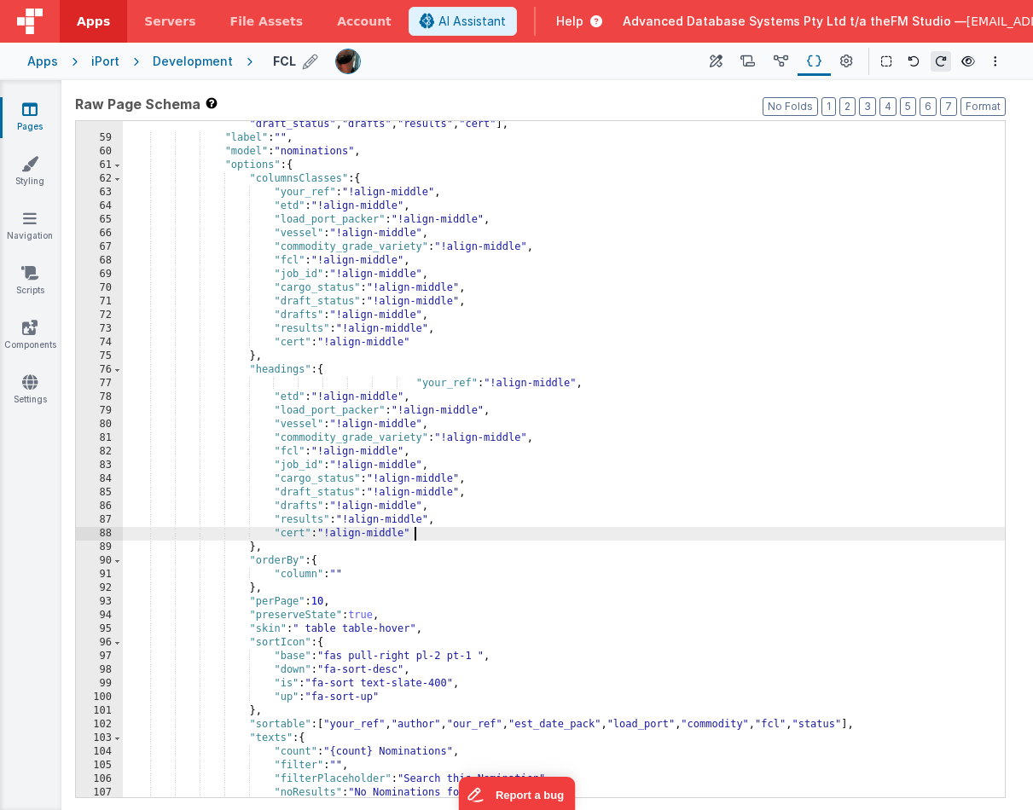
click at [347, 381] on div ""columns" : [ "your_ref" , "etd" , "load_port_packer" , "vessel" , "commodity_g…" at bounding box center [564, 462] width 882 height 717
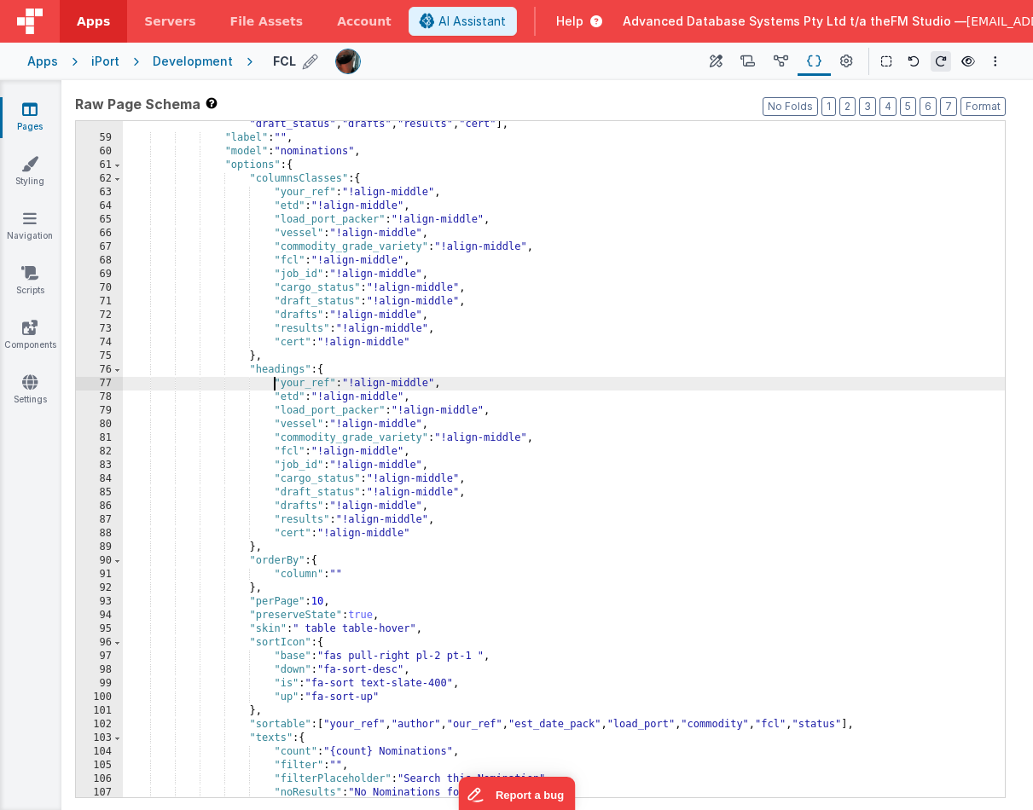
click at [378, 384] on div ""columns" : [ "your_ref" , "etd" , "load_port_packer" , "vessel" , "commodity_g…" at bounding box center [564, 462] width 882 height 717
click at [351, 398] on div ""columns" : [ "your_ref" , "etd" , "load_port_packer" , "vessel" , "commodity_g…" at bounding box center [564, 462] width 882 height 717
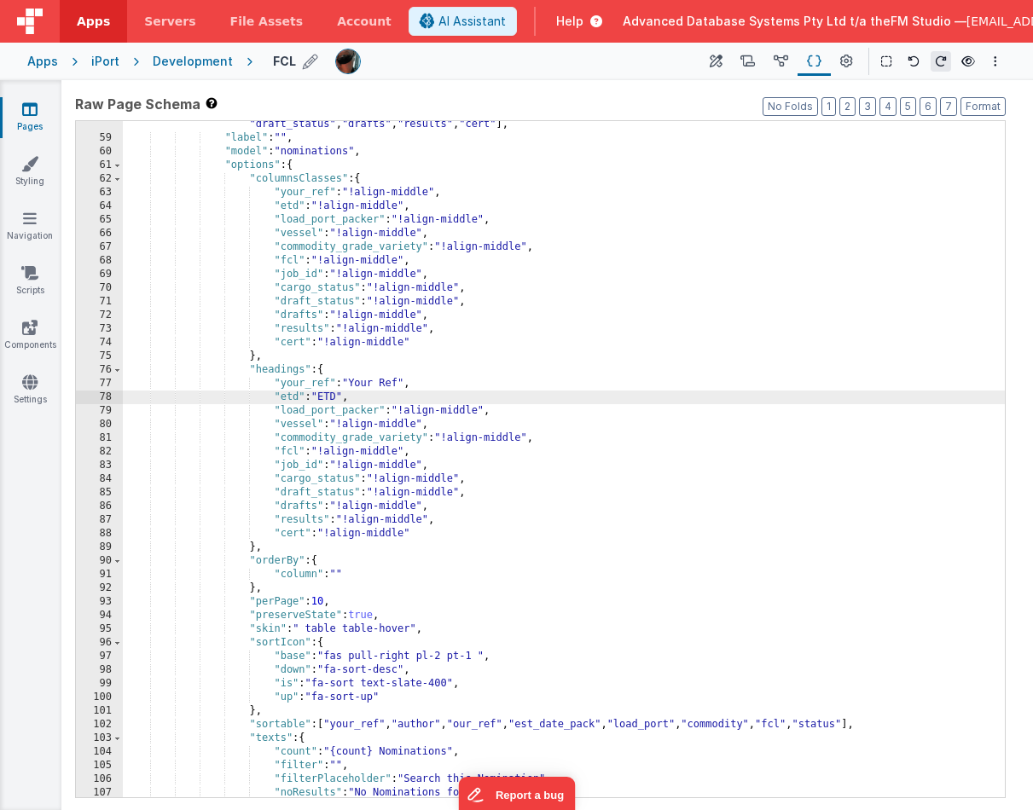
click at [421, 415] on div ""columns" : [ "your_ref" , "etd" , "load_port_packer" , "vessel" , "commodity_g…" at bounding box center [564, 462] width 882 height 717
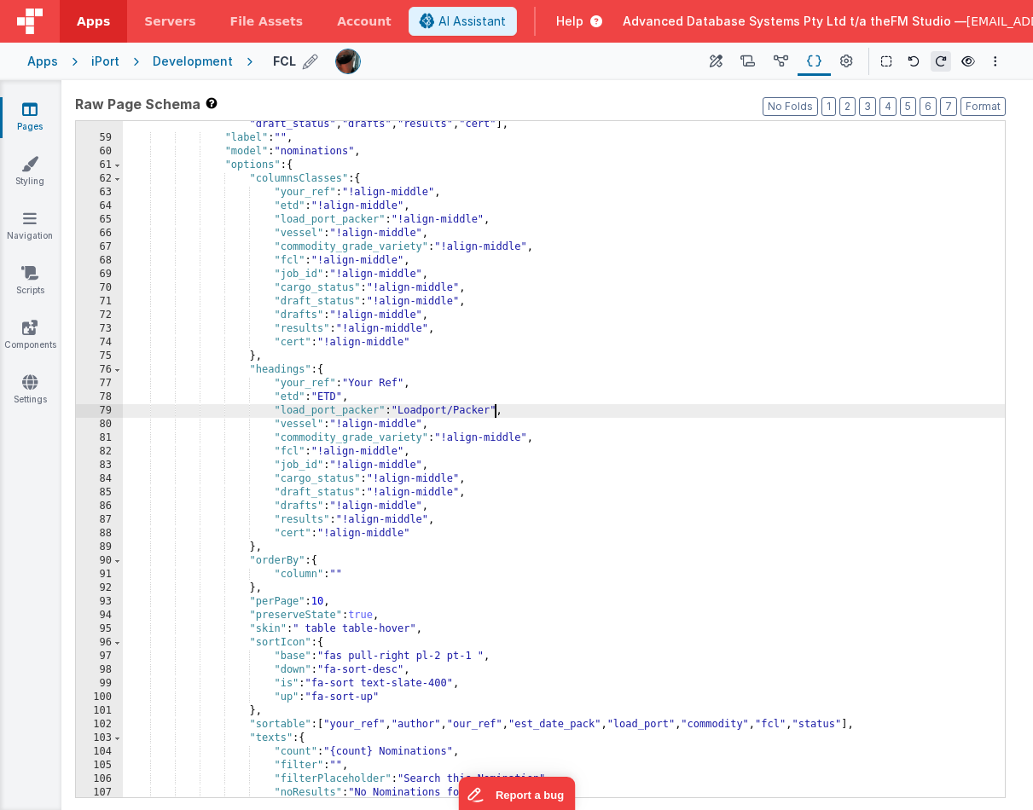
click at [344, 424] on div ""columns" : [ "your_ref" , "etd" , "load_port_packer" , "vessel" , "commodity_g…" at bounding box center [564, 462] width 882 height 717
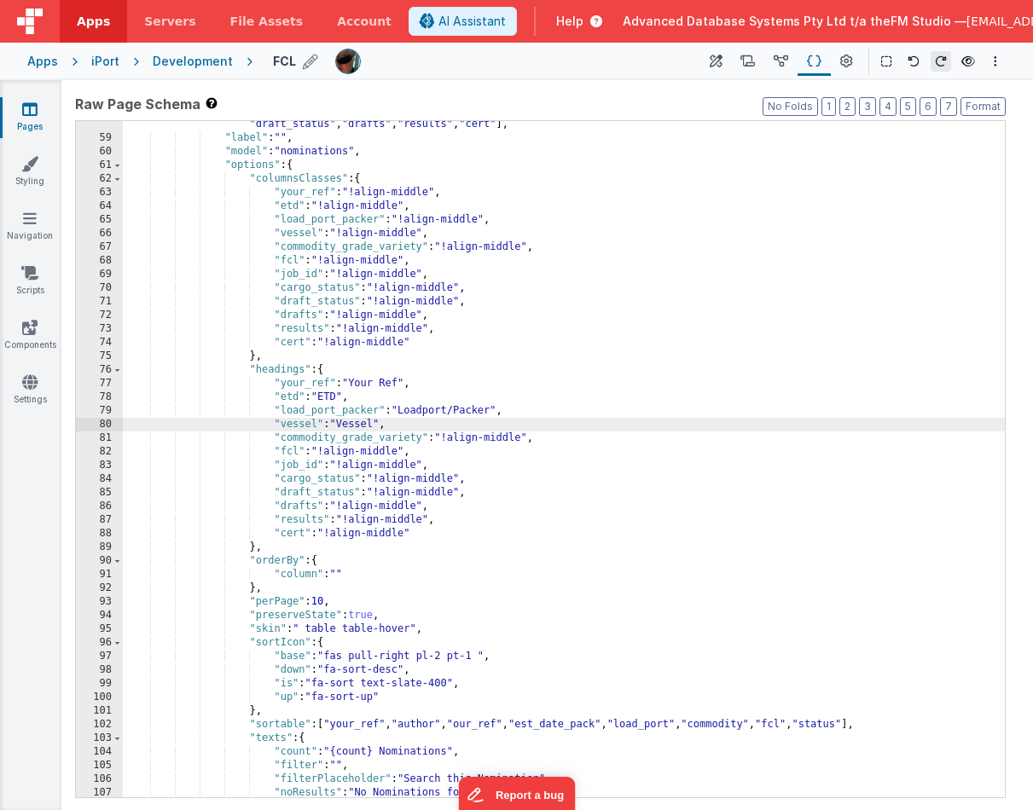
click at [462, 439] on div ""columns" : [ "your_ref" , "etd" , "load_port_packer" , "vessel" , "commodity_g…" at bounding box center [564, 462] width 882 height 717
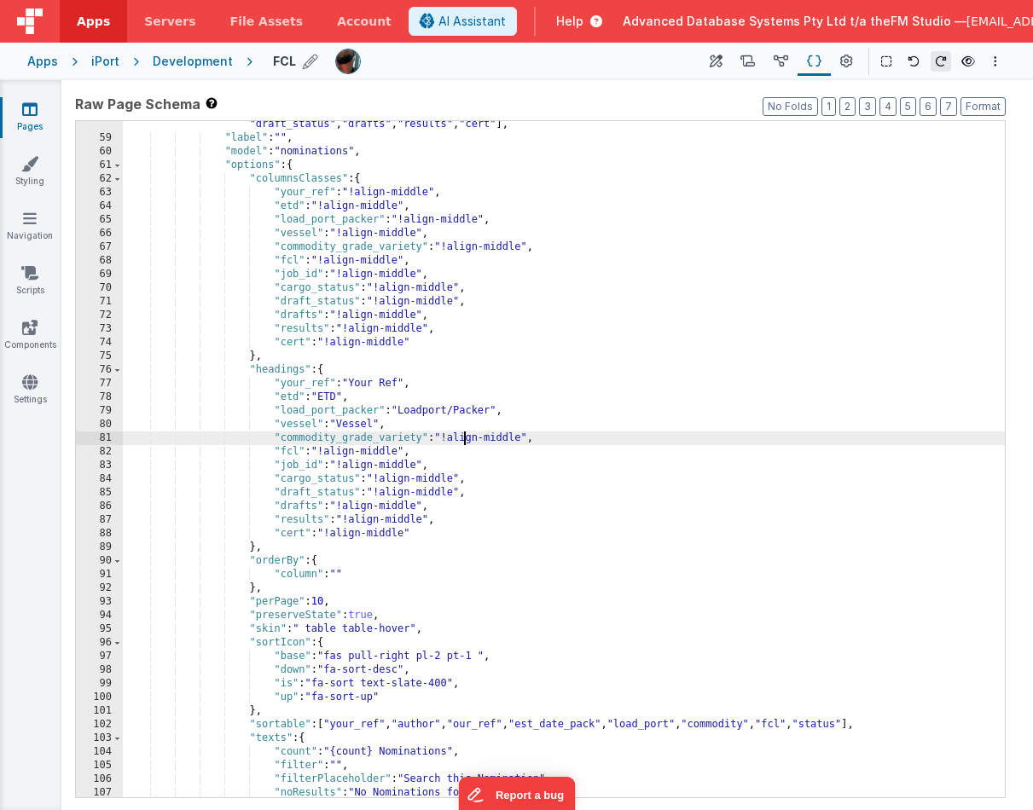
click at [462, 439] on div ""columns" : [ "your_ref" , "etd" , "load_port_packer" , "vessel" , "commodity_g…" at bounding box center [564, 462] width 882 height 717
click at [334, 453] on div ""columns" : [ "your_ref" , "etd" , "load_port_packer" , "vessel" , "commodity_g…" at bounding box center [564, 462] width 882 height 717
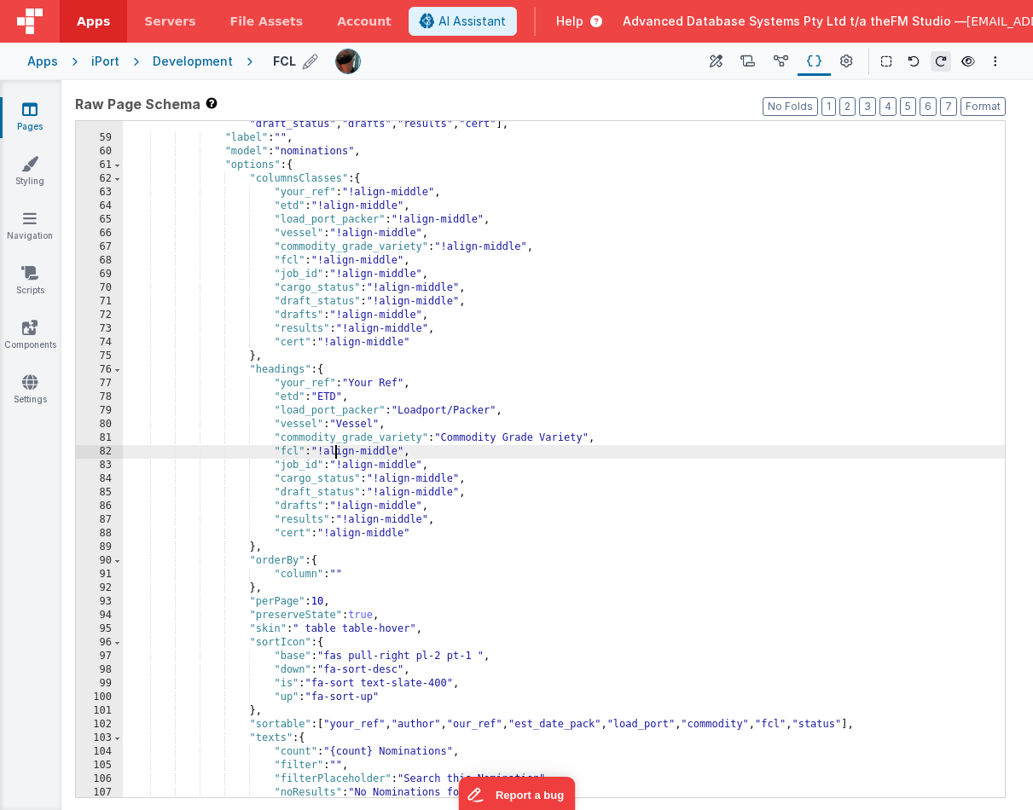
click at [334, 453] on div ""columns" : [ "your_ref" , "etd" , "load_port_packer" , "vessel" , "commodity_g…" at bounding box center [564, 462] width 882 height 717
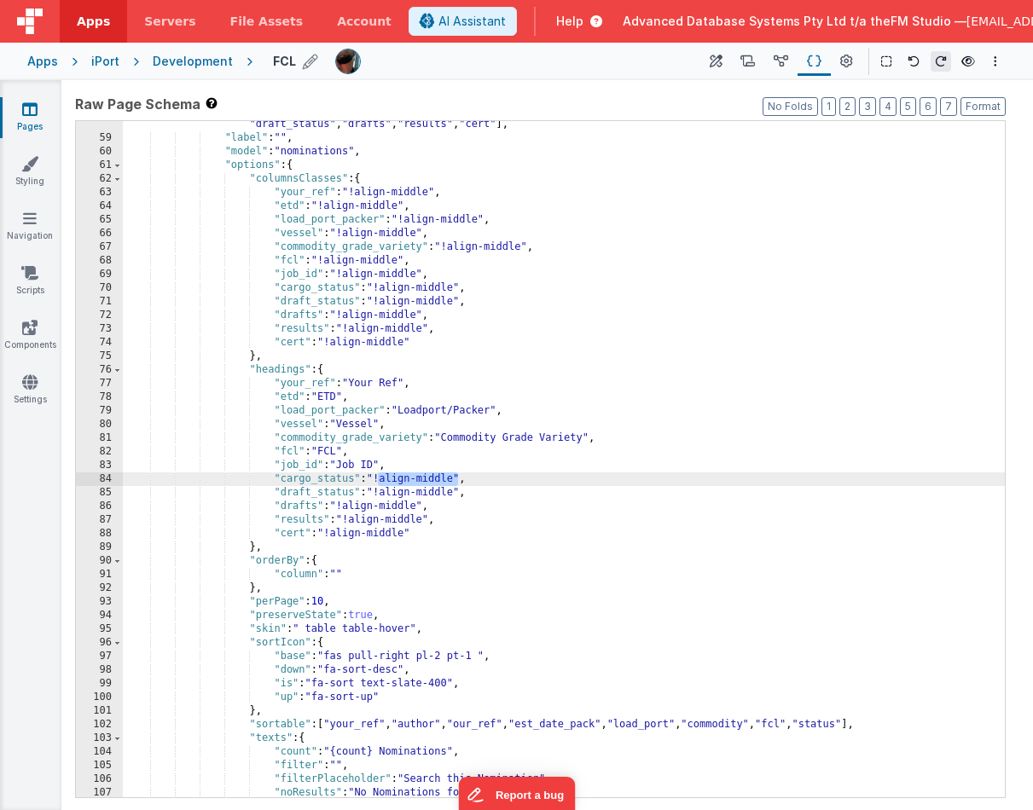
drag, startPoint x: 377, startPoint y: 479, endPoint x: 460, endPoint y: 475, distance: 82.8
click at [460, 475] on div ""columns" : [ "your_ref" , "etd" , "load_port_packer" , "vessel" , "commodity_g…" at bounding box center [564, 462] width 882 height 717
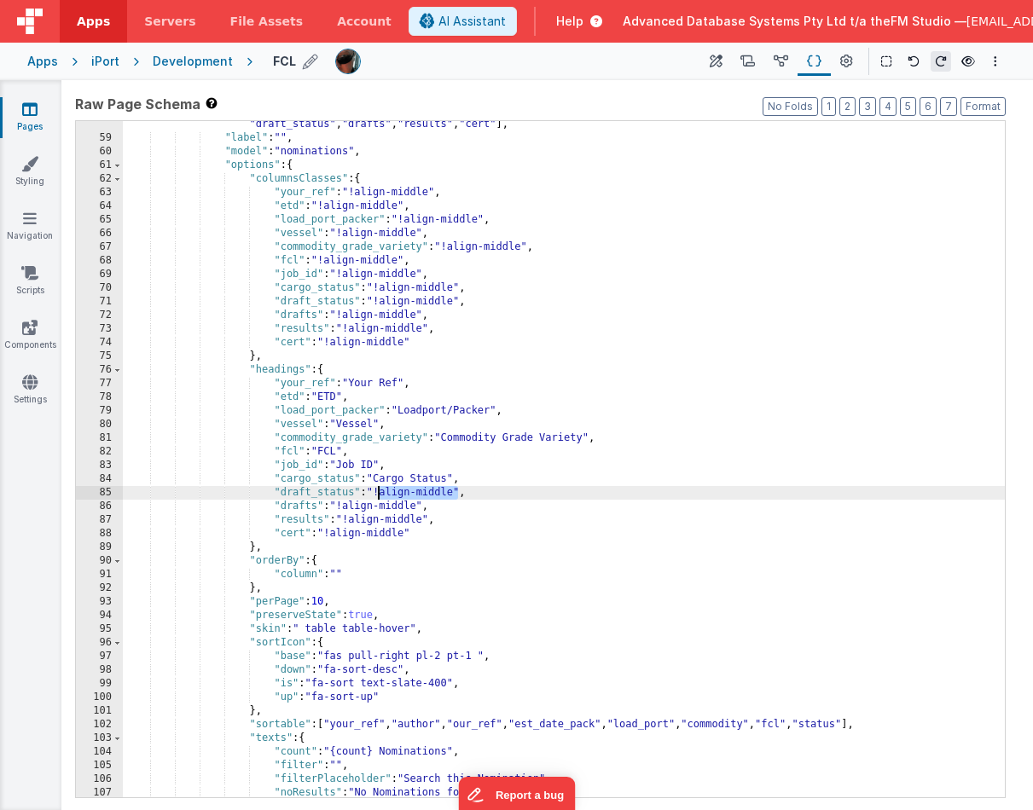
drag, startPoint x: 458, startPoint y: 493, endPoint x: 380, endPoint y: 488, distance: 78.7
click at [380, 488] on div ""columns" : [ "your_ref" , "etd" , "load_port_packer" , "vessel" , "commodity_g…" at bounding box center [564, 462] width 882 height 717
click at [394, 506] on div ""columns" : [ "your_ref" , "etd" , "load_port_packer" , "vessel" , "commodity_g…" at bounding box center [564, 462] width 882 height 717
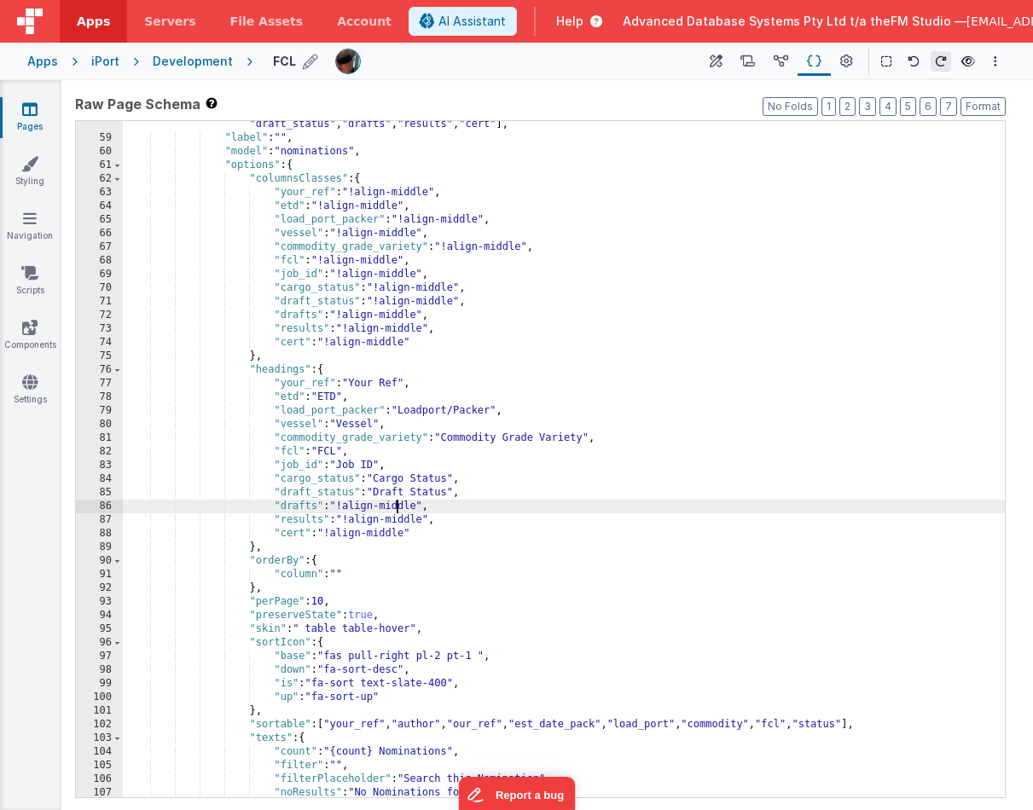
click at [394, 506] on div ""columns" : [ "your_ref" , "etd" , "load_port_packer" , "vessel" , "commodity_g…" at bounding box center [564, 462] width 882 height 717
click at [409, 520] on div ""columns" : [ "your_ref" , "etd" , "load_port_packer" , "vessel" , "commodity_g…" at bounding box center [564, 462] width 882 height 717
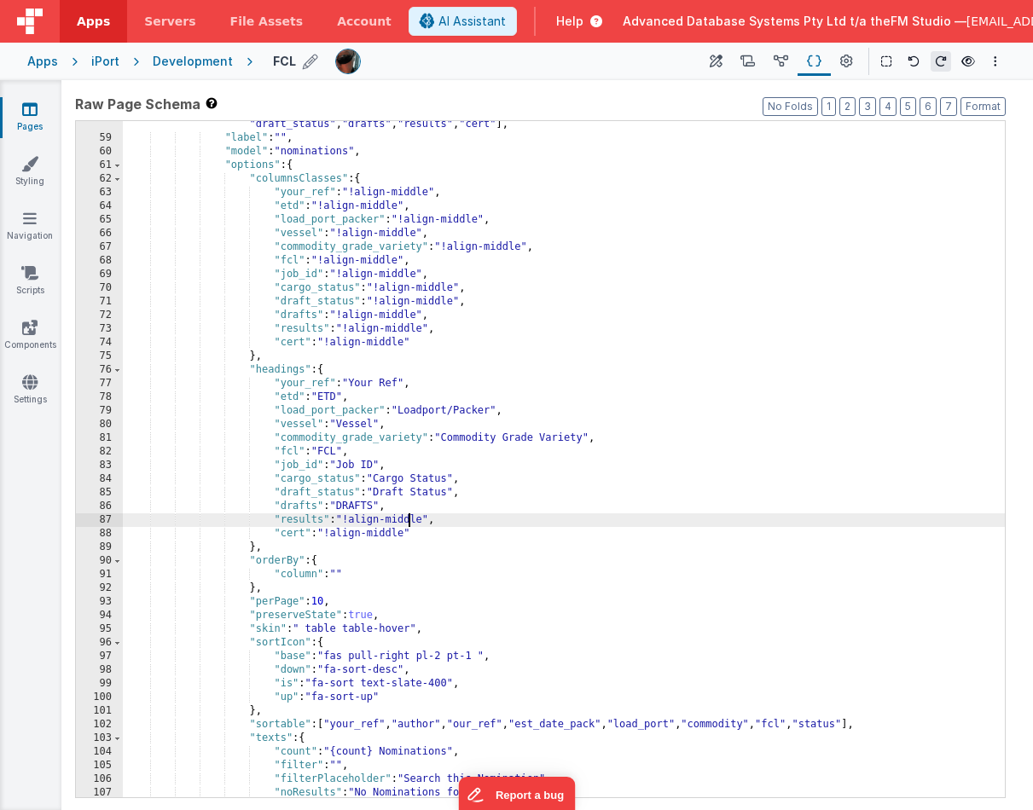
click at [409, 520] on div ""columns" : [ "your_ref" , "etd" , "load_port_packer" , "vessel" , "commodity_g…" at bounding box center [564, 462] width 882 height 717
click at [389, 537] on div ""columns" : [ "your_ref" , "etd" , "load_port_packer" , "vessel" , "commodity_g…" at bounding box center [564, 462] width 882 height 717
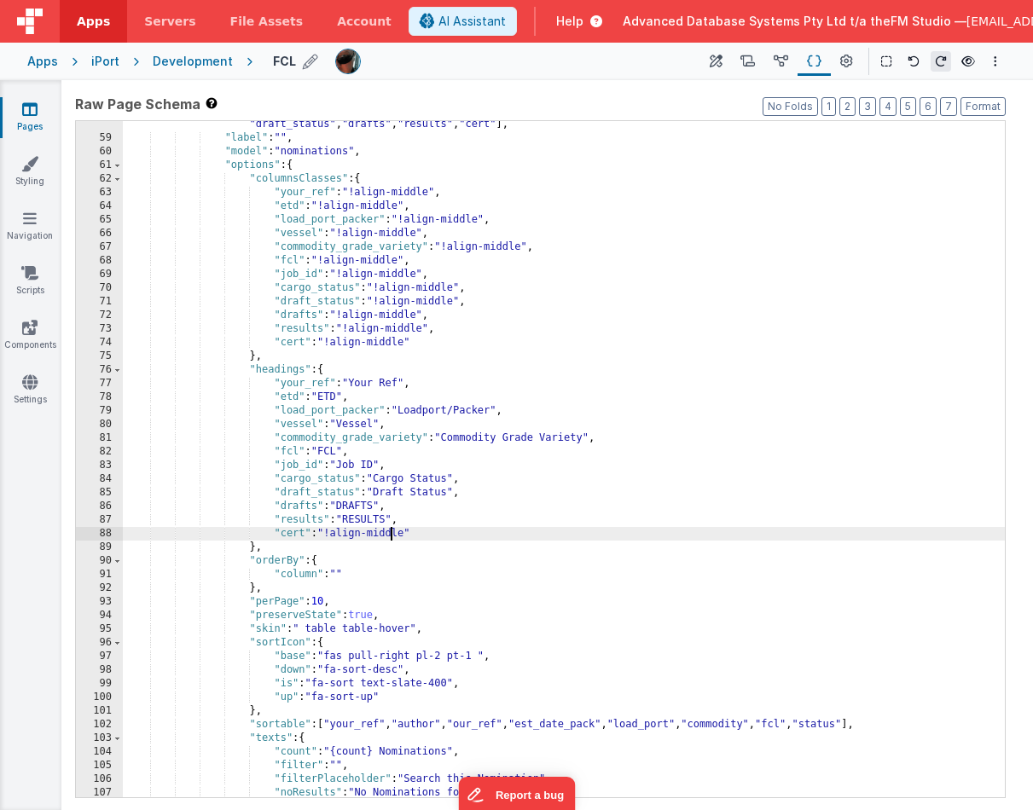
click at [389, 537] on div ""columns" : [ "your_ref" , "etd" , "load_port_packer" , "vessel" , "commodity_g…" at bounding box center [564, 462] width 882 height 717
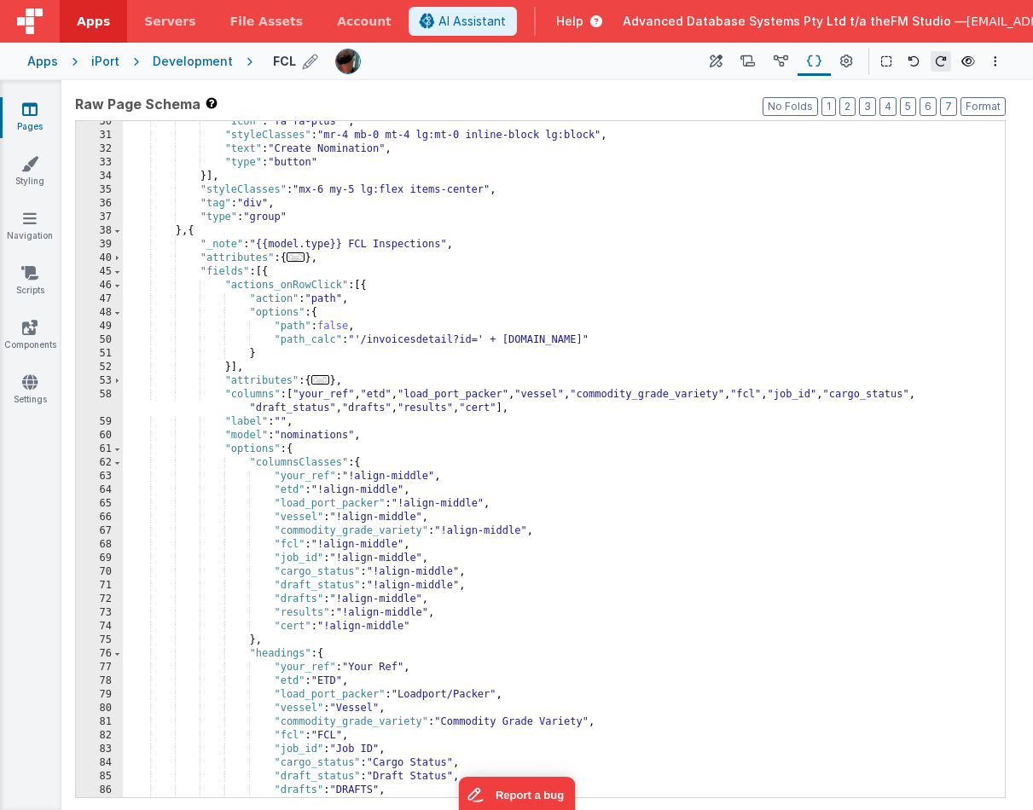
scroll to position [252, 0]
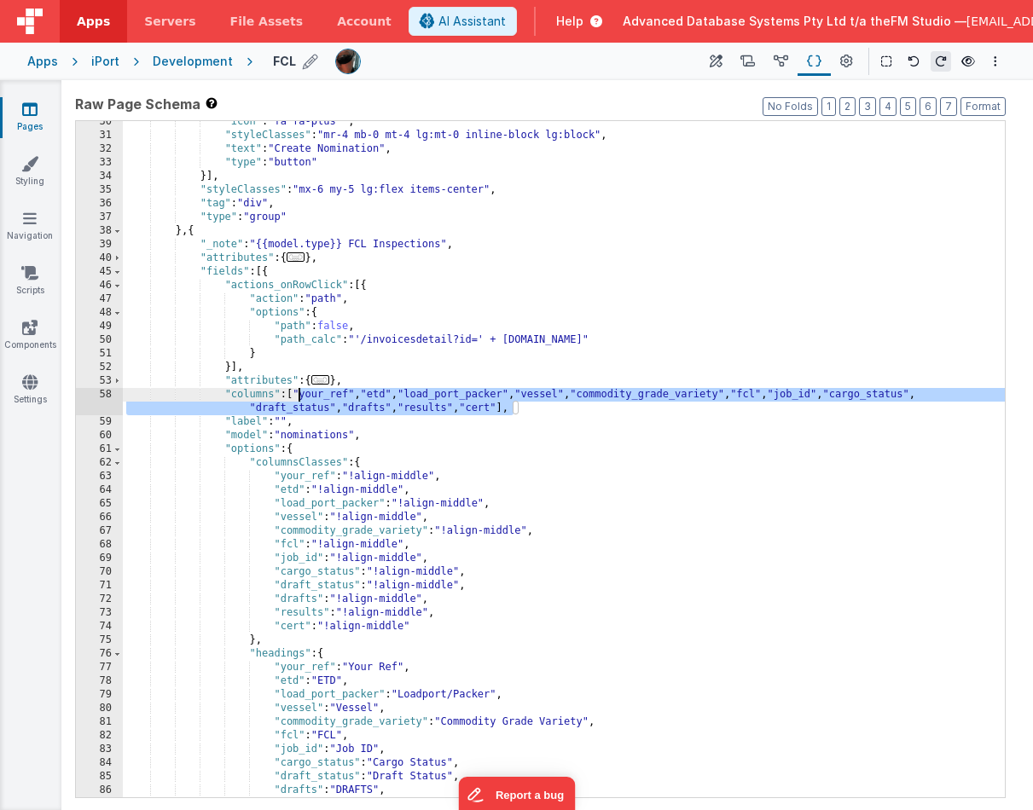
drag, startPoint x: 512, startPoint y: 409, endPoint x: 299, endPoint y: 398, distance: 212.7
click at [299, 398] on div ""icon" : "fa fa-plus " , "styleClasses" : "mr-4 mb-0 mt-4 lg:mt-0 inline-block …" at bounding box center [564, 467] width 882 height 704
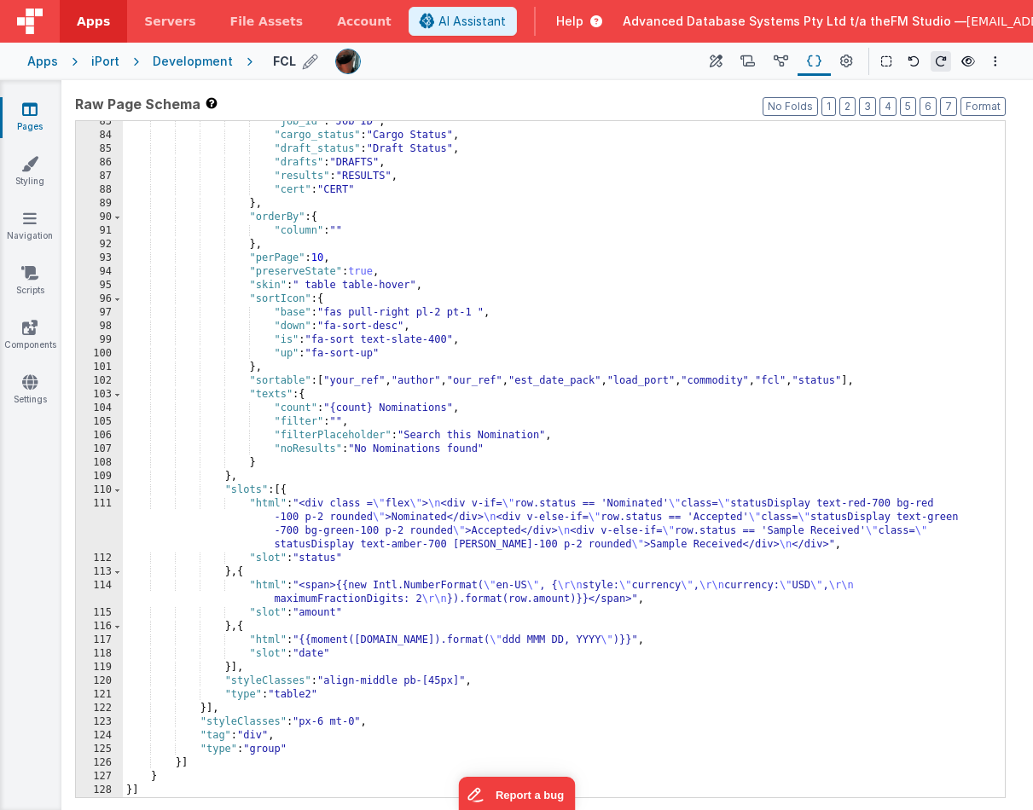
scroll to position [880, 0]
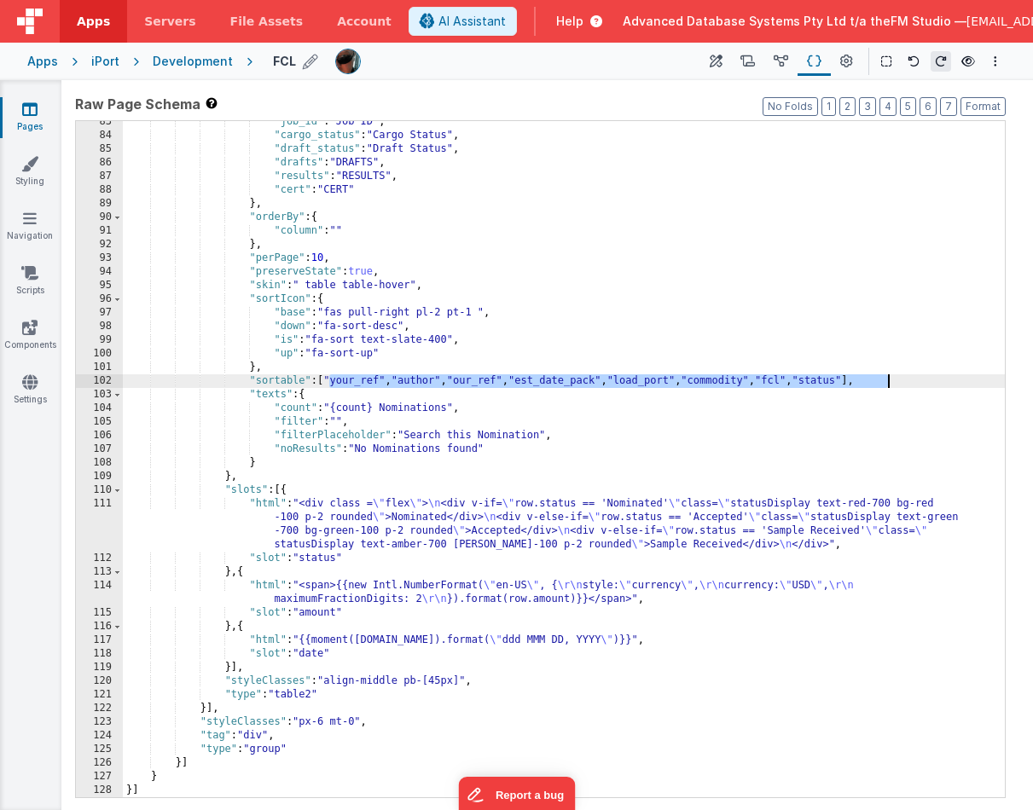
drag, startPoint x: 330, startPoint y: 381, endPoint x: 886, endPoint y: 383, distance: 556.2
click at [886, 383] on div ""job_id" : "Job ID" , "cargo_status" : "Cargo Status" , "draft_status" : "Draft…" at bounding box center [564, 467] width 882 height 704
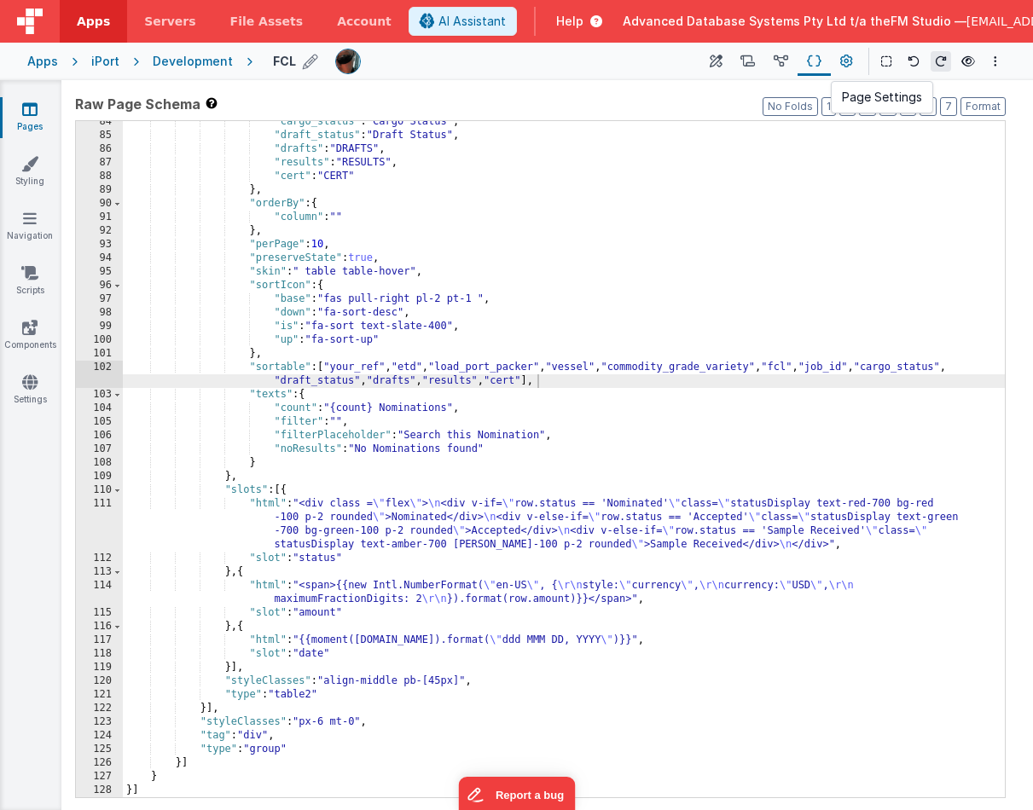
scroll to position [893, 0]
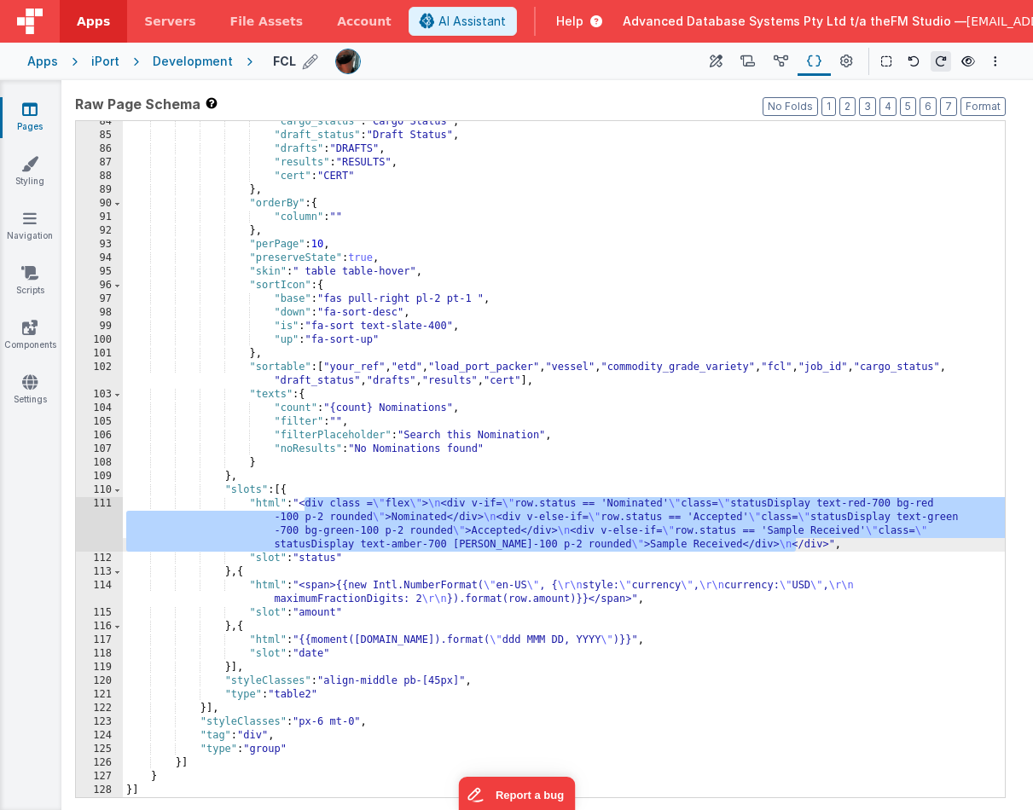
drag, startPoint x: 305, startPoint y: 506, endPoint x: 798, endPoint y: 548, distance: 494.9
click at [798, 548] on div ""cargo_status" : "Cargo Status" , "draft_status" : "Draft Status" , "drafts" : …" at bounding box center [564, 467] width 882 height 704
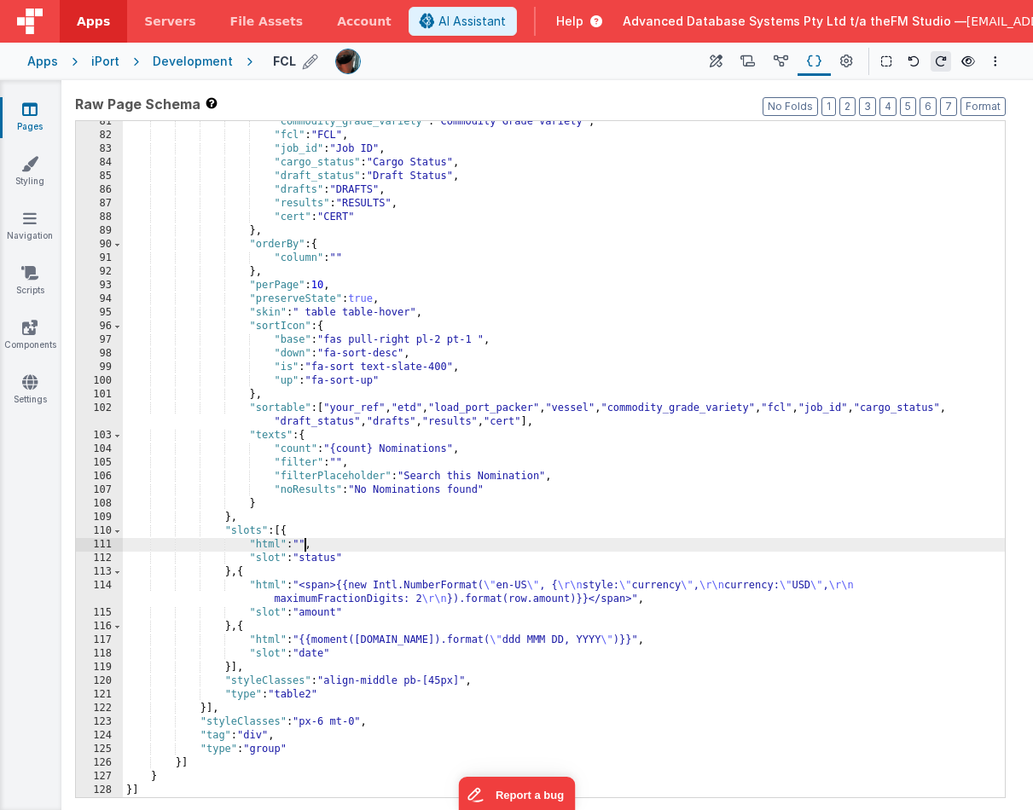
scroll to position [852, 0]
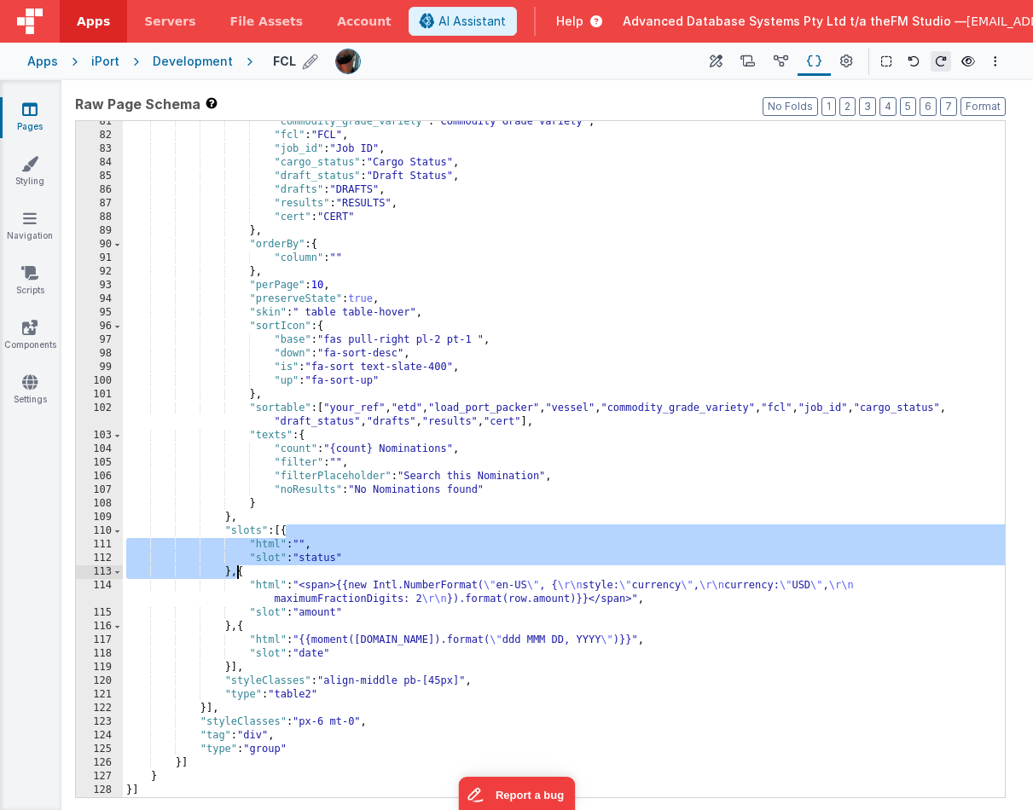
drag, startPoint x: 287, startPoint y: 534, endPoint x: 239, endPoint y: 572, distance: 60.8
click at [239, 572] on div ""commodity_grade_variety" : "Commodity Grade Variety" , "fcl" : "FCL" , "job_id…" at bounding box center [564, 467] width 882 height 704
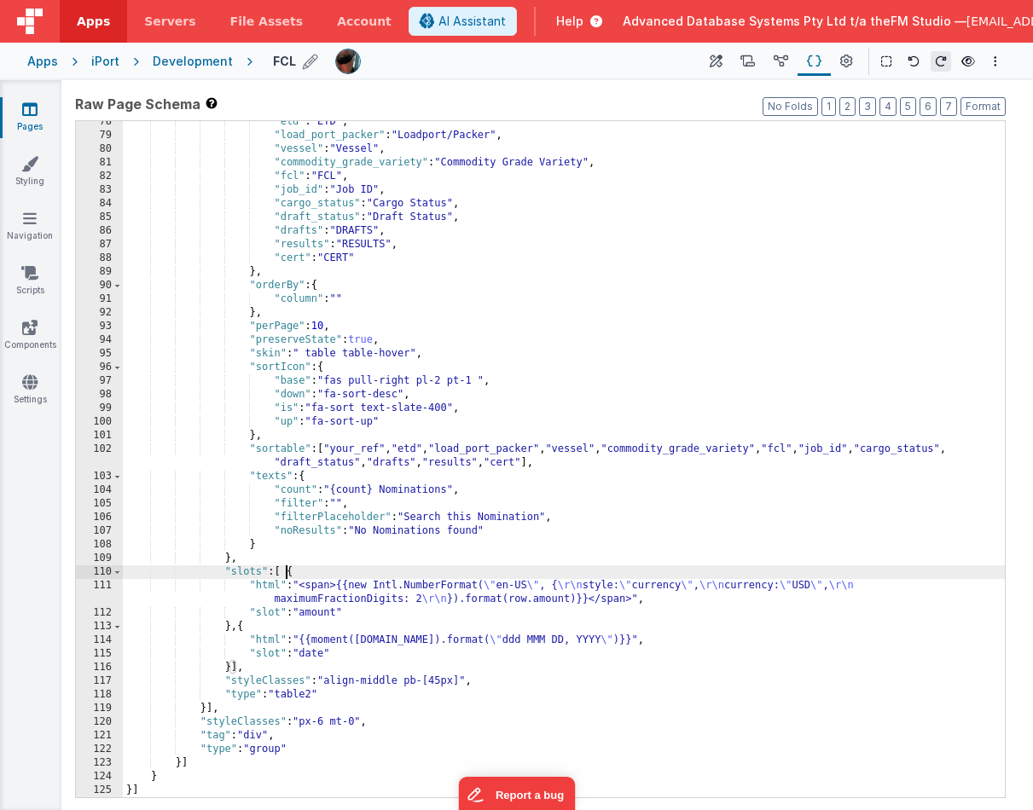
scroll to position [811, 0]
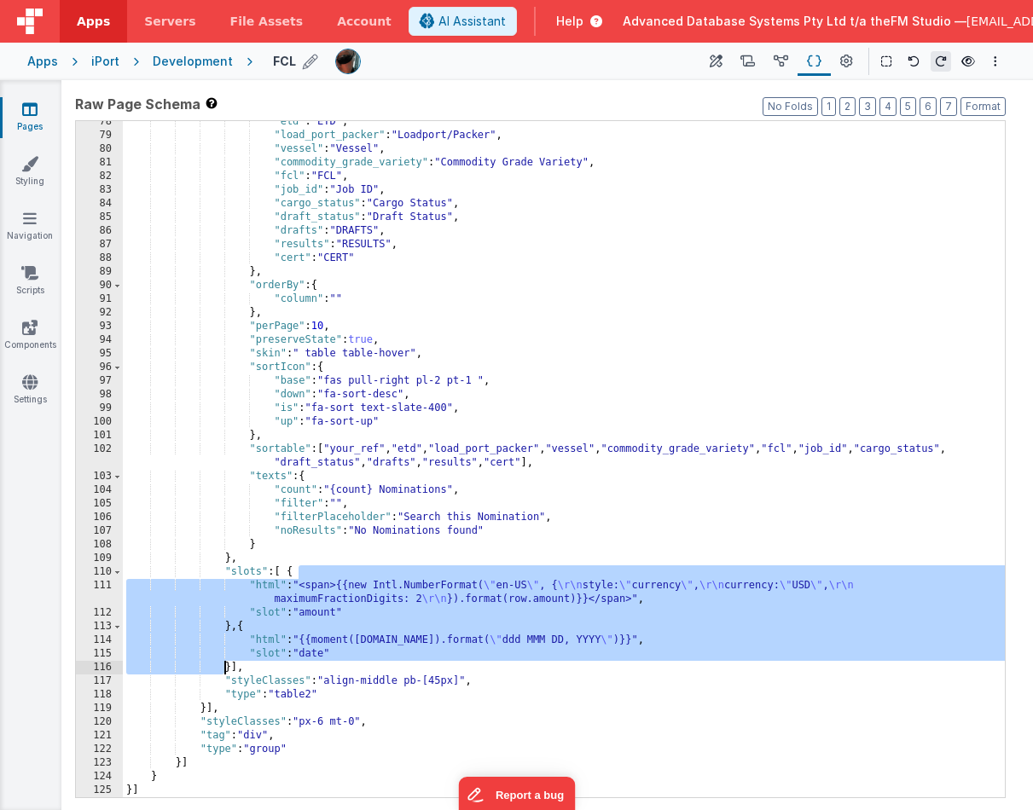
drag, startPoint x: 299, startPoint y: 576, endPoint x: 222, endPoint y: 665, distance: 117.3
click at [222, 614] on div ""etd" : "ETD" , "load_port_packer" : "Loadport/Packer" , "vessel" : "Vessel" , …" at bounding box center [564, 467] width 882 height 704
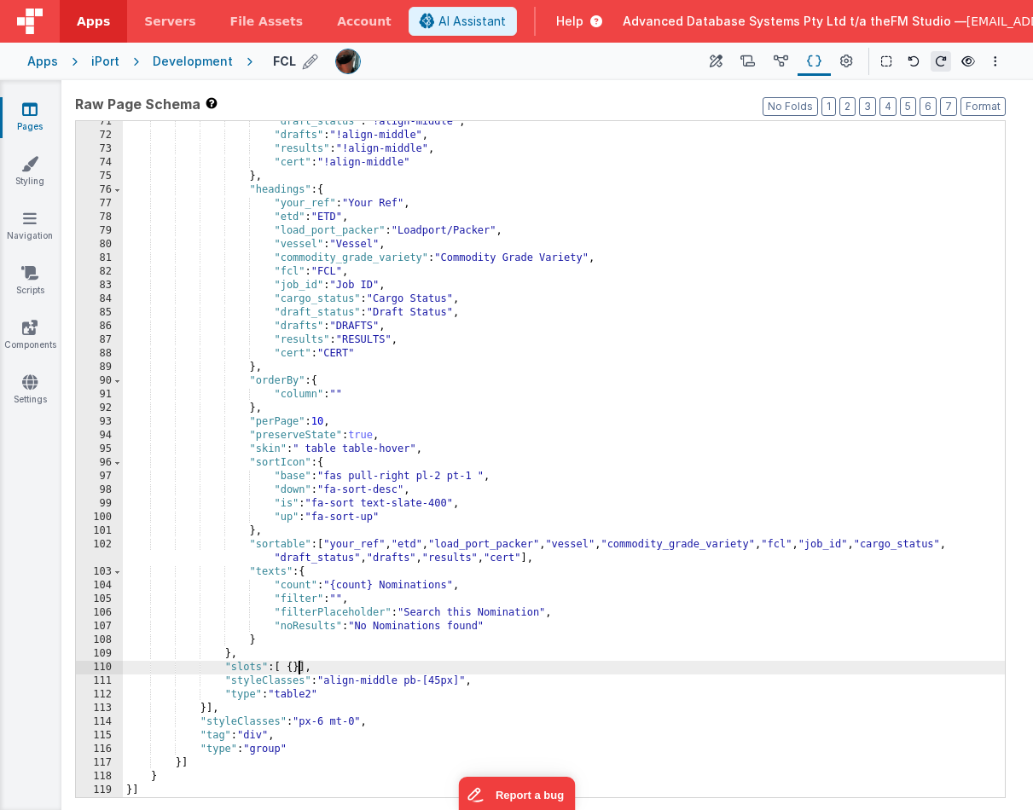
click at [417, 586] on div ""draft_status" : "!align-middle" , "drafts" : "!align-middle" , "results" : "!a…" at bounding box center [564, 467] width 882 height 704
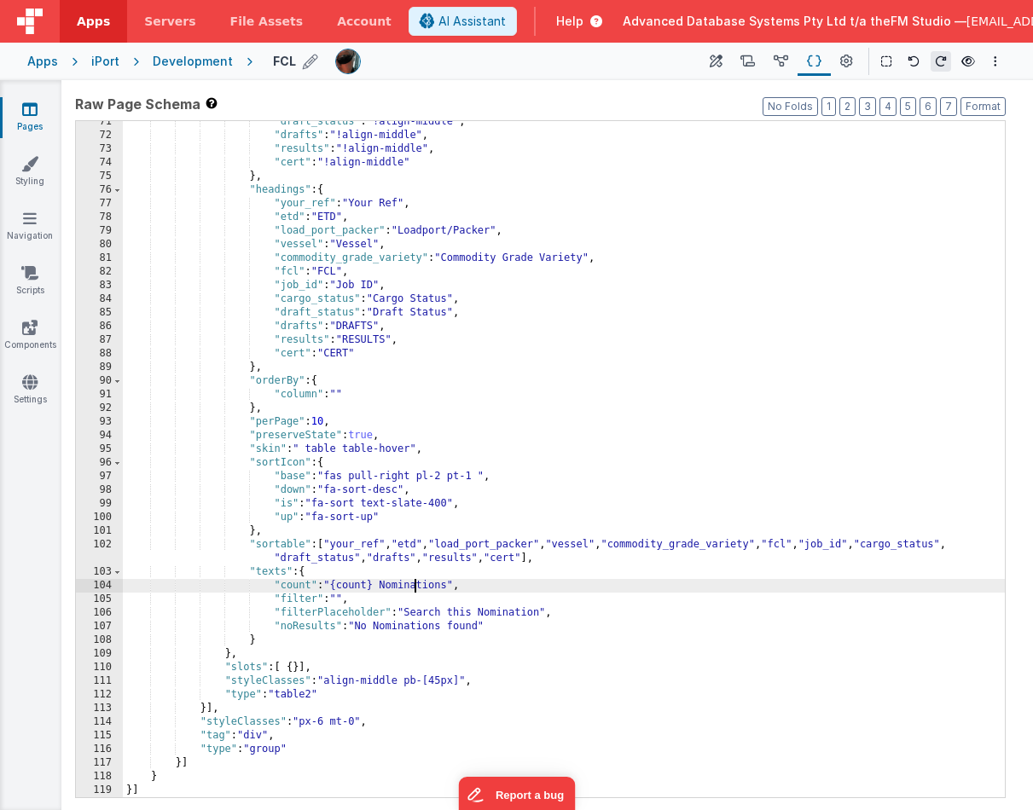
click at [417, 586] on div ""draft_status" : "!align-middle" , "drafts" : "!align-middle" , "results" : "!a…" at bounding box center [564, 467] width 882 height 704
click at [465, 610] on div ""draft_status" : "!align-middle" , "drafts" : "!align-middle" , "results" : "!a…" at bounding box center [564, 467] width 882 height 704
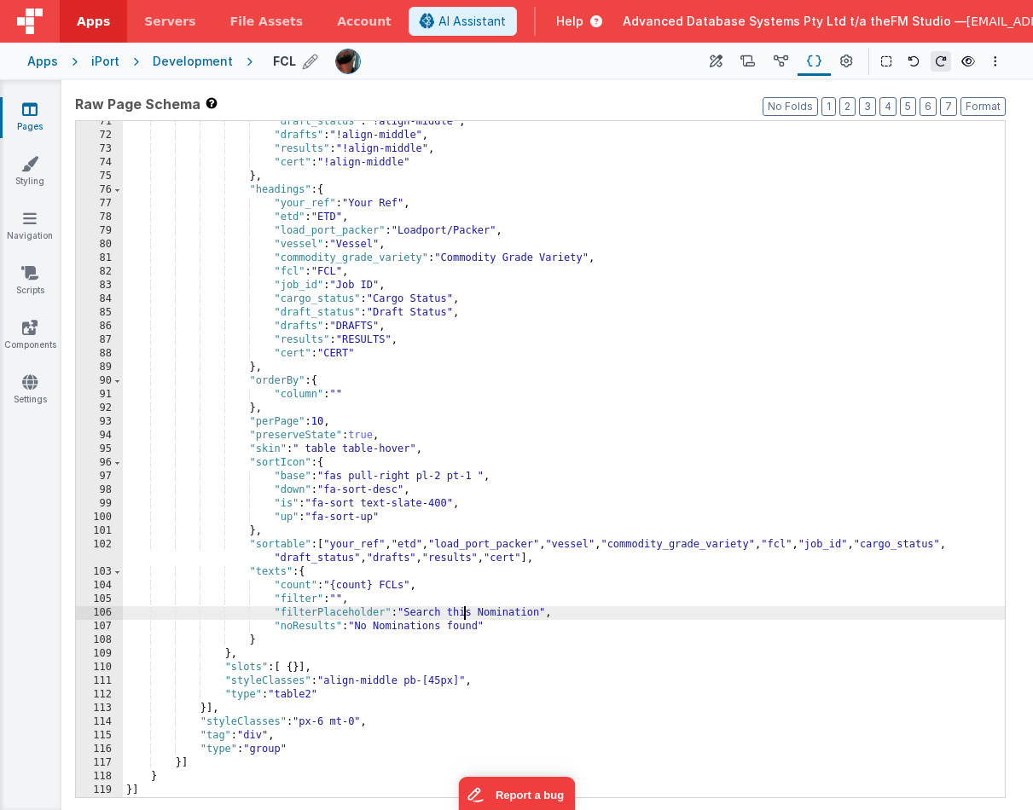
click at [465, 610] on div ""draft_status" : "!align-middle" , "drafts" : "!align-middle" , "results" : "!a…" at bounding box center [564, 467] width 882 height 704
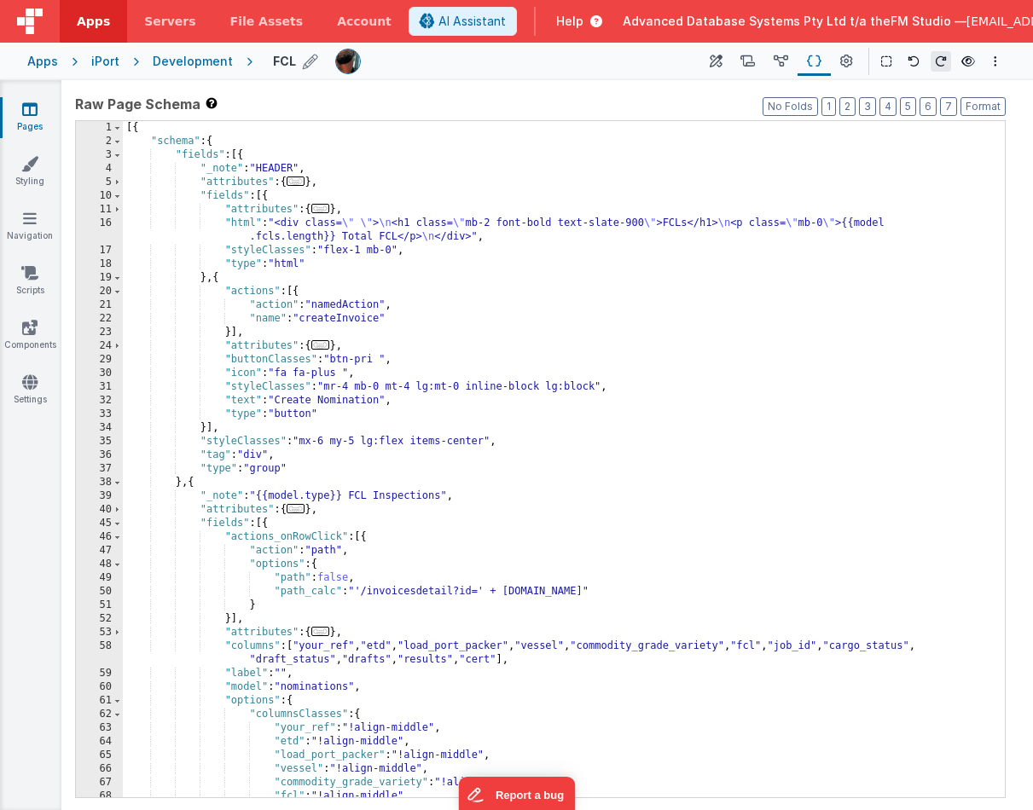
scroll to position [0, 0]
click at [842, 61] on icon at bounding box center [846, 62] width 13 height 18
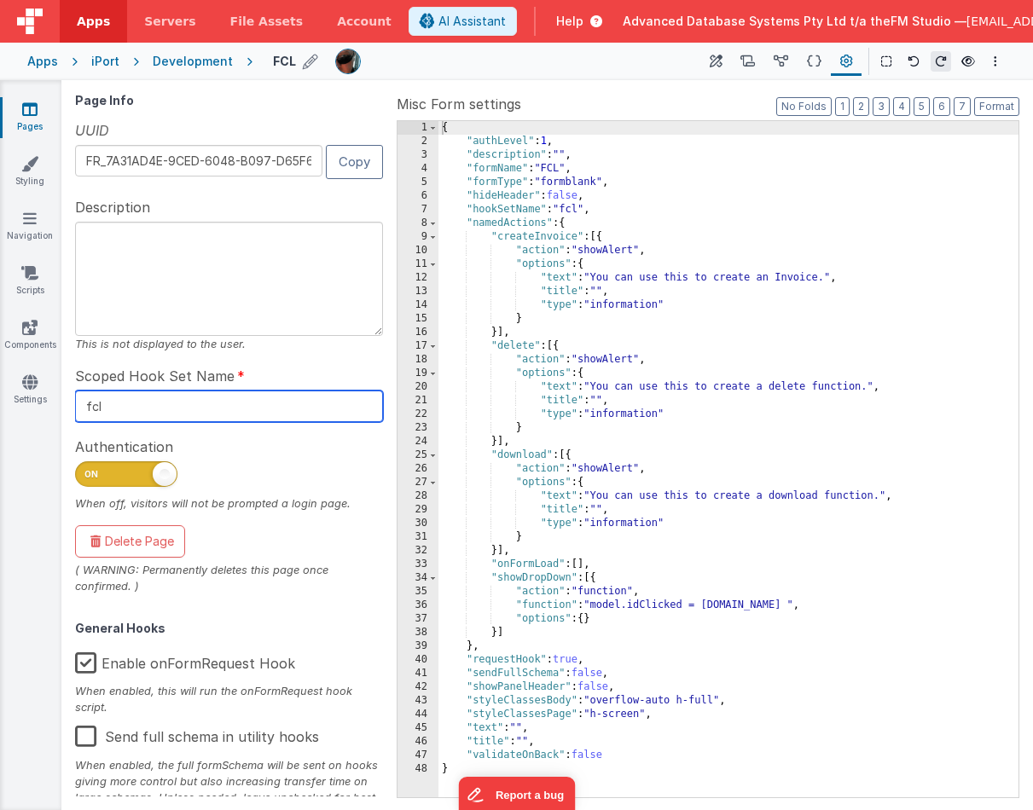
click at [299, 404] on input "fcl" at bounding box center [229, 407] width 308 height 32
click at [813, 56] on icon at bounding box center [814, 62] width 15 height 18
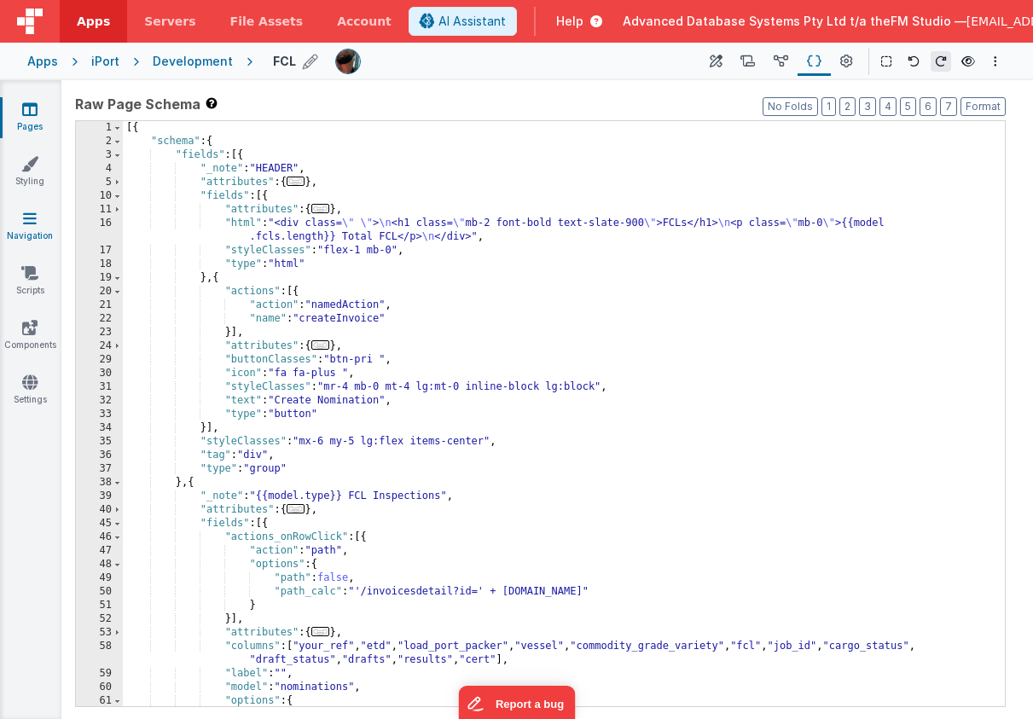
click at [25, 224] on icon at bounding box center [30, 218] width 14 height 17
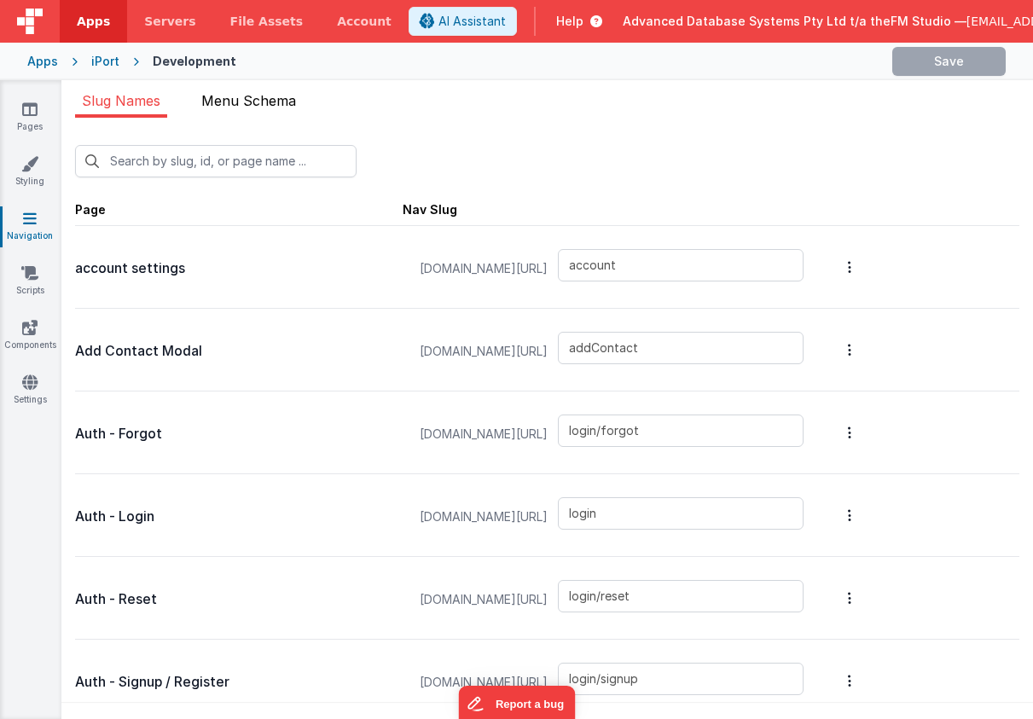
click at [244, 98] on span "Menu Schema" at bounding box center [248, 100] width 95 height 17
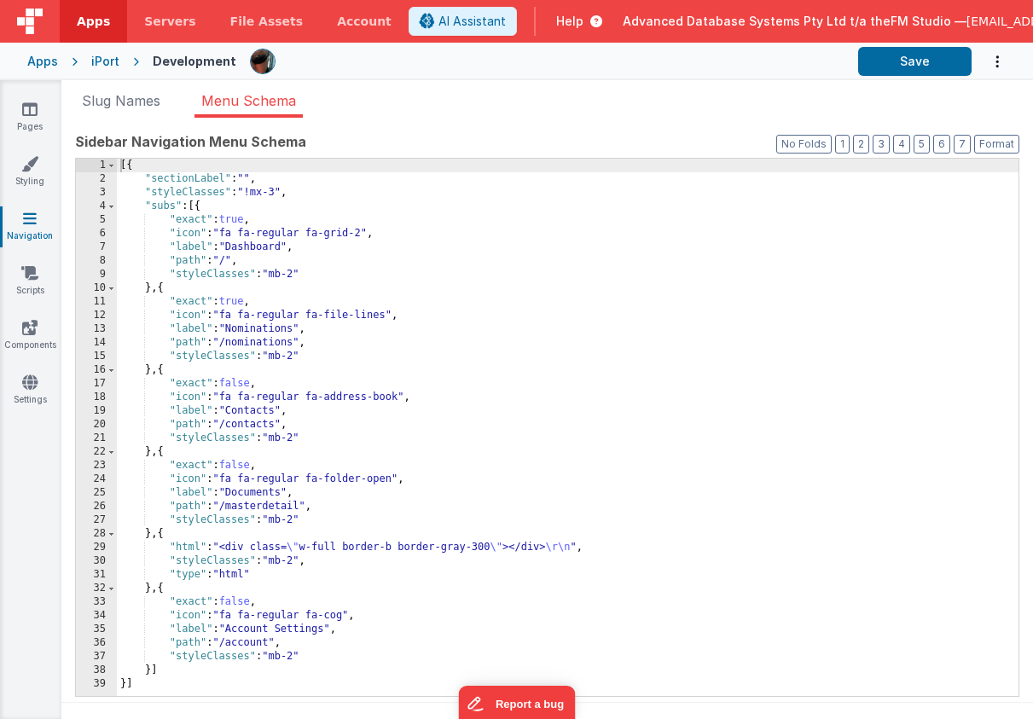
click at [253, 411] on div "[{ "sectionLabel" : "" , "styleClasses" : "!mx-3" , "subs" : [{ "exact" : true …" at bounding box center [568, 441] width 902 height 565
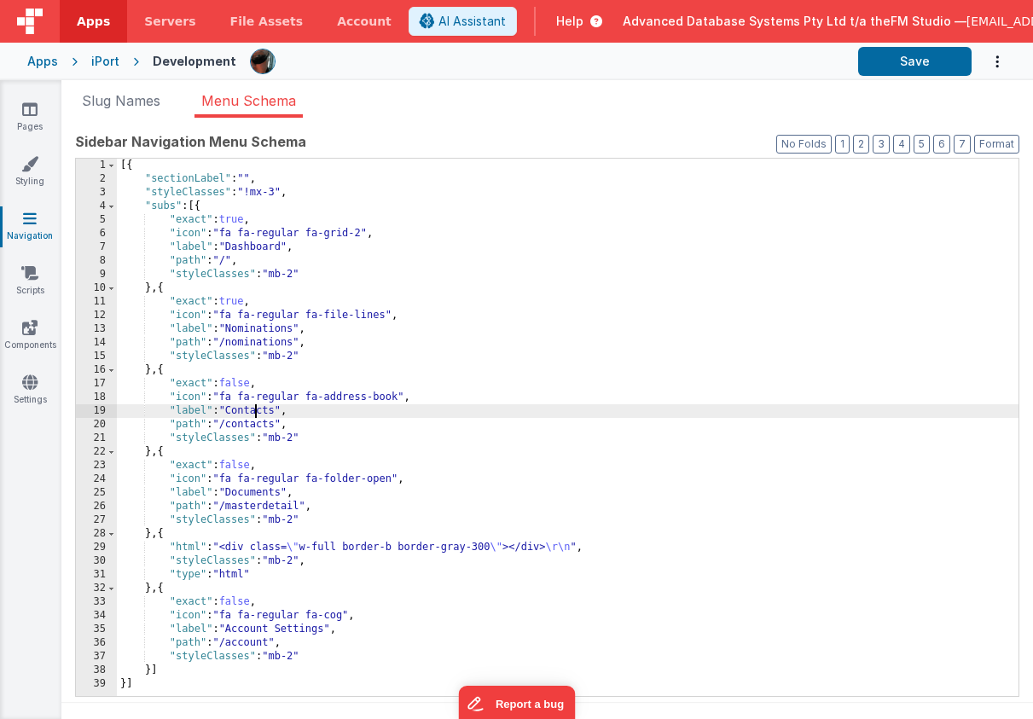
click at [253, 411] on div "[{ "sectionLabel" : "" , "styleClasses" : "!mx-3" , "subs" : [{ "exact" : true …" at bounding box center [568, 441] width 902 height 565
click at [251, 427] on div "[{ "sectionLabel" : "" , "styleClasses" : "!mx-3" , "subs" : [{ "exact" : true …" at bounding box center [568, 441] width 902 height 565
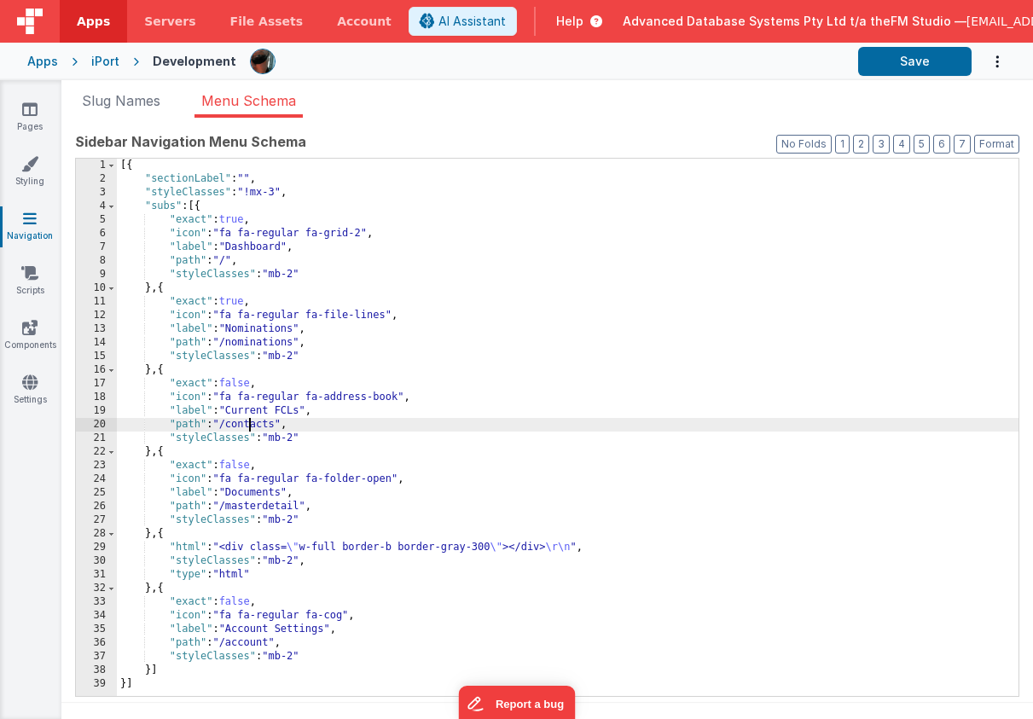
click at [251, 427] on div "[{ "sectionLabel" : "" , "styleClasses" : "!mx-3" , "subs" : [{ "exact" : true …" at bounding box center [568, 441] width 902 height 565
click at [892, 61] on button "Save" at bounding box center [914, 61] width 113 height 29
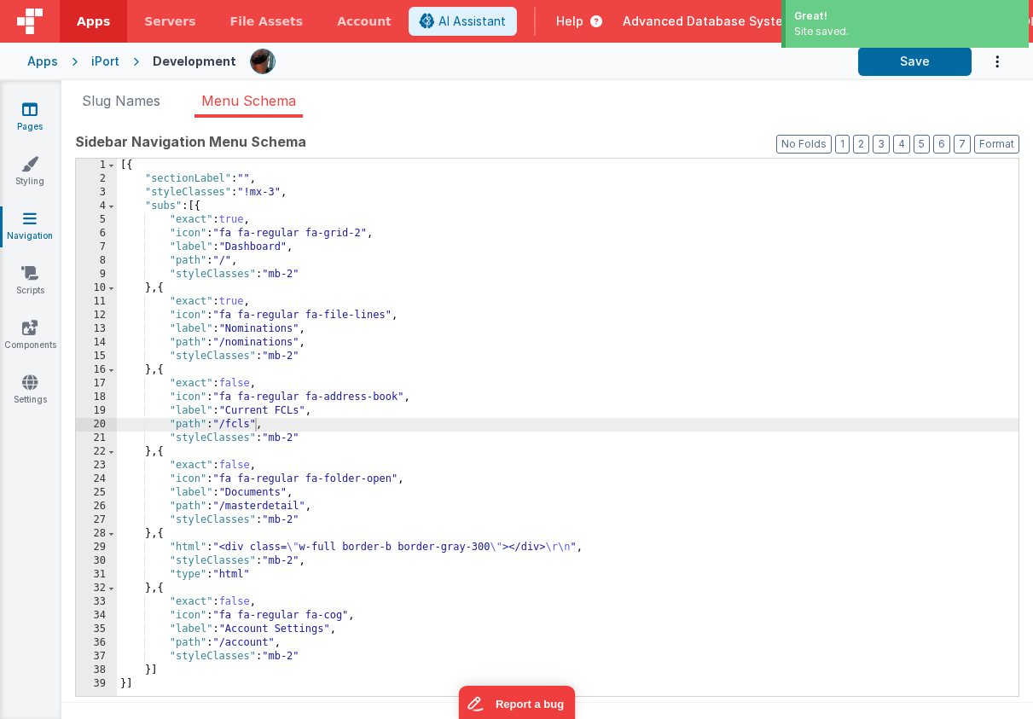
click at [26, 109] on icon at bounding box center [29, 109] width 15 height 17
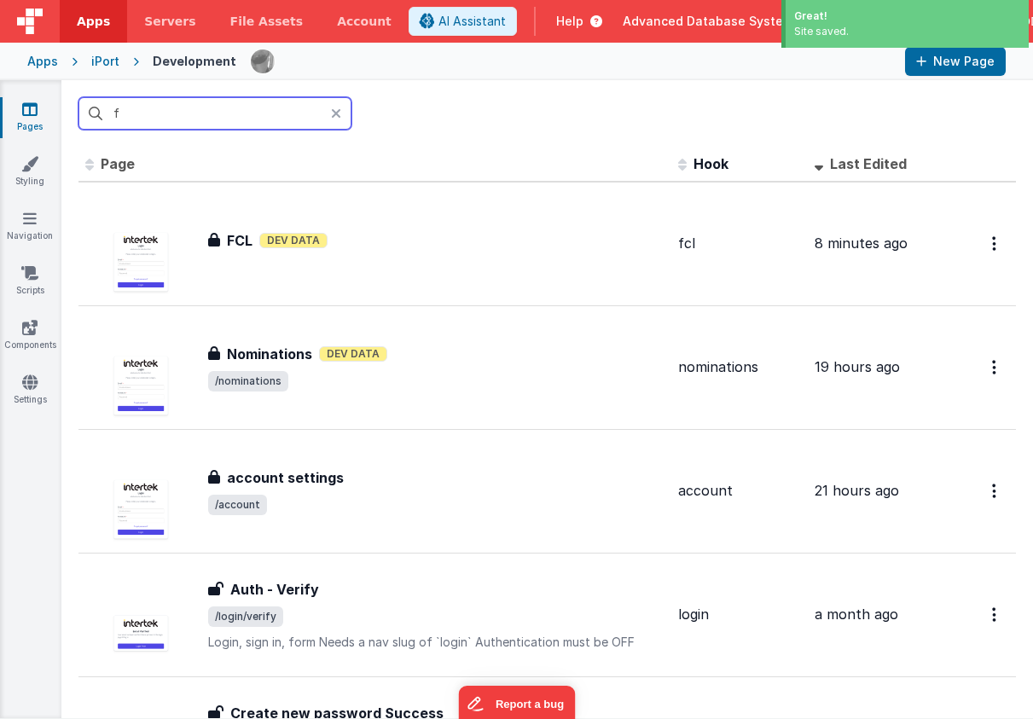
type input "fc"
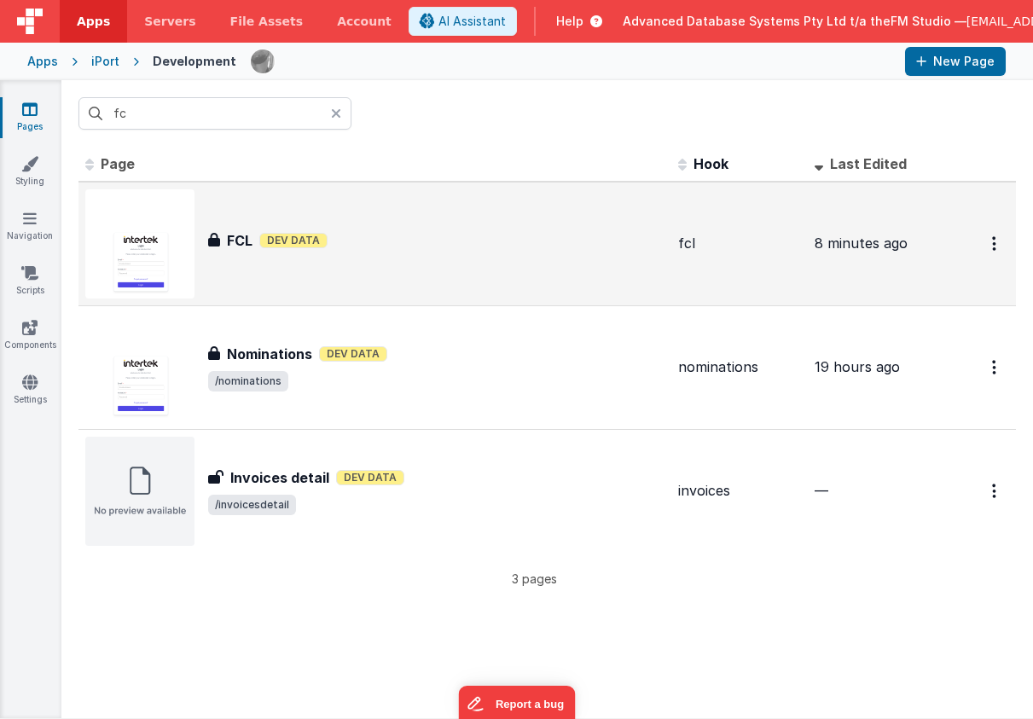
click at [157, 256] on img at bounding box center [139, 243] width 109 height 109
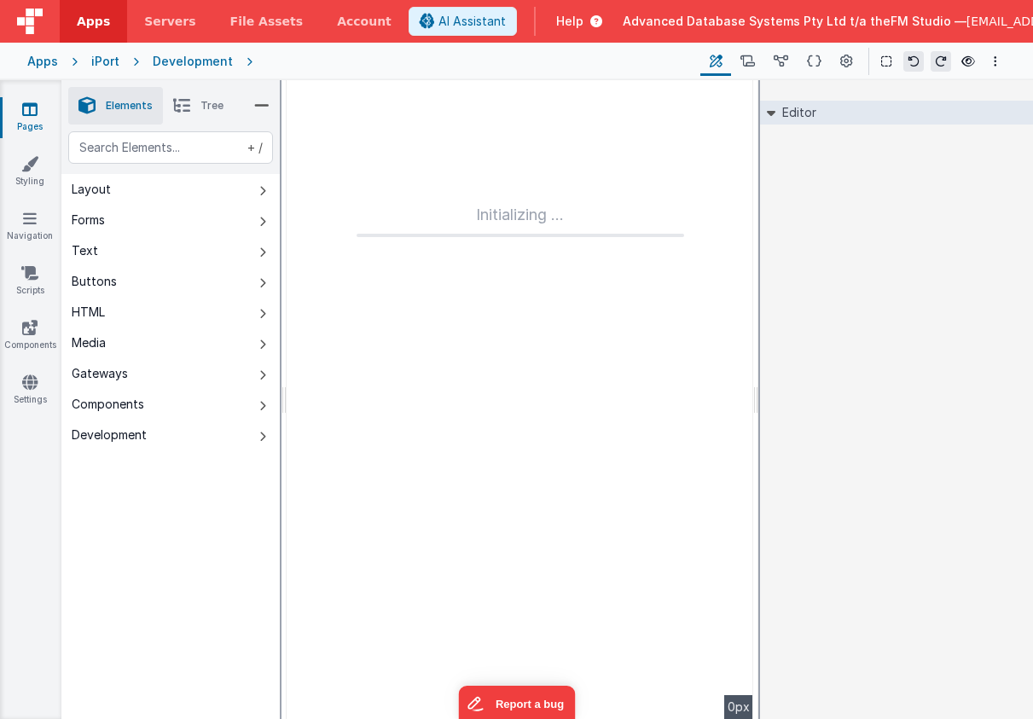
type input "FR_7A31AD4E-9CED-6048-B097-D65F651B838B"
type input "fcl"
checkbox input "true"
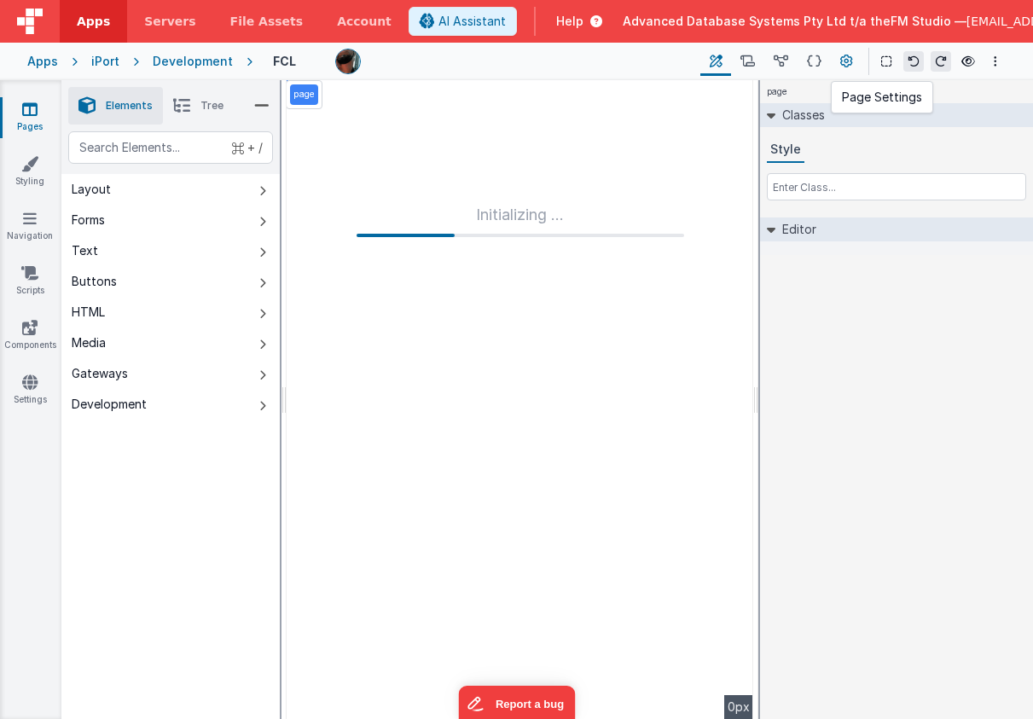
click at [845, 57] on icon at bounding box center [846, 62] width 13 height 18
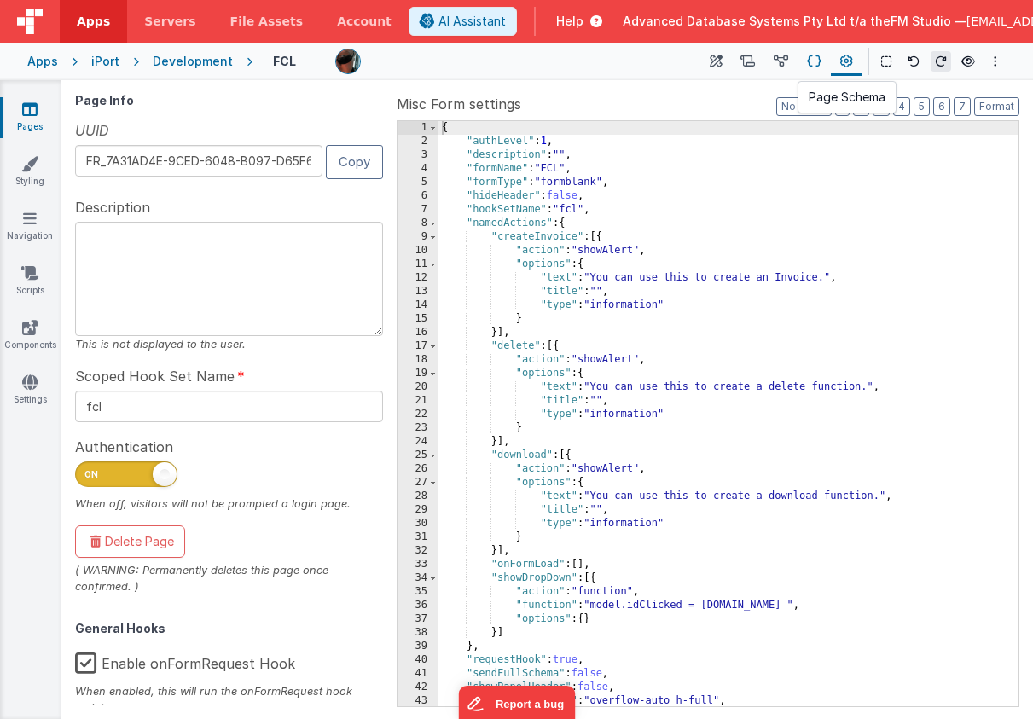
click at [816, 61] on icon at bounding box center [814, 62] width 15 height 18
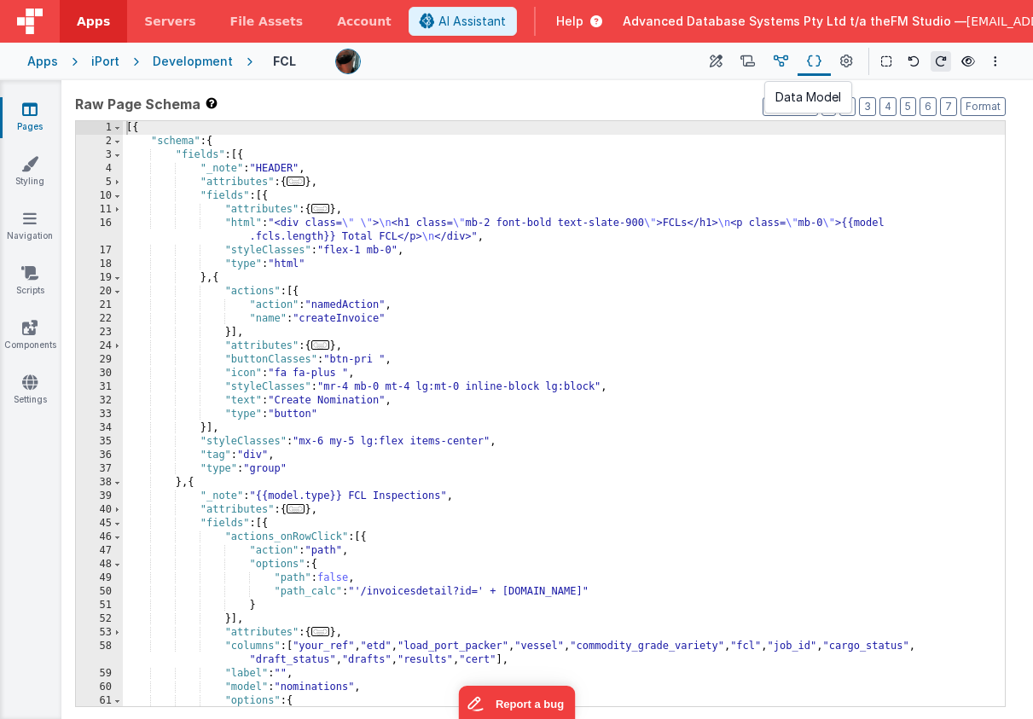
click at [781, 61] on icon at bounding box center [781, 62] width 15 height 18
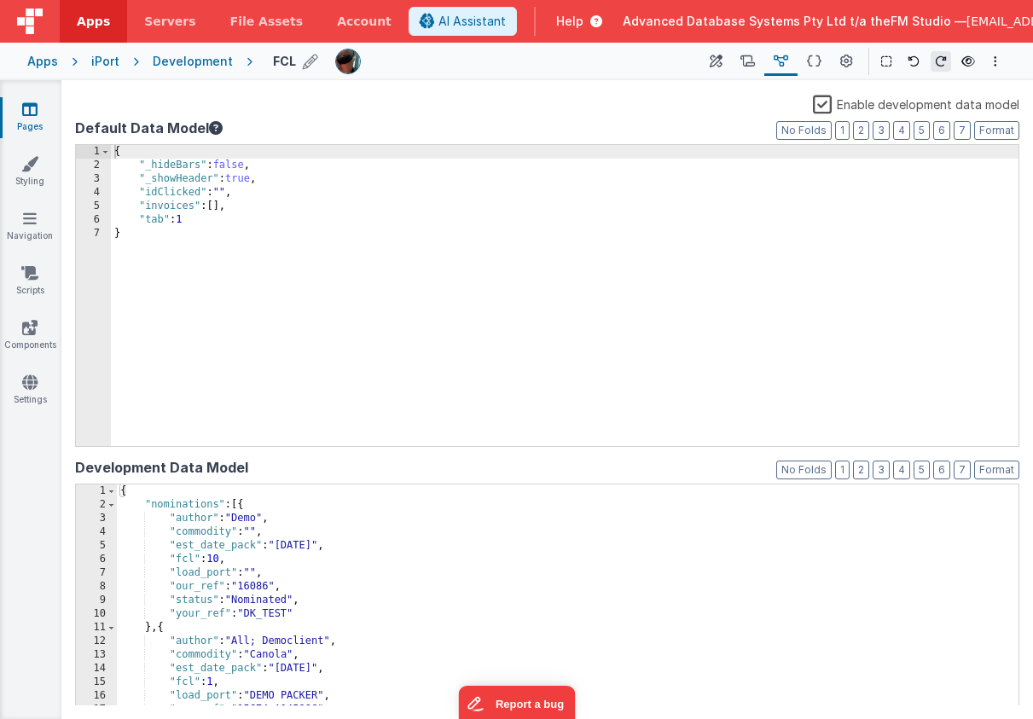
click at [282, 64] on h4 "FCL" at bounding box center [284, 61] width 23 height 13
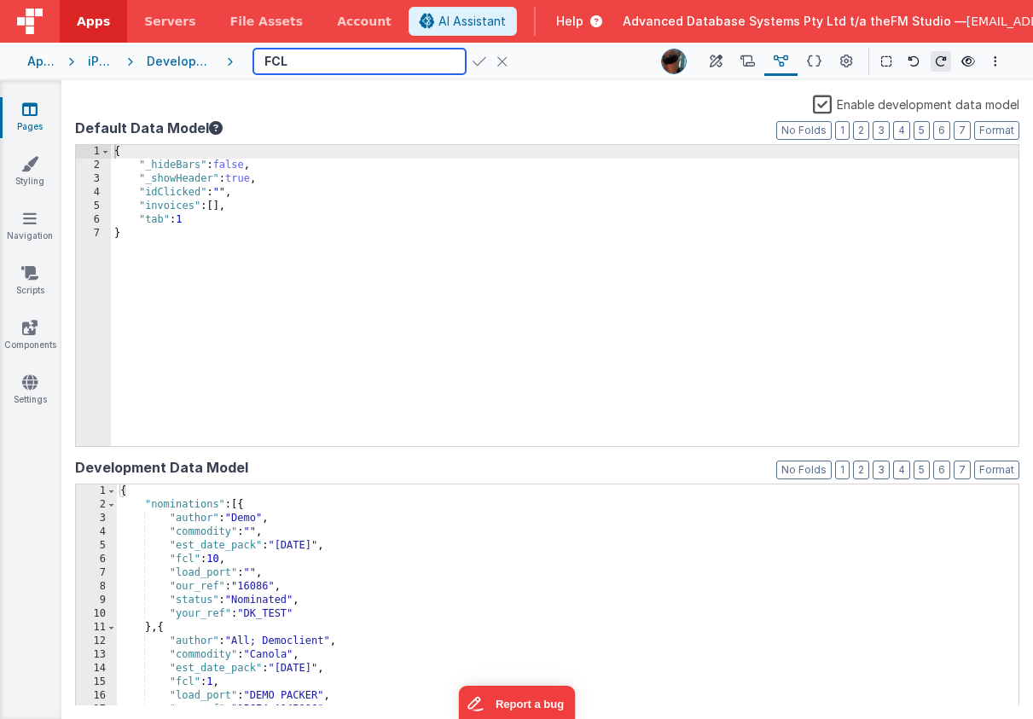
click at [295, 63] on input "FCL" at bounding box center [359, 62] width 212 height 26
type input "FCLs"
click at [473, 61] on icon at bounding box center [480, 61] width 14 height 24
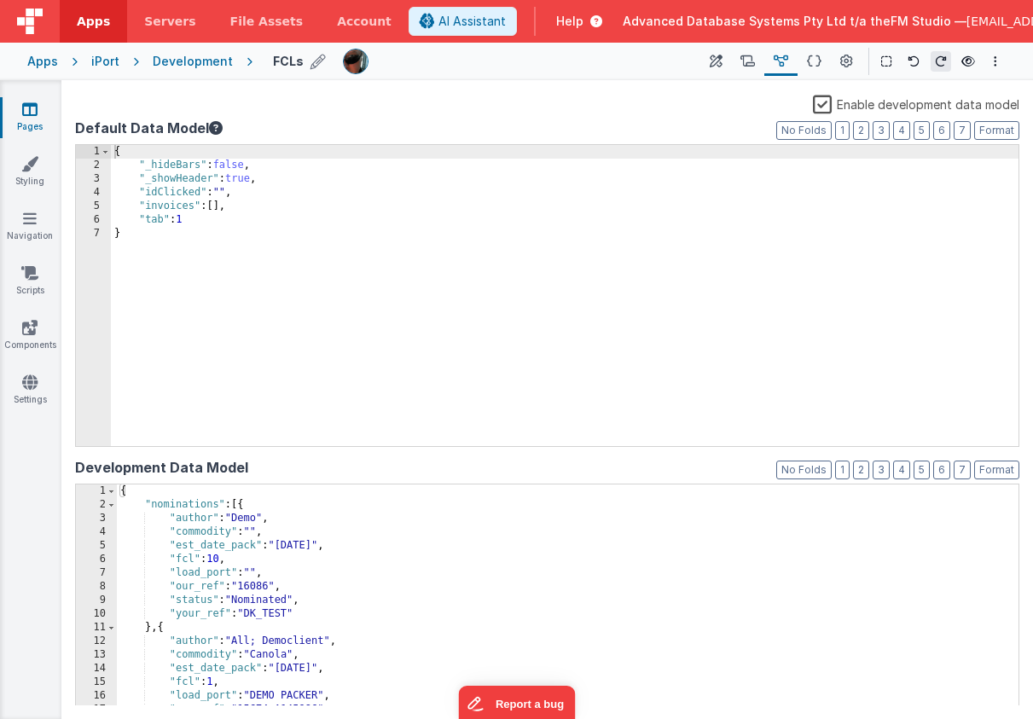
click at [31, 218] on icon at bounding box center [30, 218] width 14 height 17
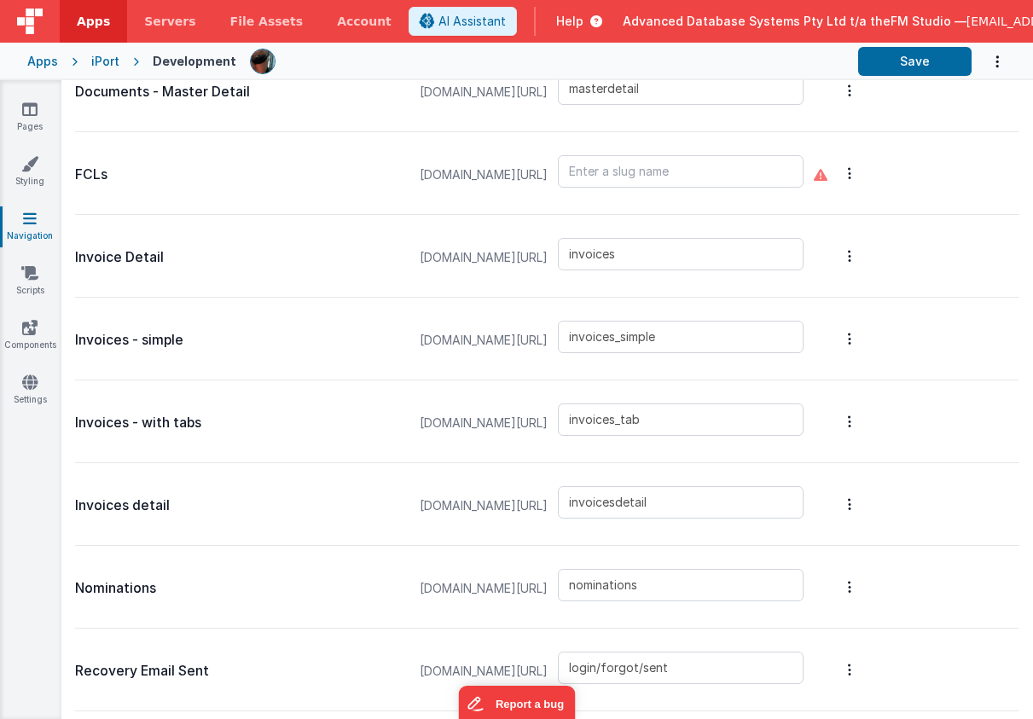
scroll to position [1095, 0]
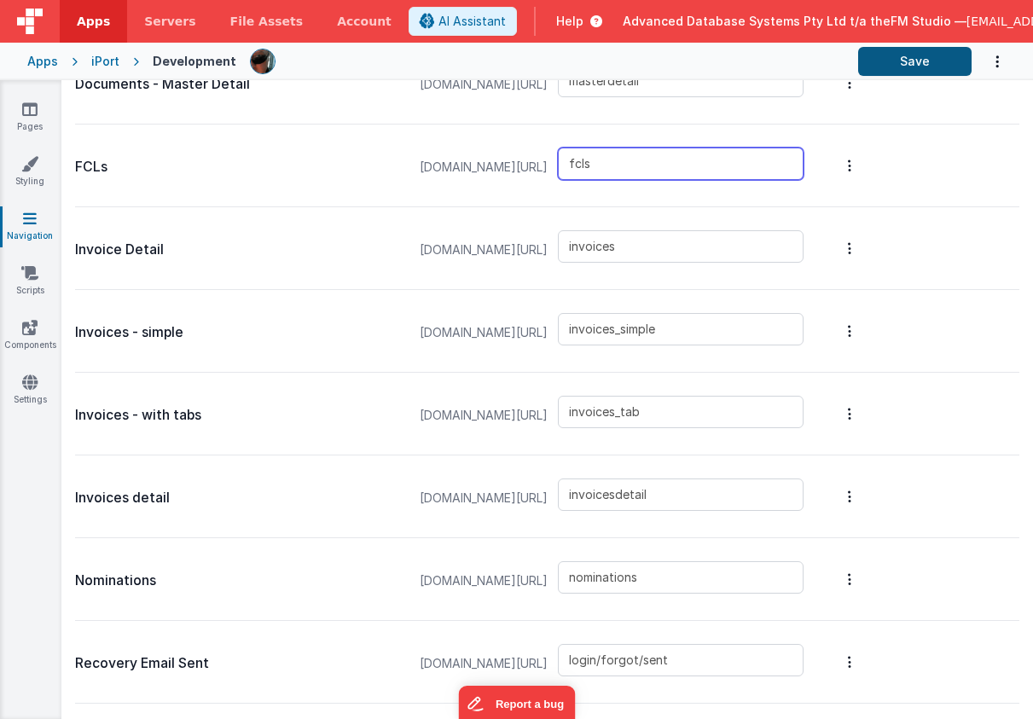
type input "fcls"
click at [926, 61] on button "Save" at bounding box center [914, 61] width 113 height 29
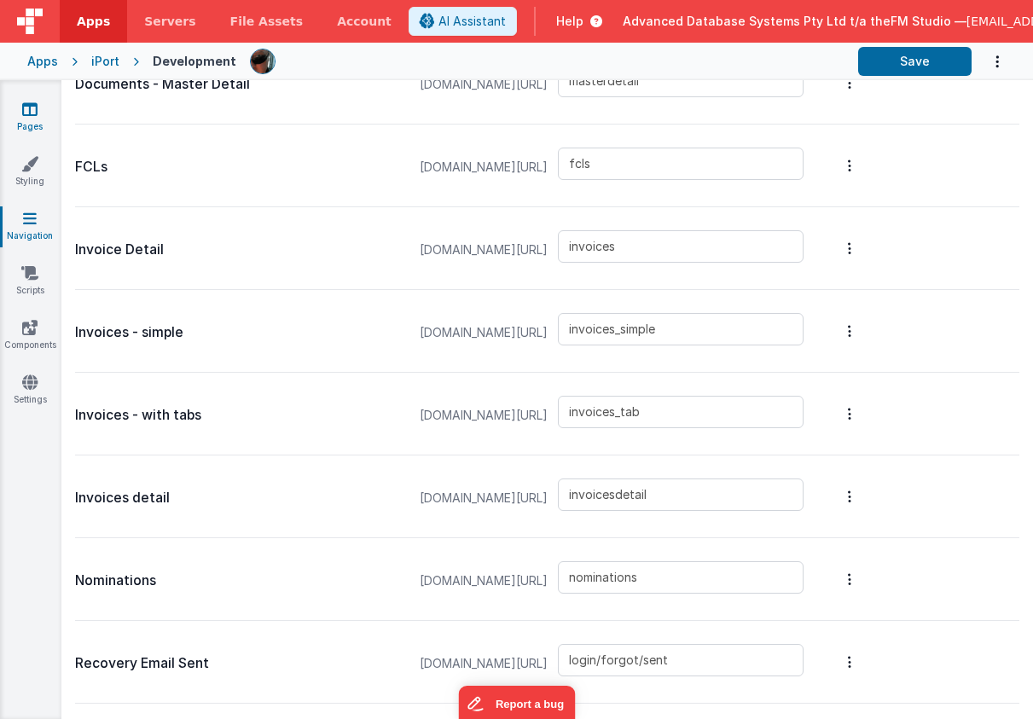
click at [29, 113] on icon at bounding box center [29, 109] width 15 height 17
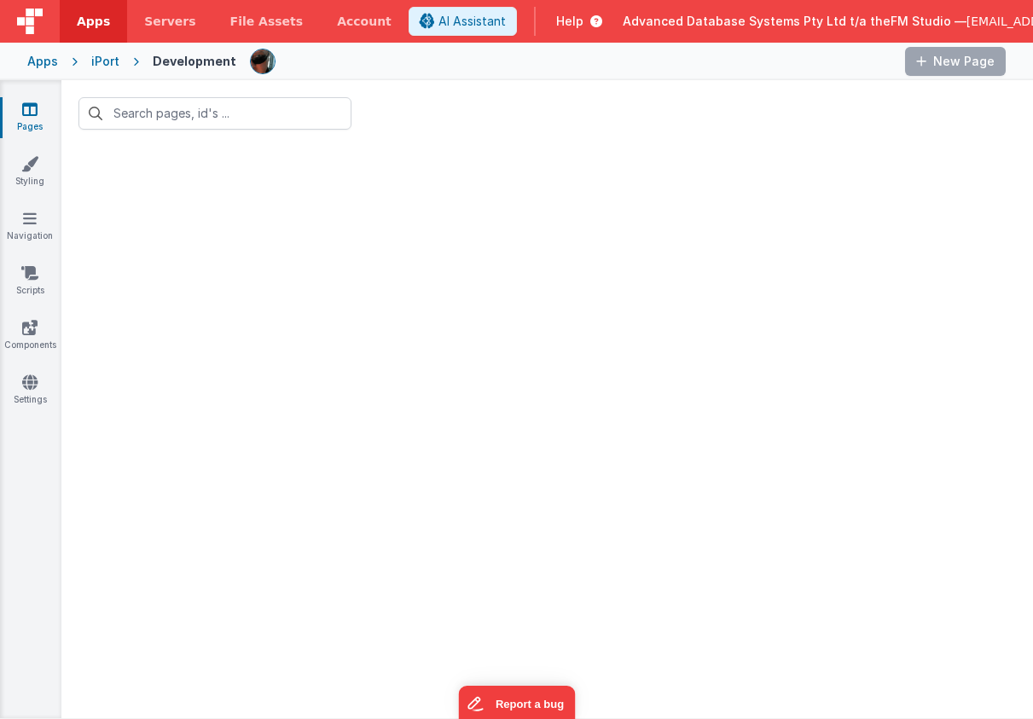
type input "fc"
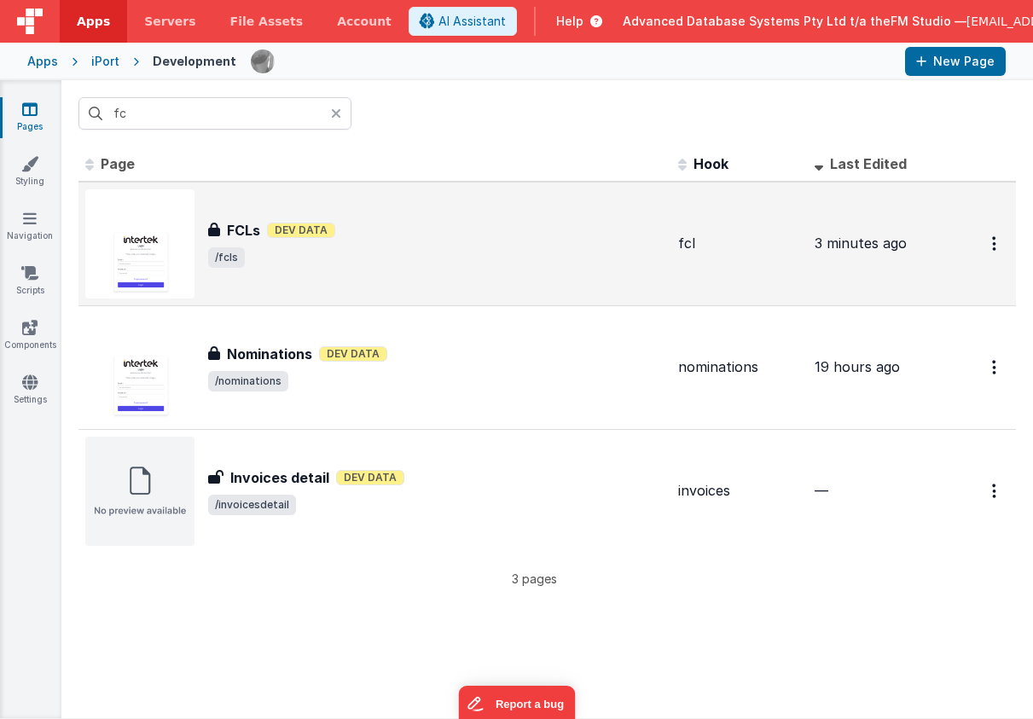
click at [236, 227] on h3 "FCLs" at bounding box center [243, 230] width 33 height 20
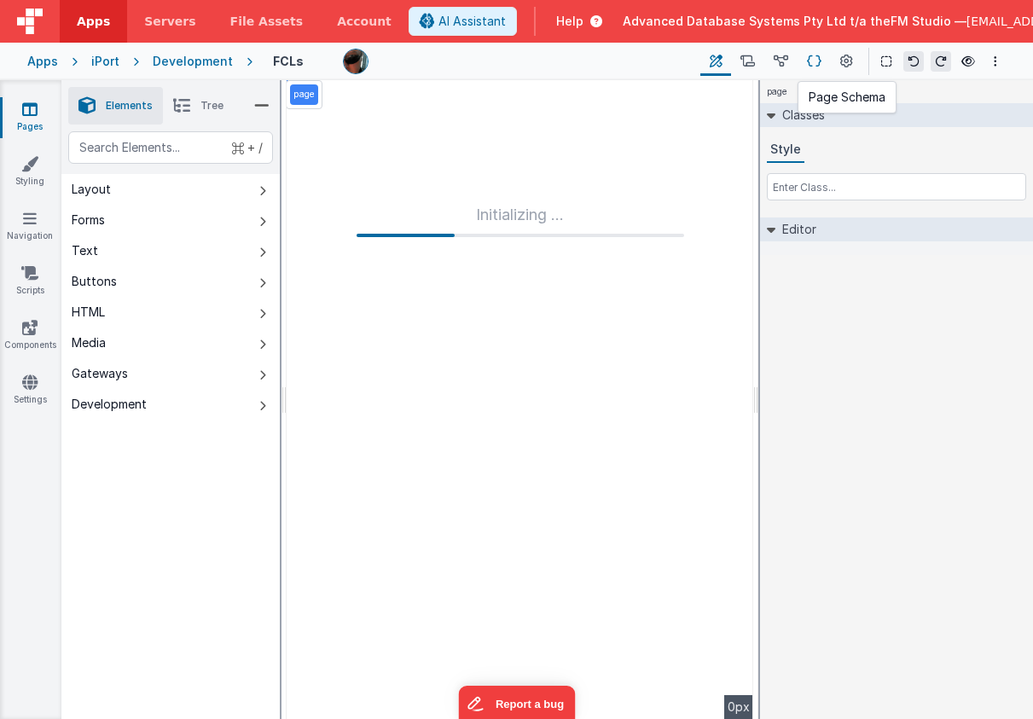
click at [806, 62] on button at bounding box center [814, 61] width 33 height 29
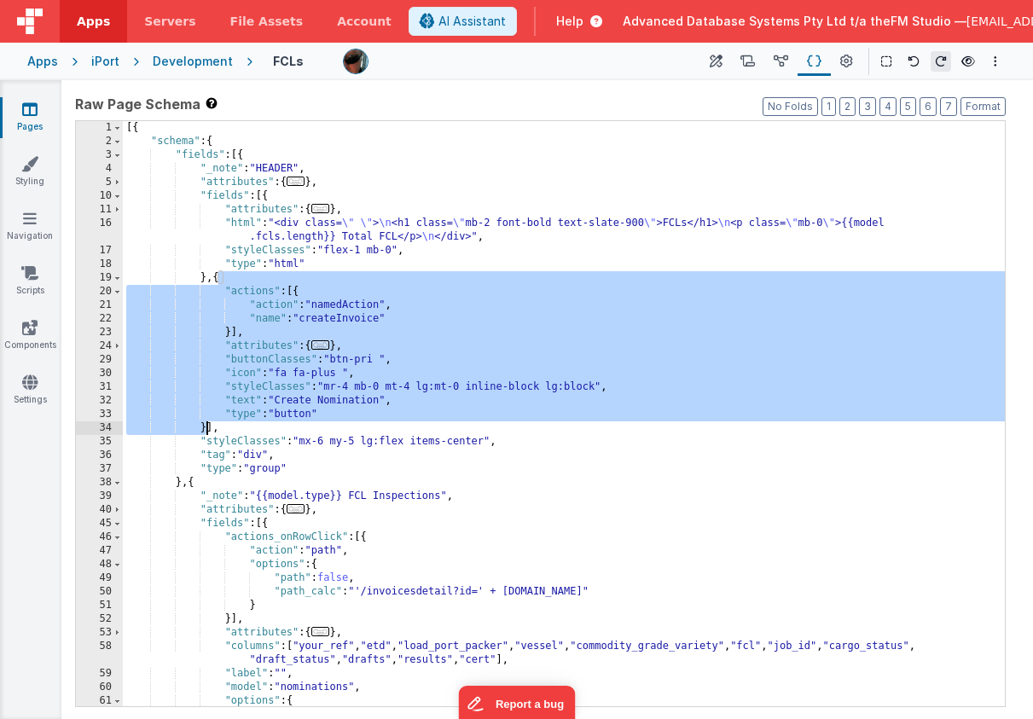
drag, startPoint x: 220, startPoint y: 281, endPoint x: 205, endPoint y: 426, distance: 145.8
click at [205, 426] on div "[{ "schema" : { "fields" : [{ "_note" : "HEADER" , "attributes" : { ... } , "fi…" at bounding box center [564, 427] width 882 height 613
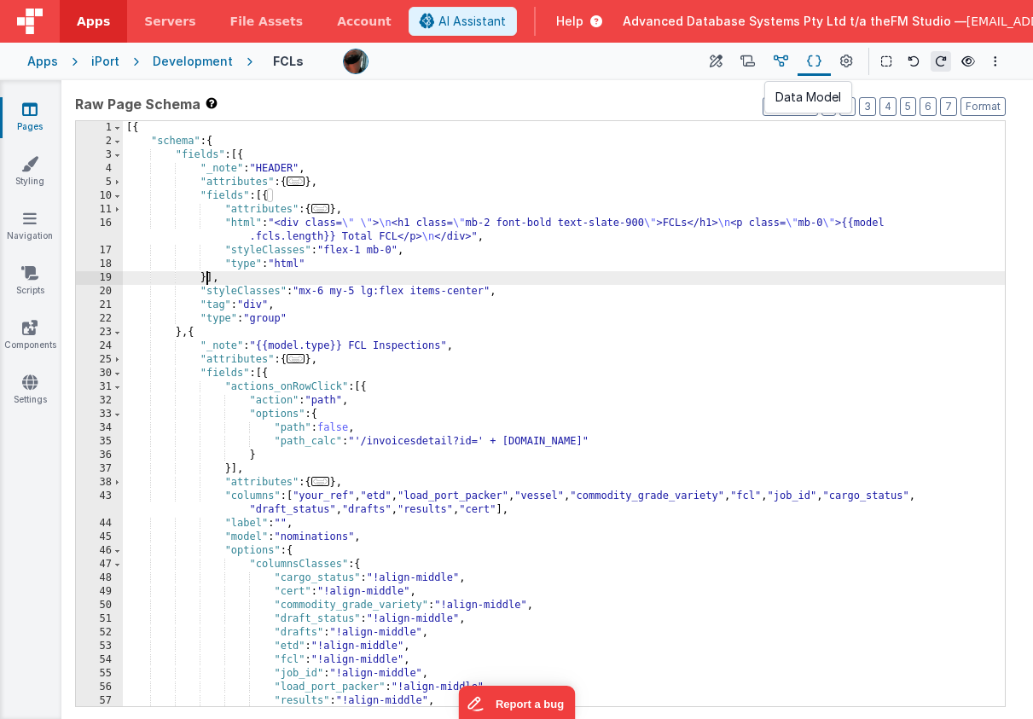
click at [781, 61] on icon at bounding box center [781, 62] width 15 height 18
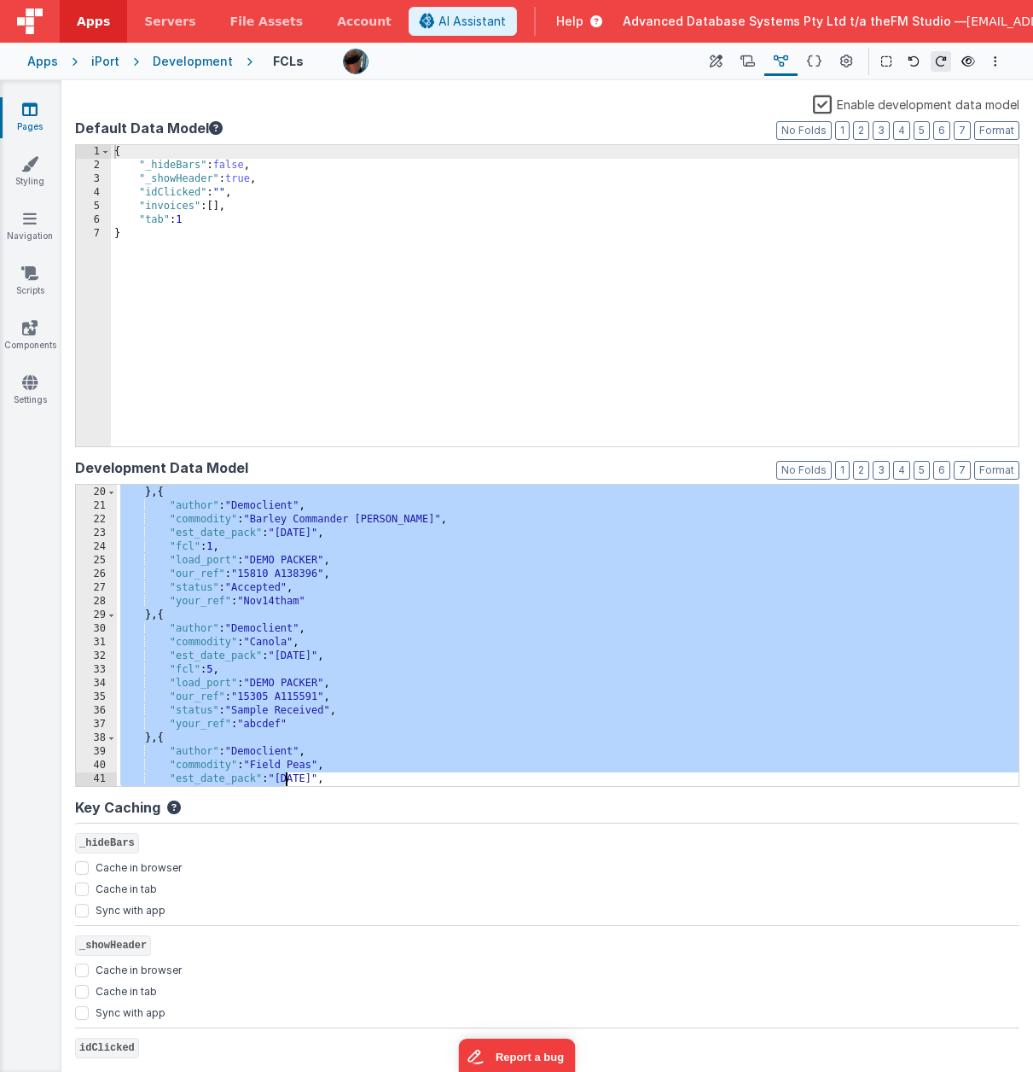
scroll to position [354, 0]
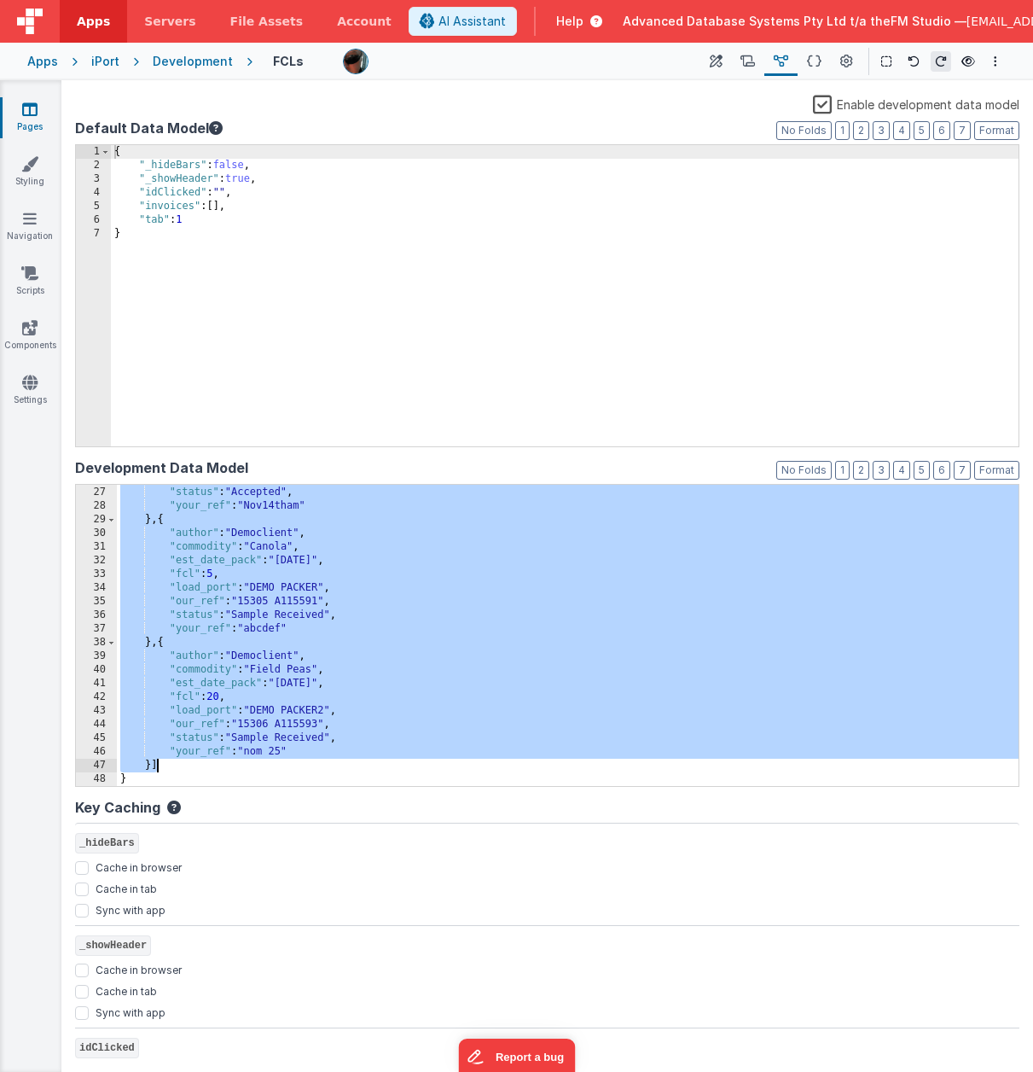
drag, startPoint x: 238, startPoint y: 511, endPoint x: 160, endPoint y: 760, distance: 260.9
click at [160, 614] on div ""our_ref" : "15810 A138396" , "status" : "Accepted" , "your_ref" : "Nov14tham" …" at bounding box center [568, 636] width 902 height 328
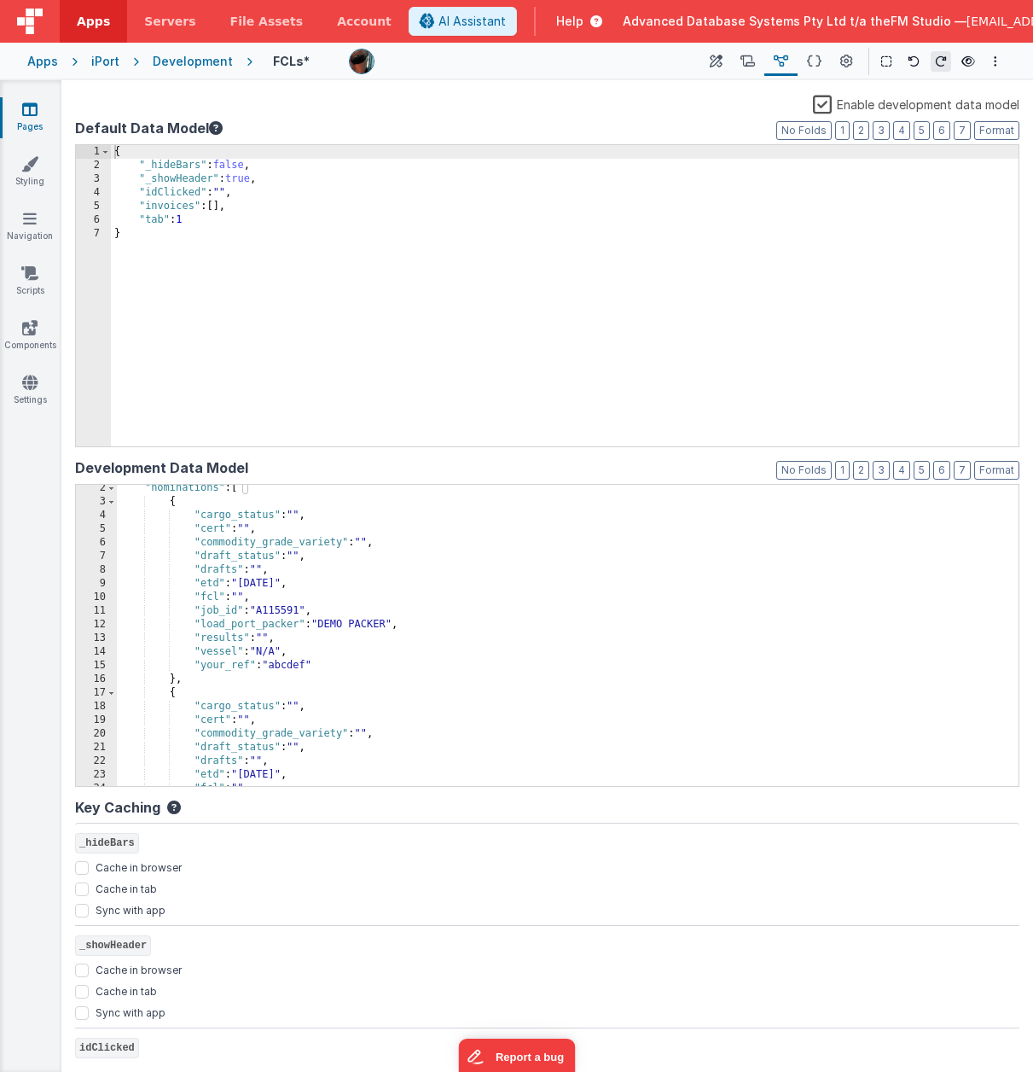
scroll to position [0, 0]
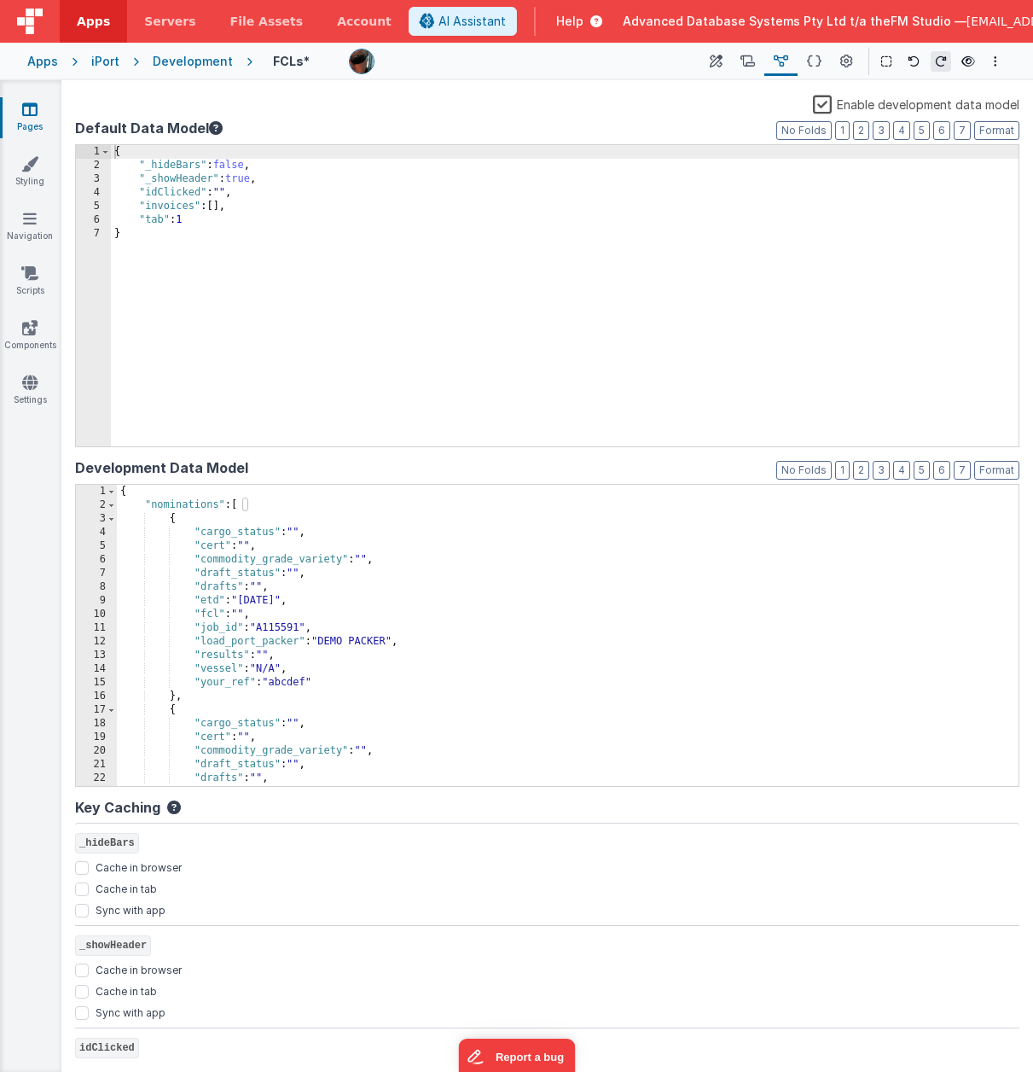
click at [169, 506] on div "{ "nominations" : [ { "cargo_status" : "" , "cert" : "" , "commodity_grade_vari…" at bounding box center [568, 649] width 902 height 328
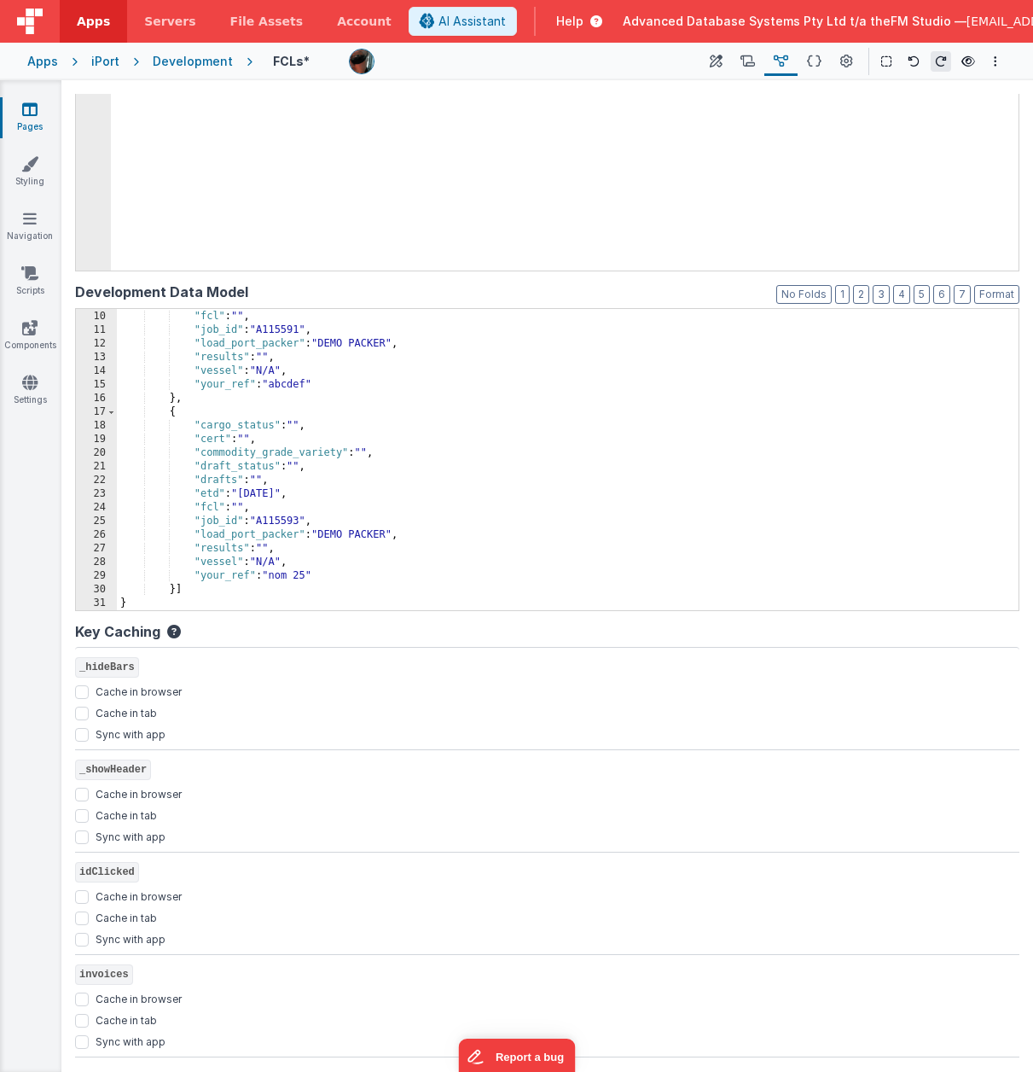
scroll to position [179, 0]
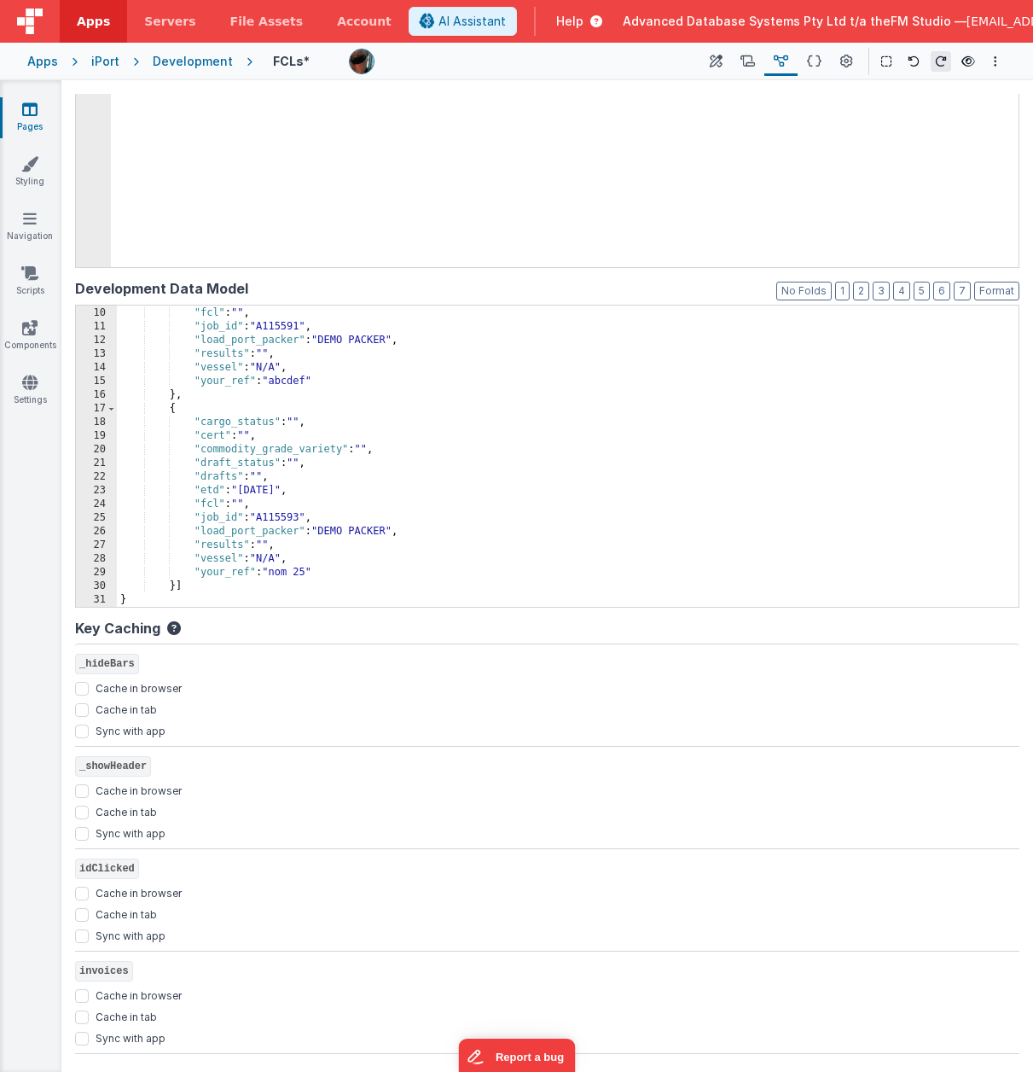
click at [189, 586] on div ""etd" : "[DATE]" , "fcl" : "" , "job_id" : "A115591" , "load_port_packer" : "DE…" at bounding box center [568, 457] width 902 height 328
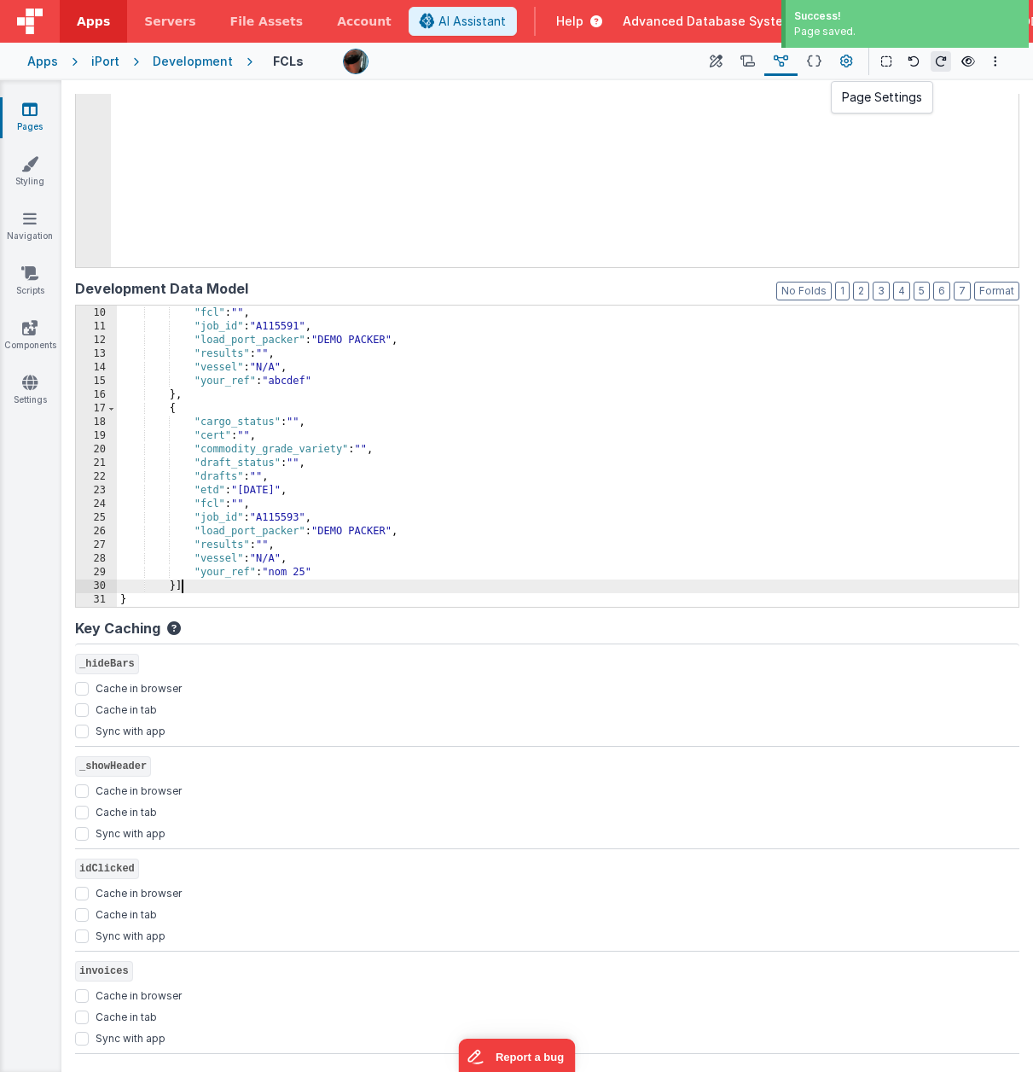
click at [845, 56] on icon at bounding box center [846, 62] width 13 height 18
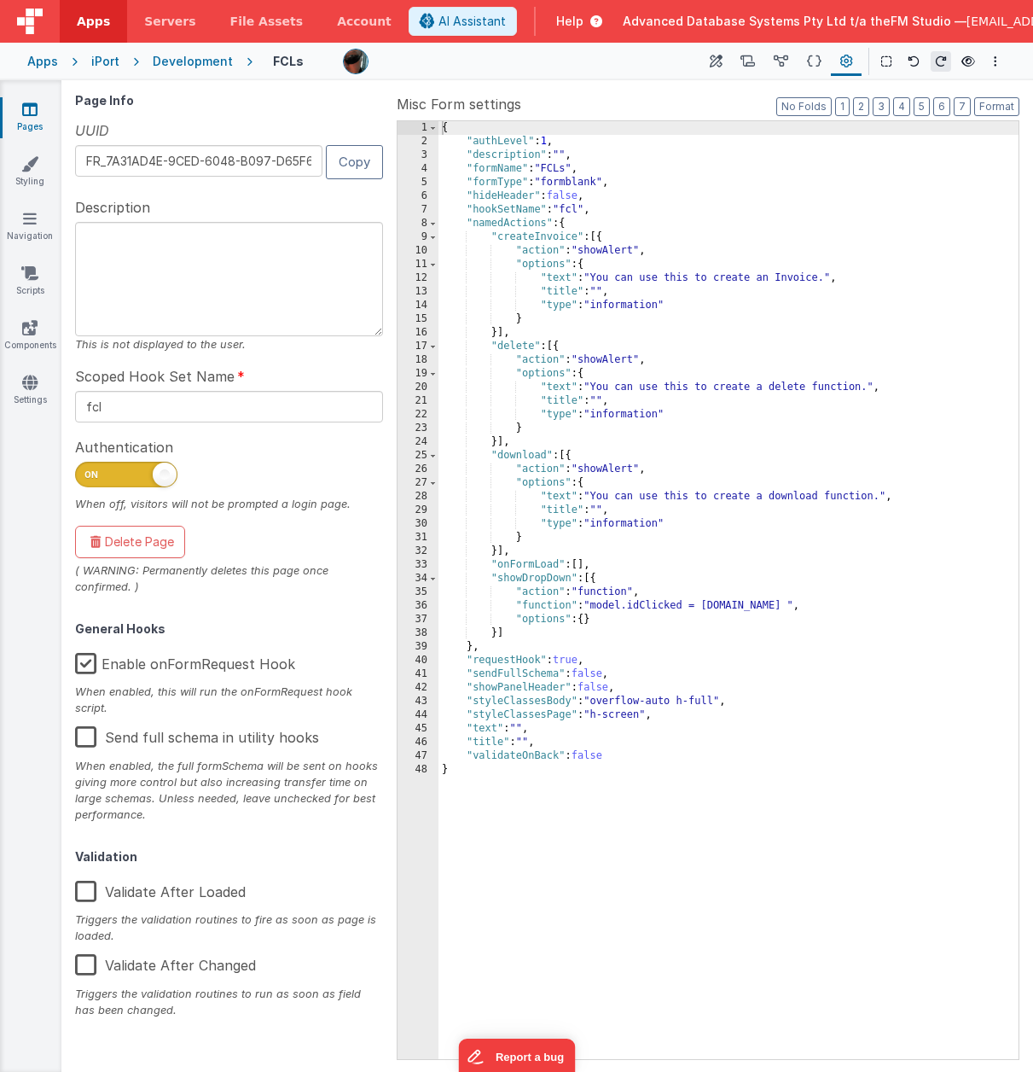
click at [83, 614] on label "Enable onFormRequest Hook" at bounding box center [185, 660] width 220 height 37
click at [0, 0] on input "Enable onFormRequest Hook" at bounding box center [0, 0] width 0 height 0
click at [812, 60] on icon at bounding box center [814, 62] width 15 height 18
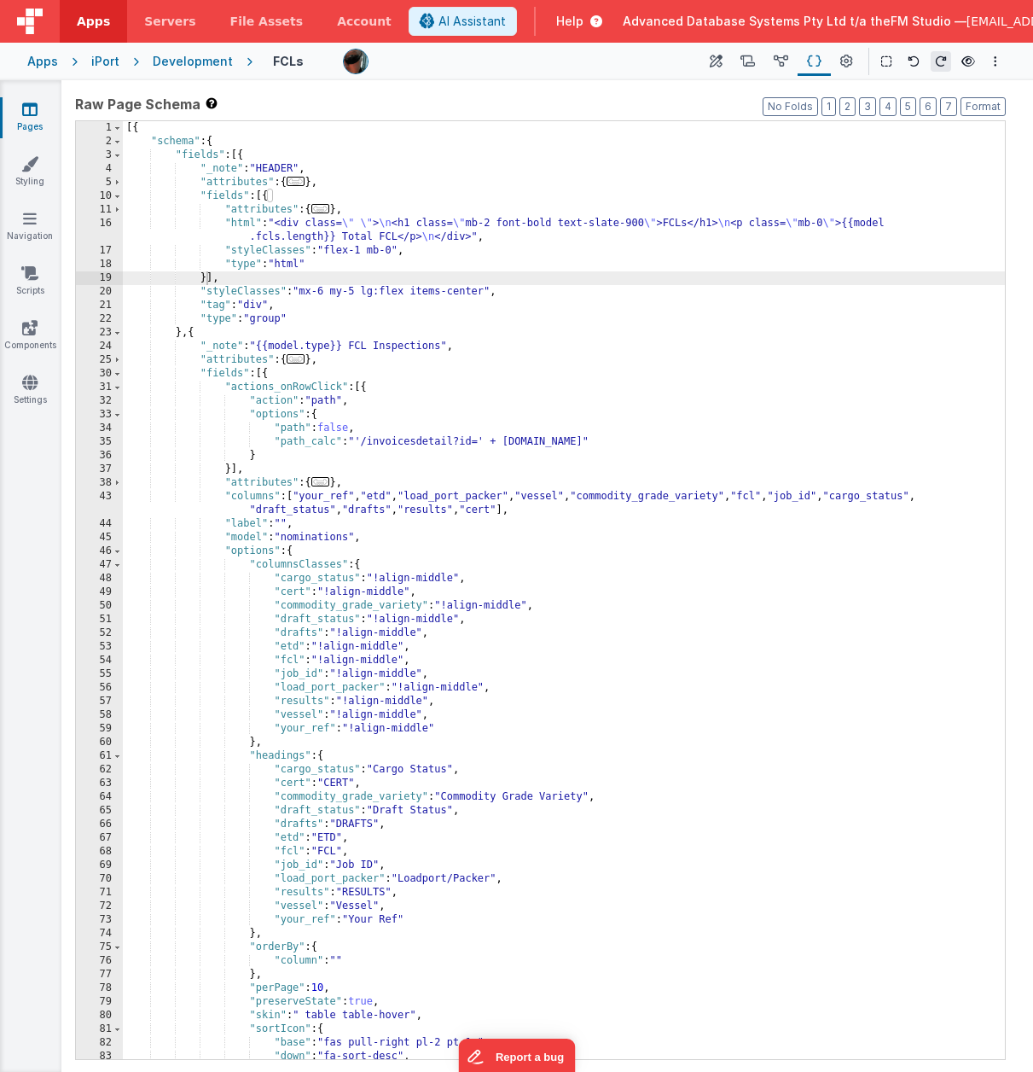
click at [312, 538] on div "[{ "schema" : { "fields" : [{ "_note" : "HEADER" , "attributes" : { ... } , "fi…" at bounding box center [564, 603] width 882 height 965
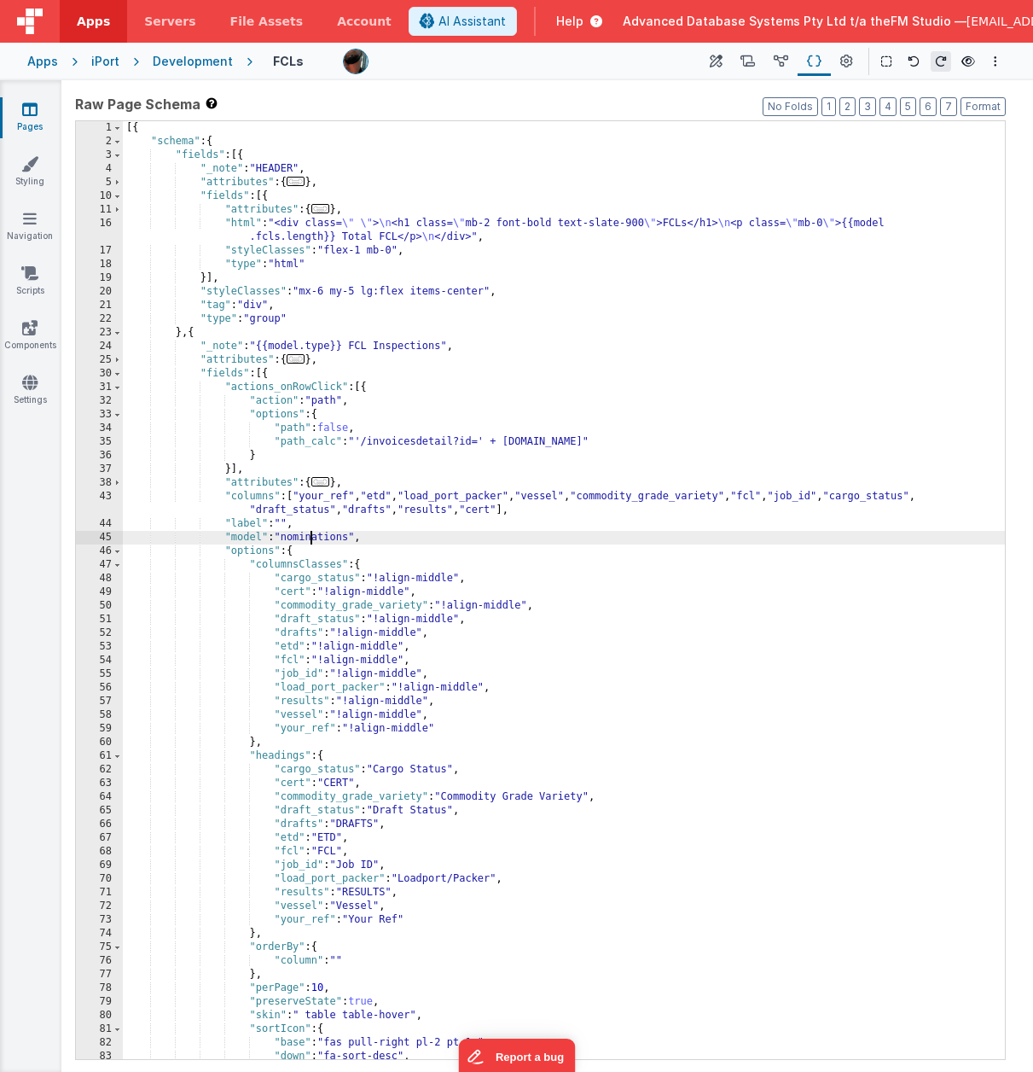
click at [312, 538] on div "[{ "schema" : { "fields" : [{ "_note" : "HEADER" , "attributes" : { ... } , "fi…" at bounding box center [564, 603] width 882 height 965
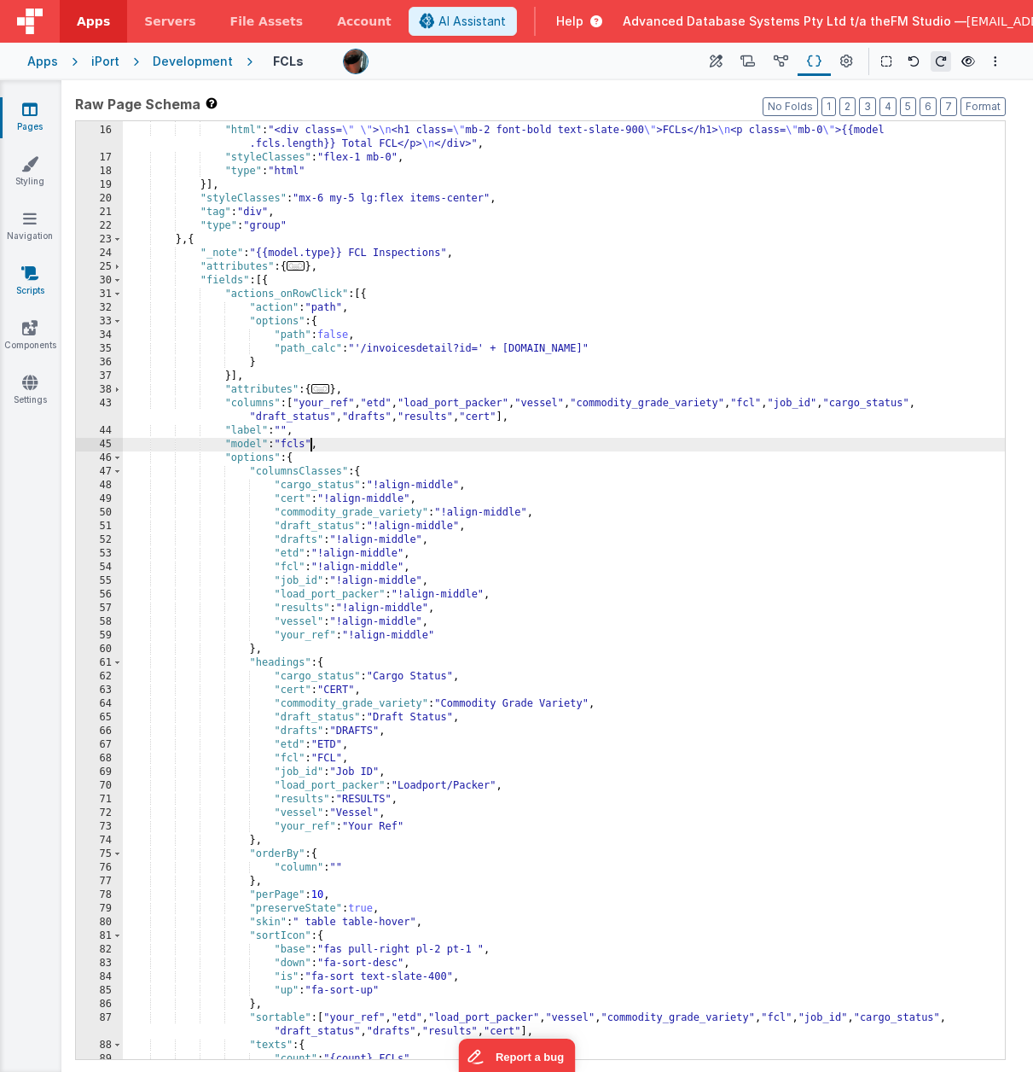
scroll to position [231, 0]
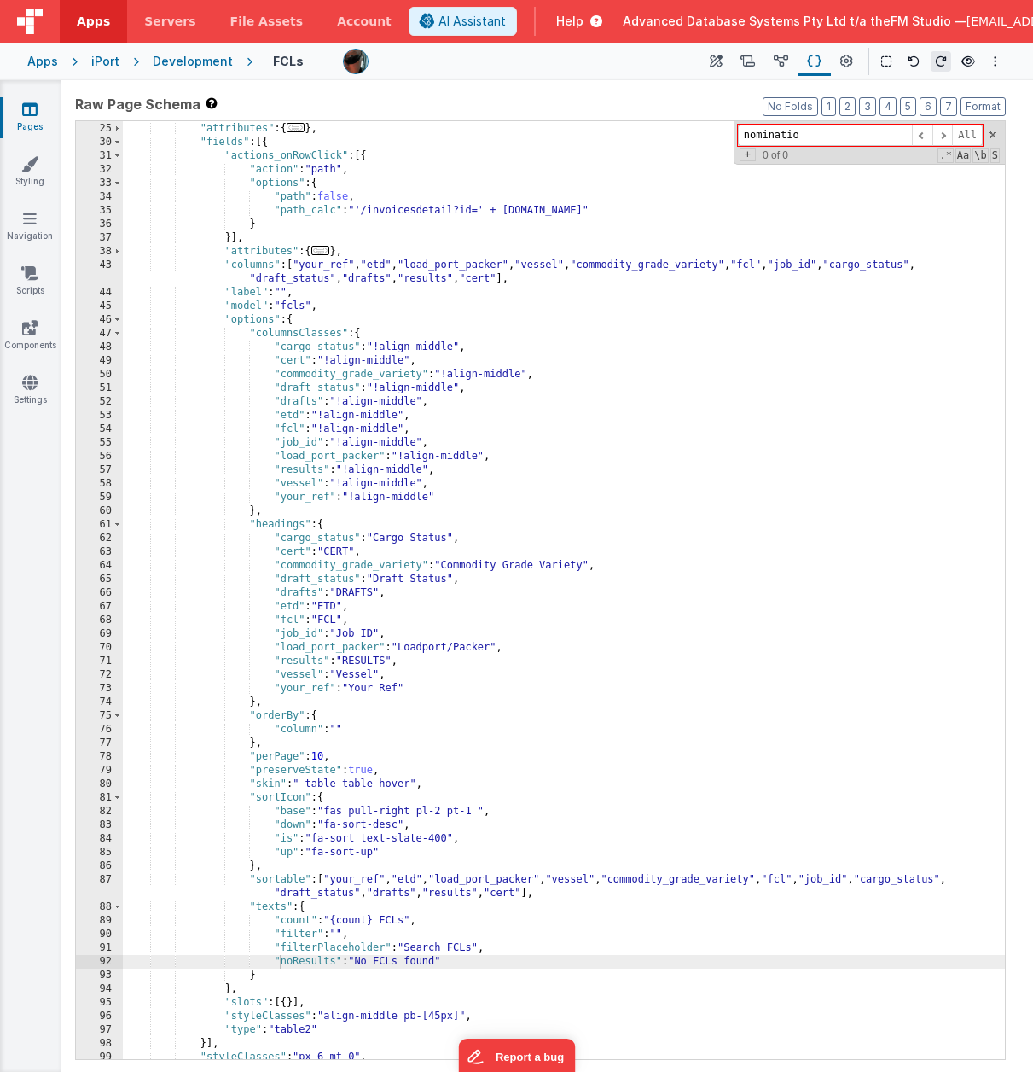
type input "nomination"
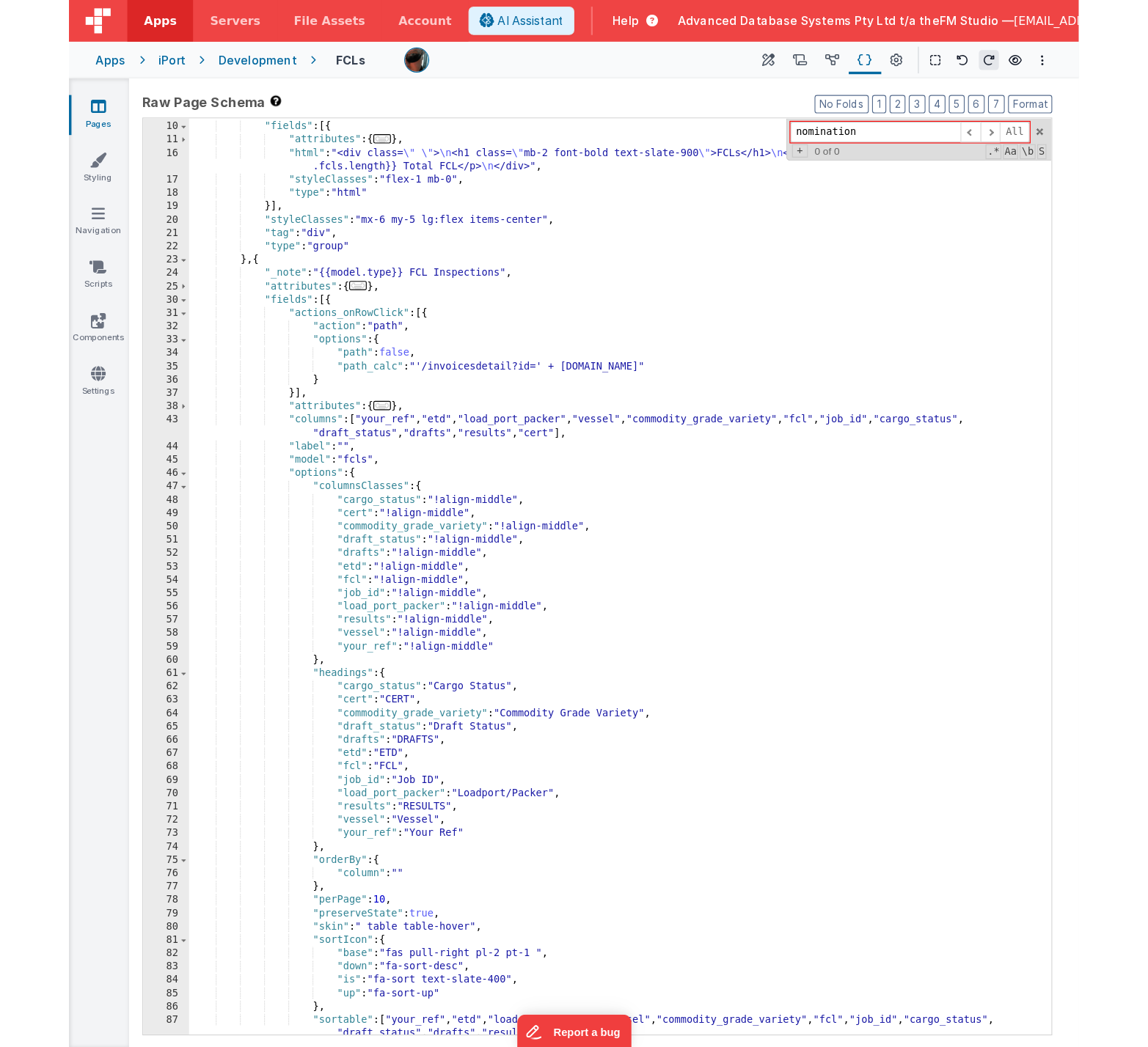
scroll to position [58, 0]
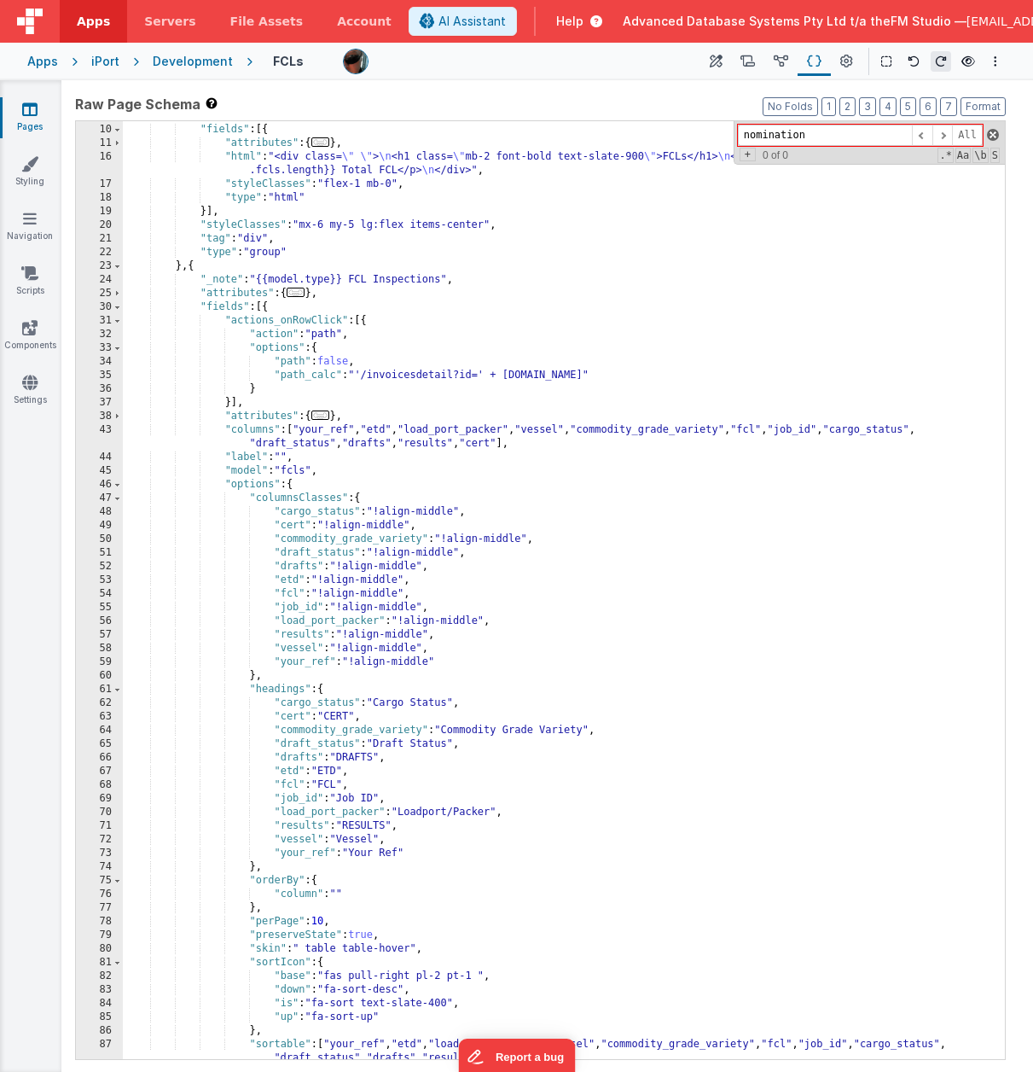
click at [979, 132] on span at bounding box center [993, 135] width 12 height 12
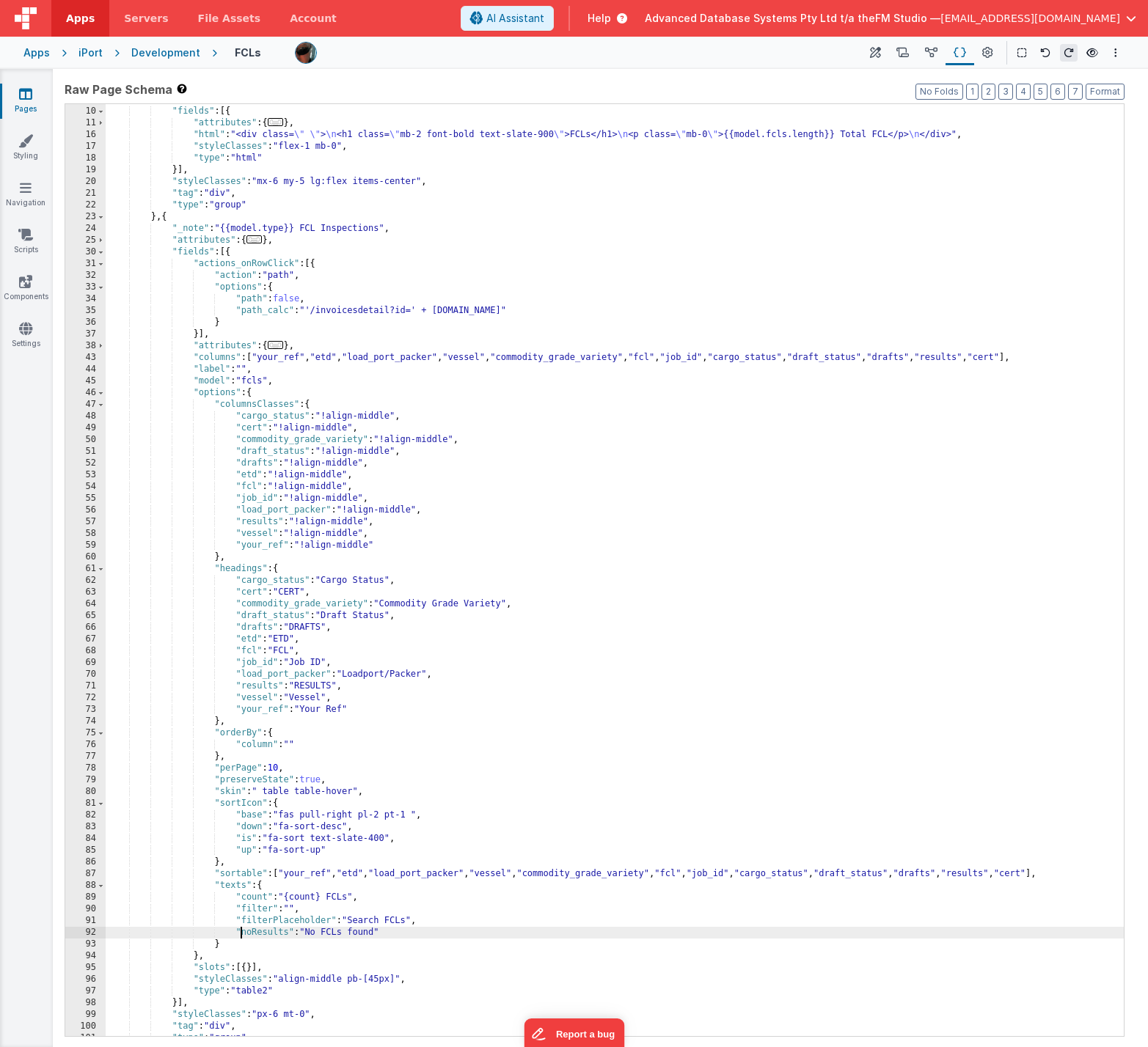
click at [159, 47] on div "Development" at bounding box center [166, 52] width 69 height 15
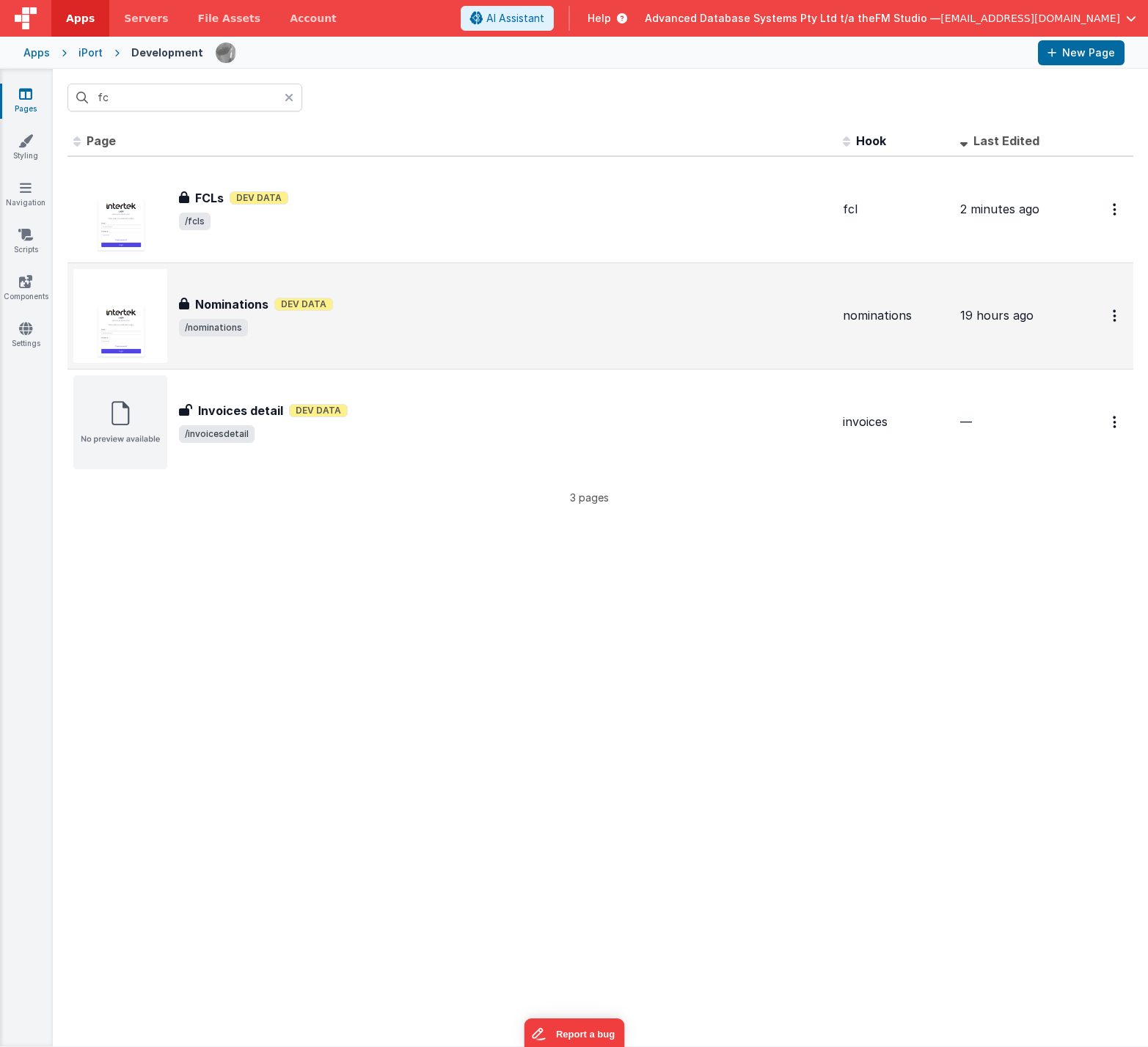
click at [225, 296] on h3 "Nominations" at bounding box center [231, 304] width 73 height 17
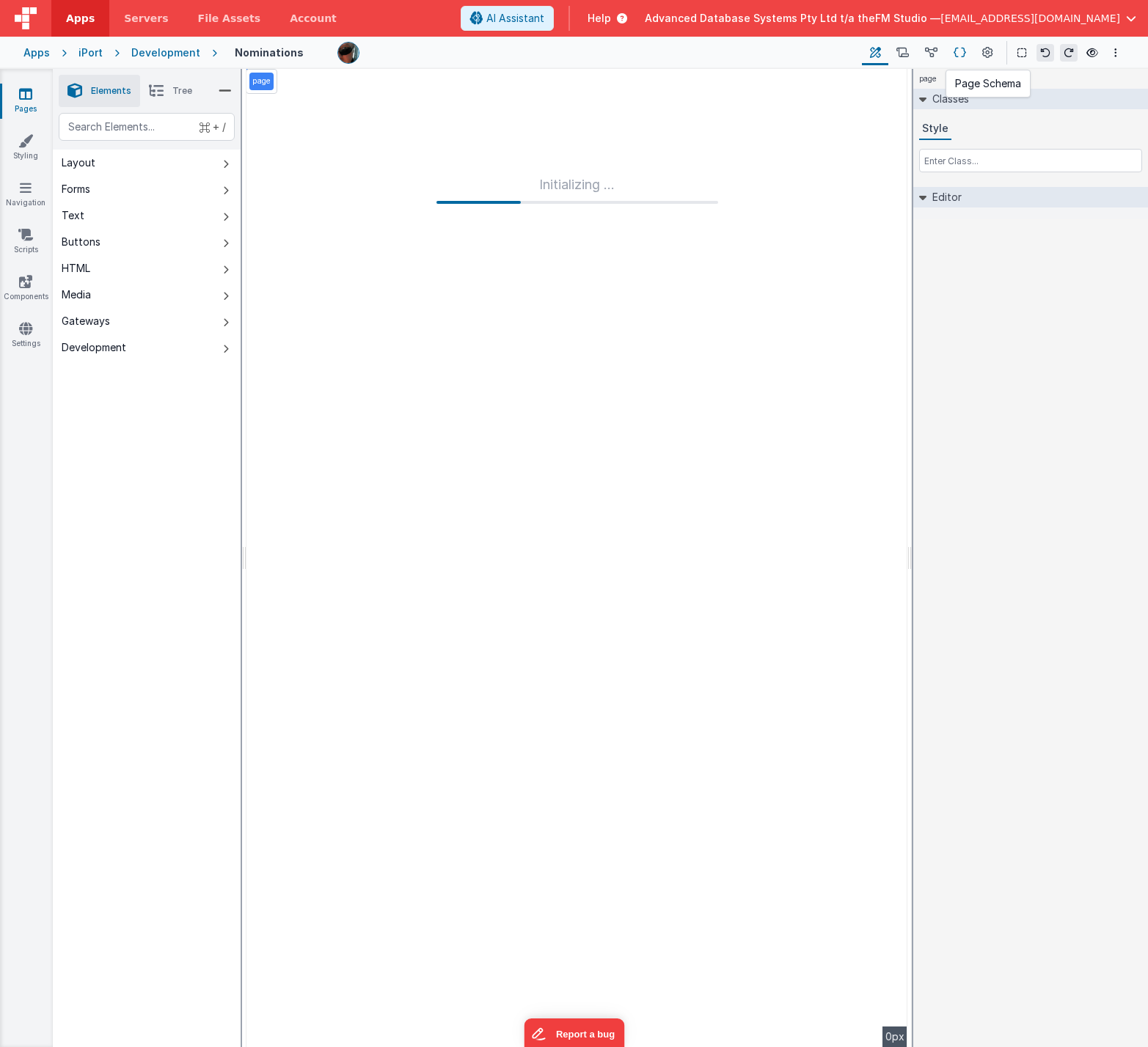
click at [842, 49] on button at bounding box center [960, 52] width 28 height 25
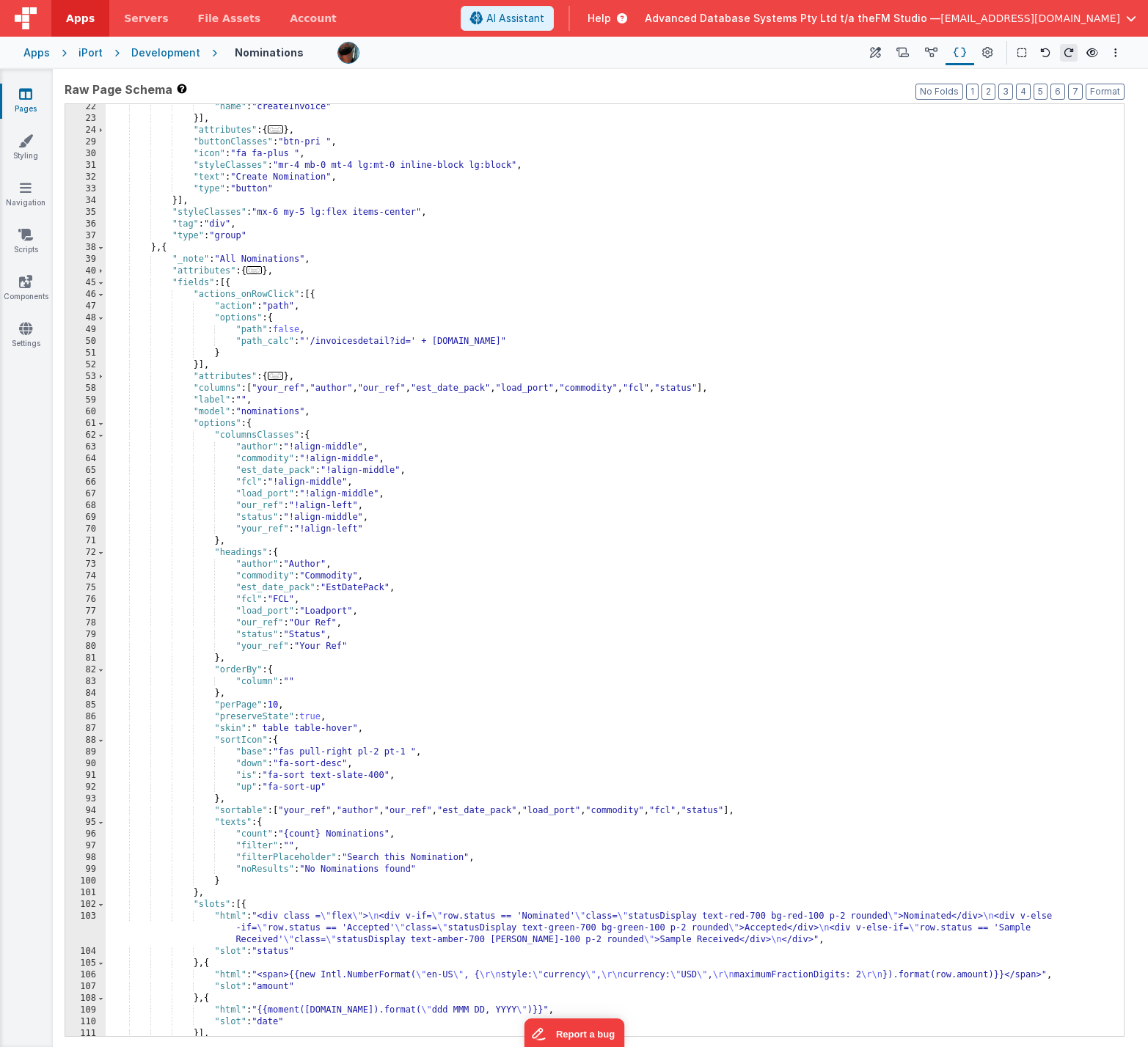
scroll to position [277, 0]
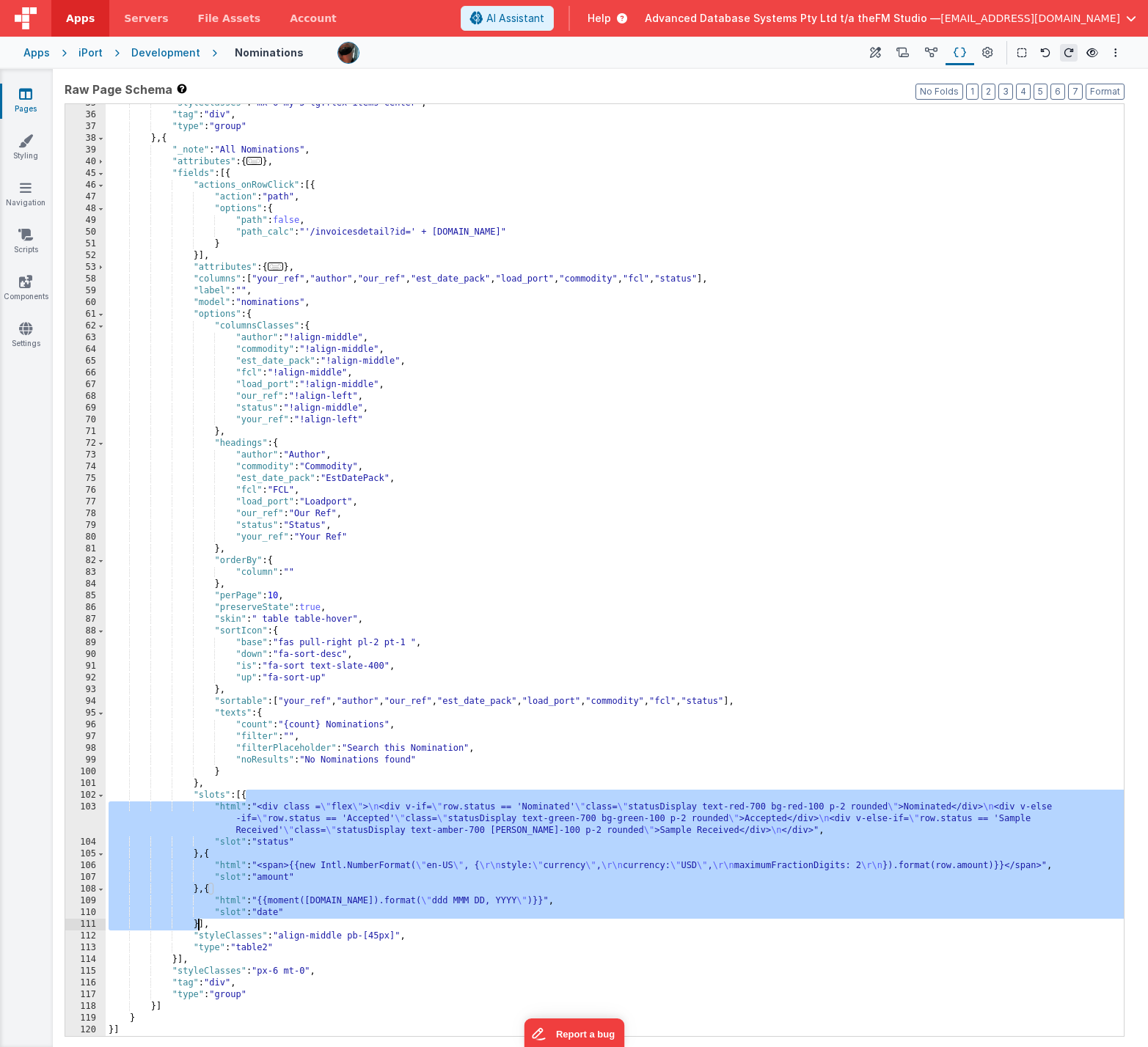
drag, startPoint x: 247, startPoint y: 795, endPoint x: 201, endPoint y: 927, distance: 139.8
click at [201, 528] on div ""styleClasses" : "mx-6 my-5 lg:flex items-center" , "tag" : "div" , "type" : "g…" at bounding box center [615, 575] width 1018 height 956
click at [22, 95] on icon at bounding box center [25, 94] width 13 height 15
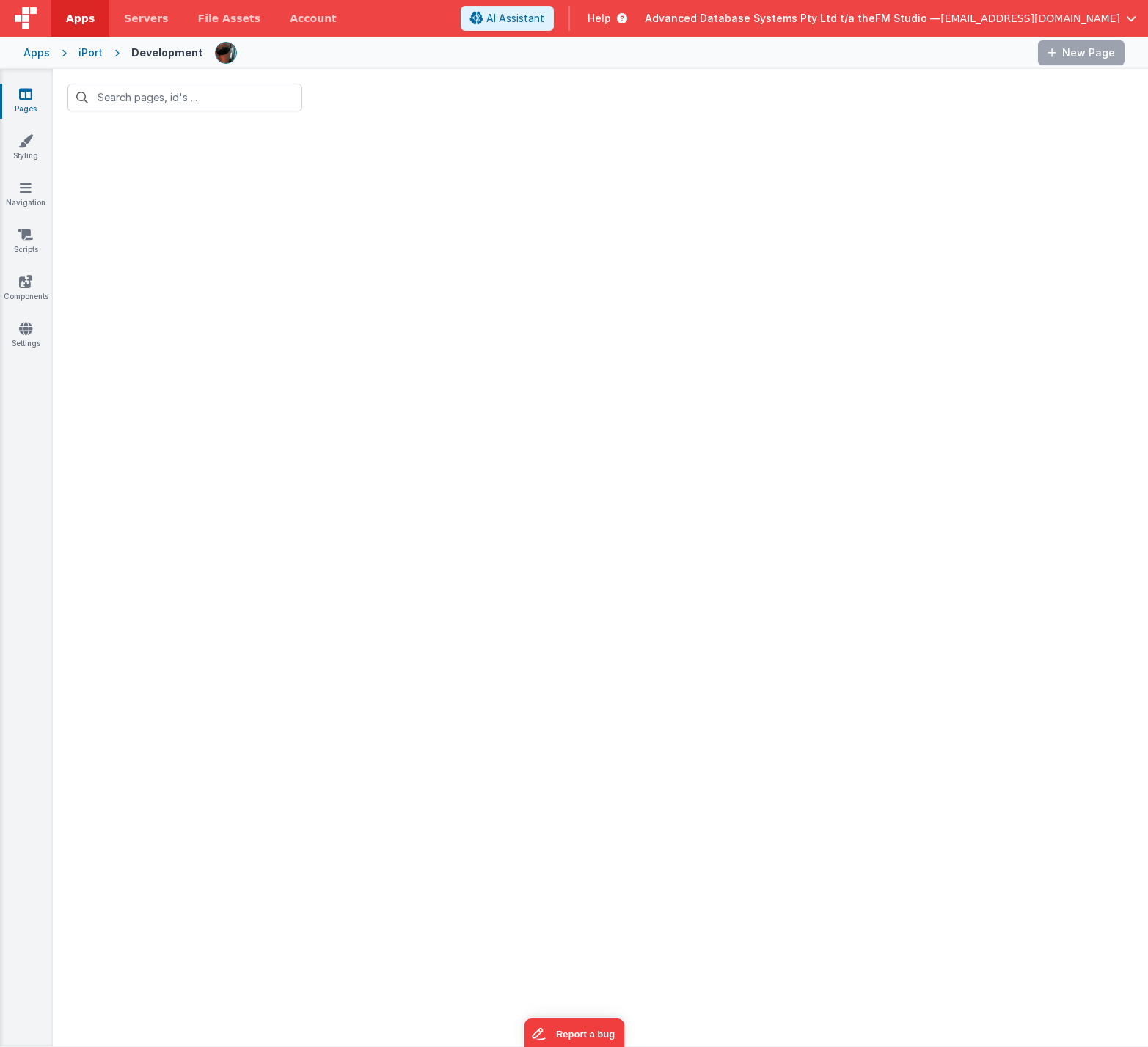
type input "fc"
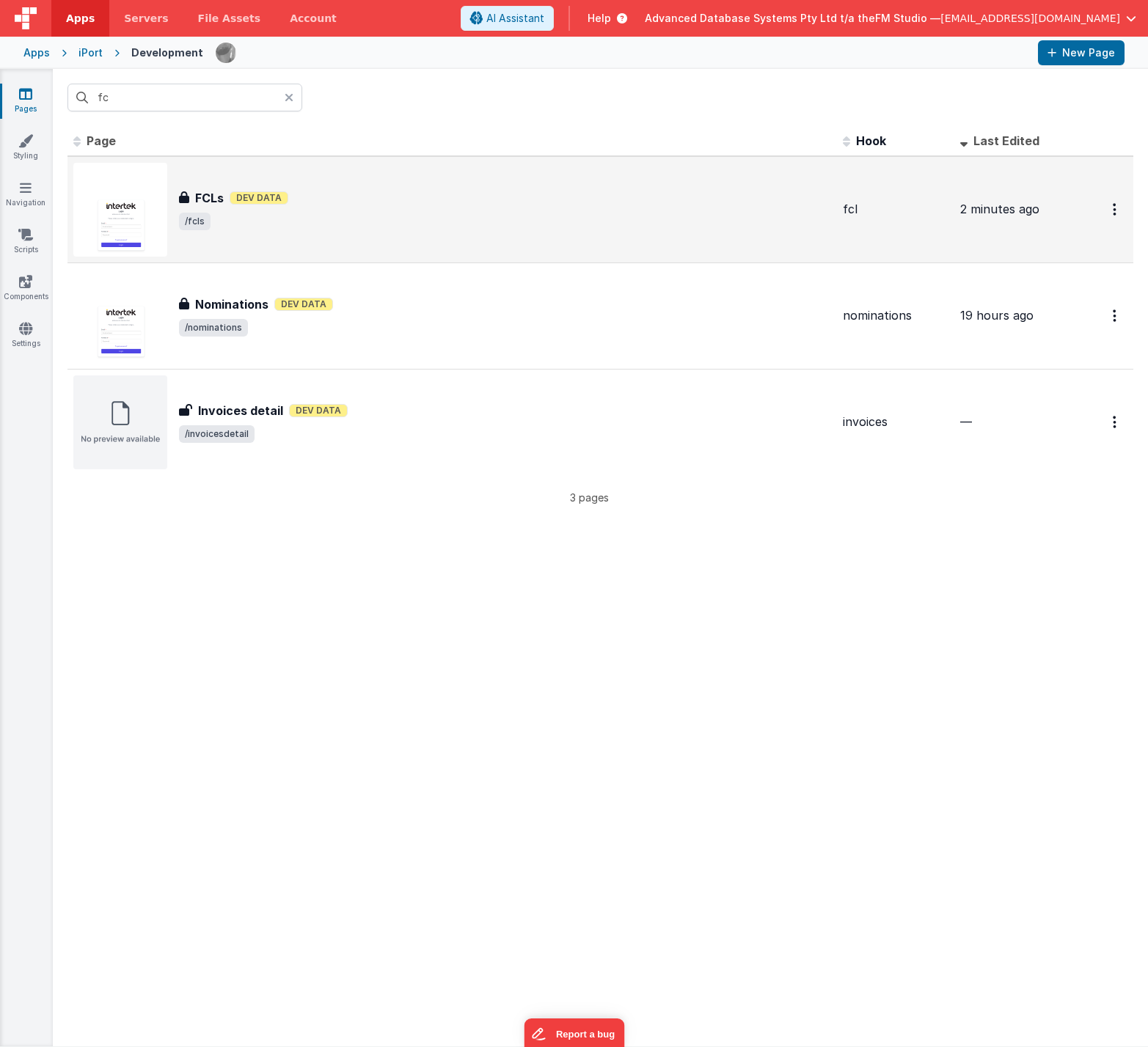
click at [197, 193] on h3 "FCLs" at bounding box center [209, 198] width 28 height 17
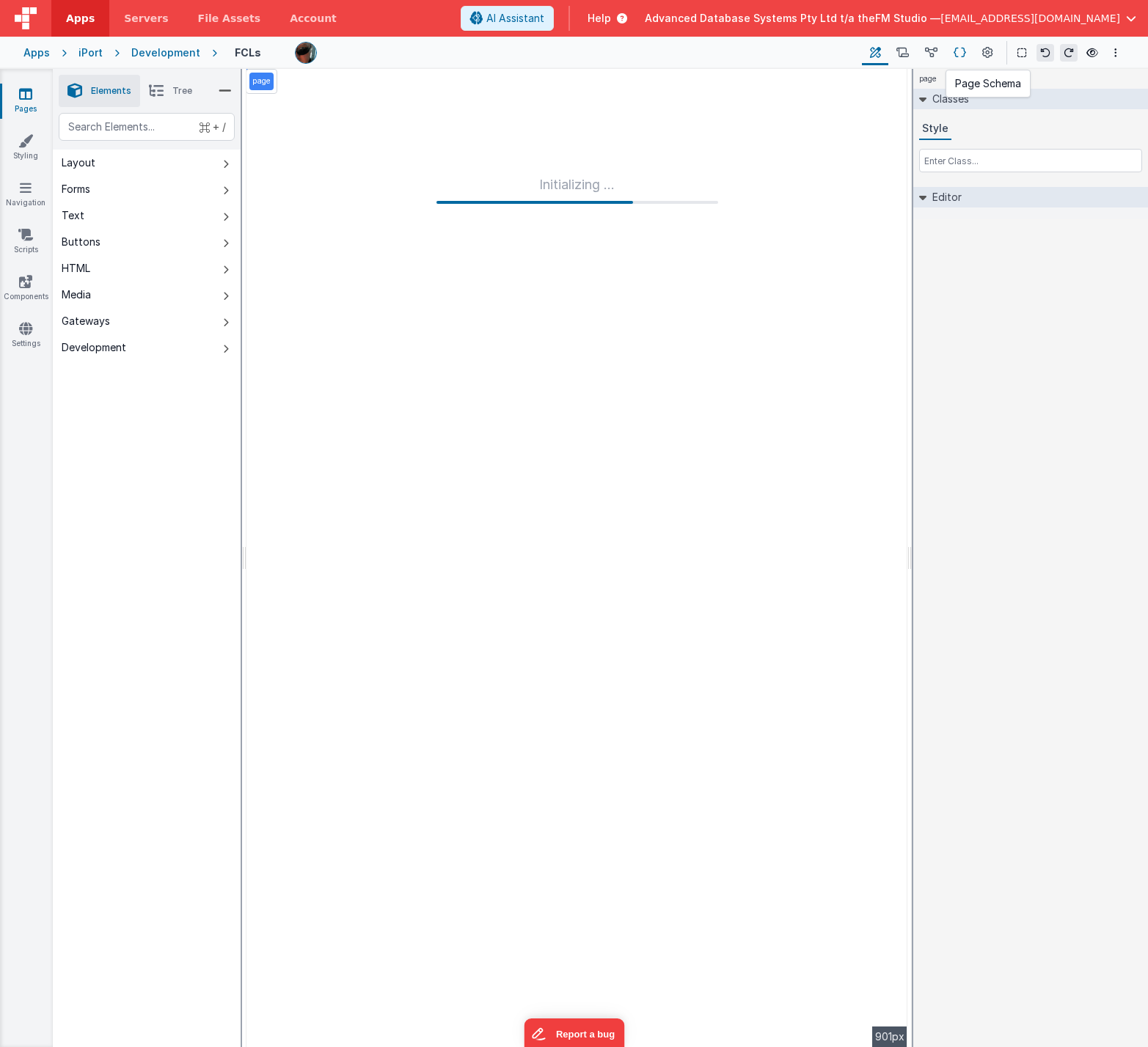
click at [842, 52] on icon at bounding box center [960, 53] width 13 height 15
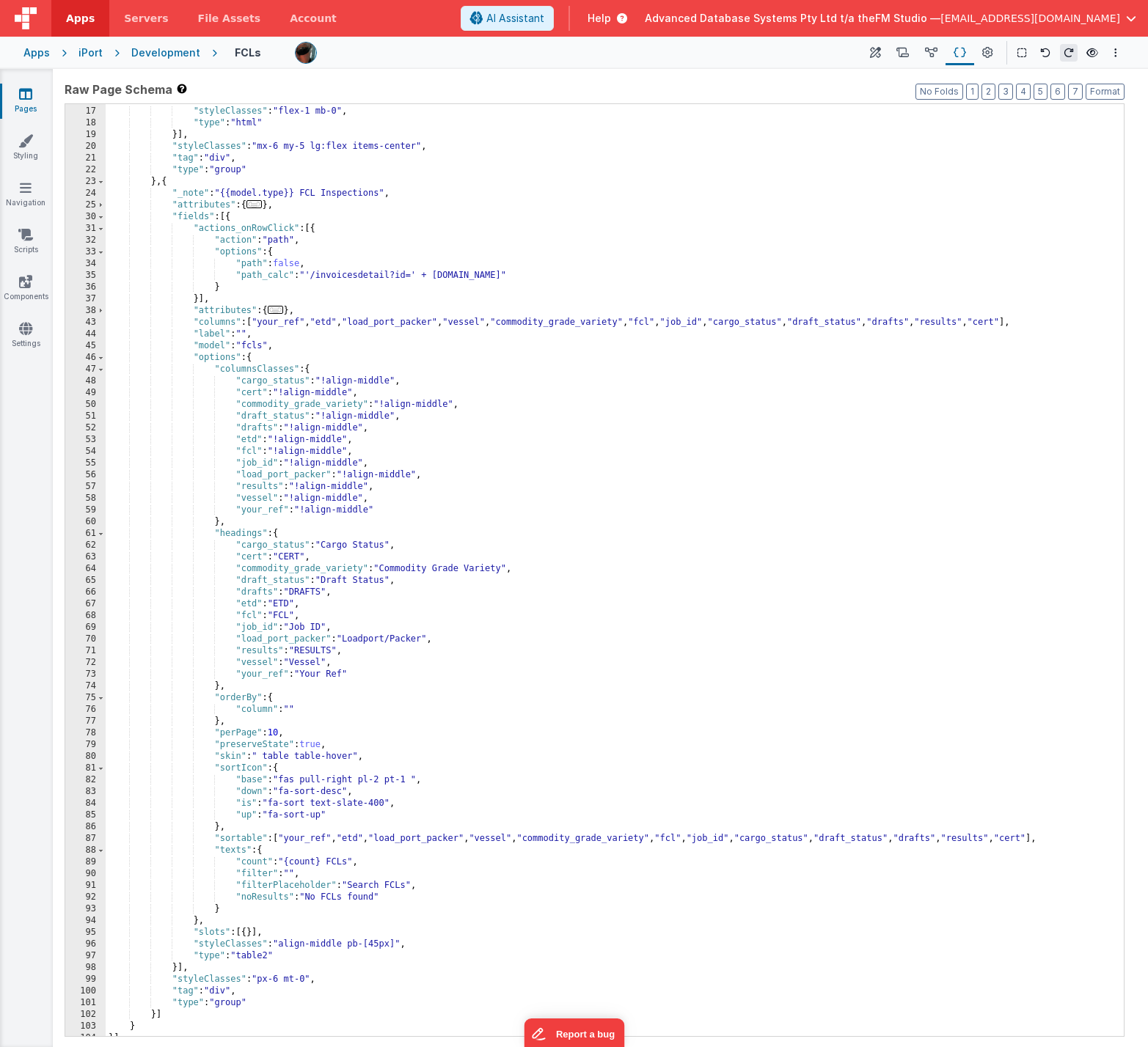
scroll to position [101, 0]
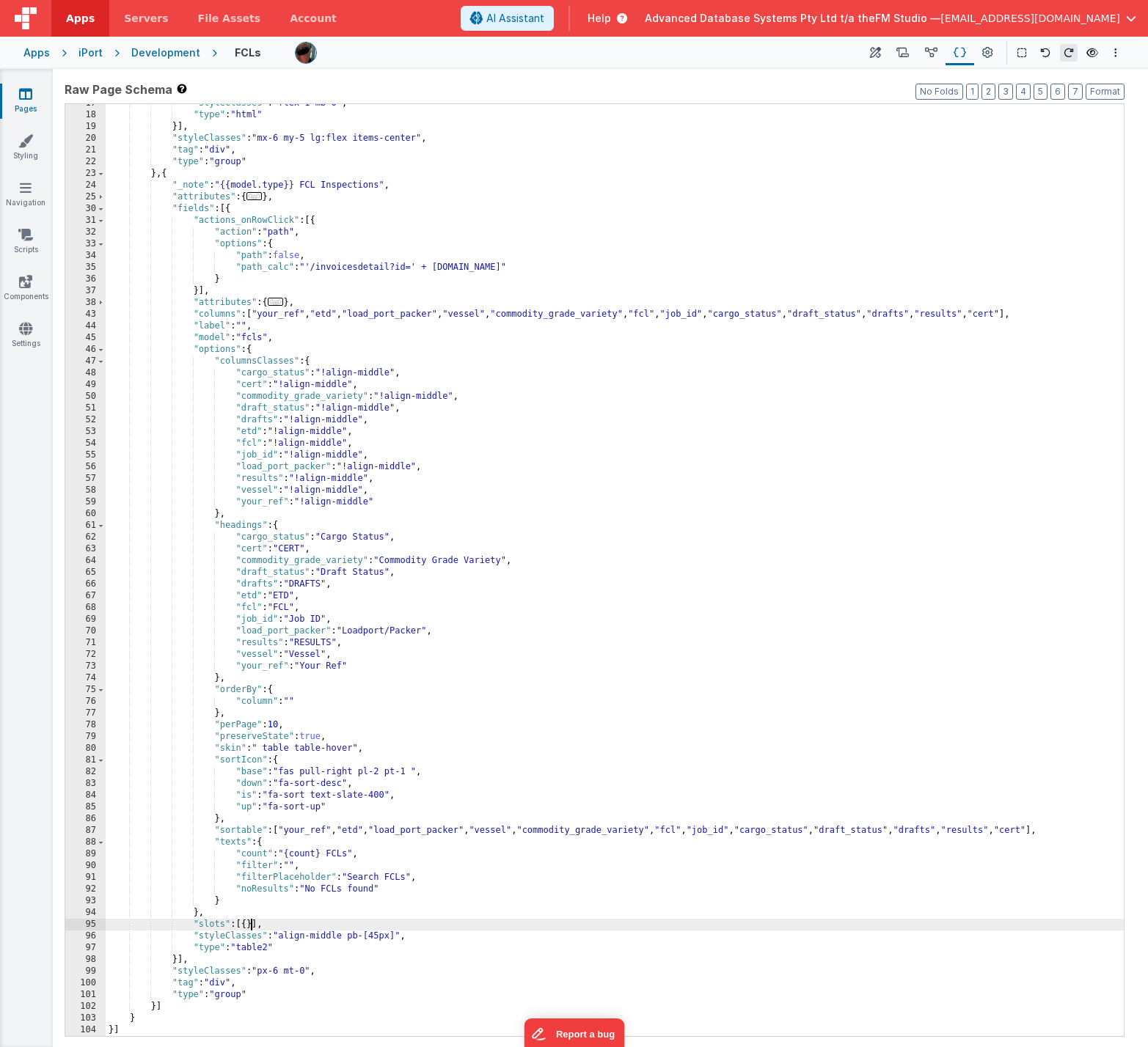
click at [251, 528] on div ""styleClasses" : "flex-1 mb-0" , "type" : "html" }] , "styleClasses" : "mx-6 my…" at bounding box center [615, 575] width 1018 height 956
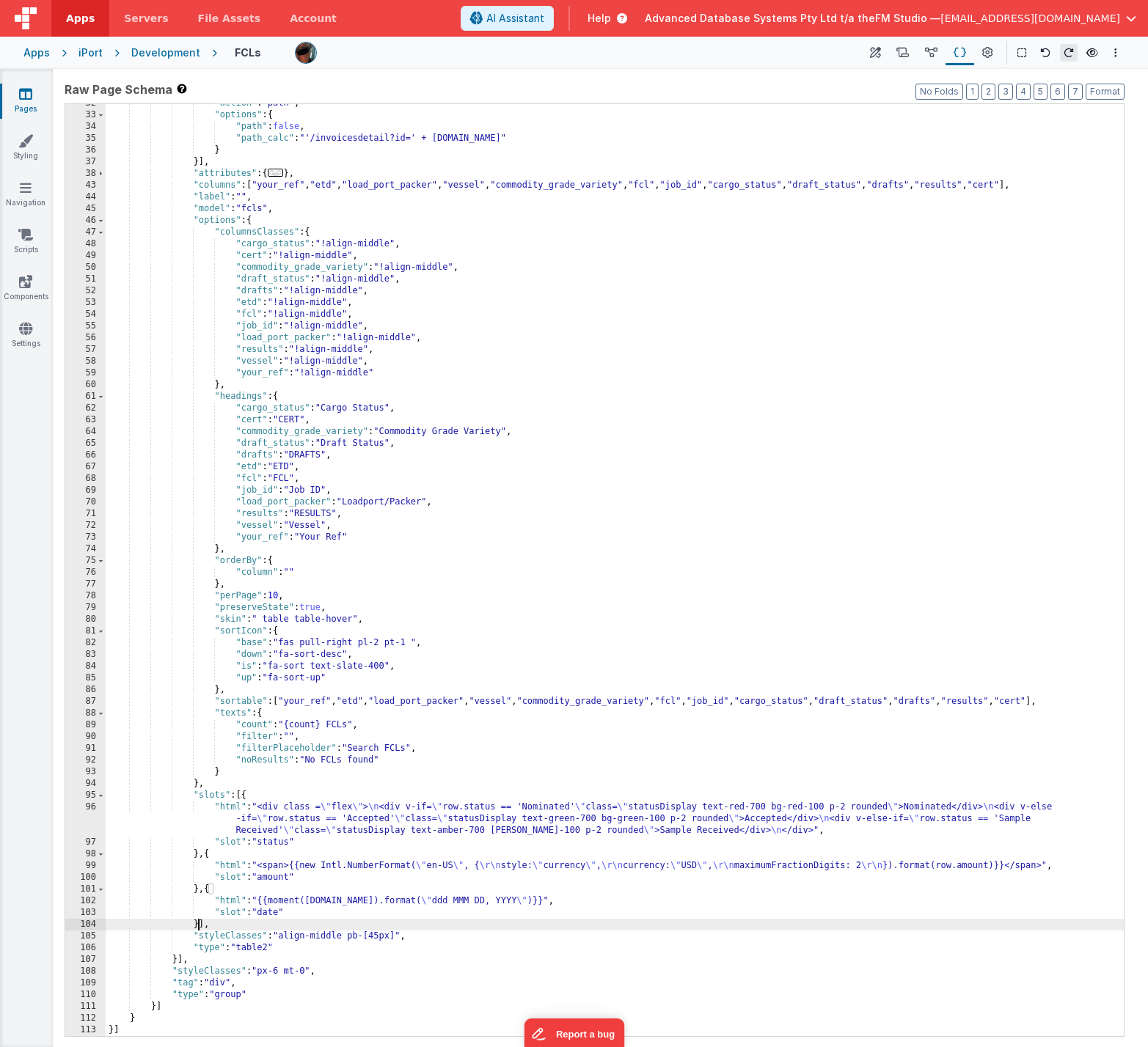
scroll to position [230, 0]
click at [611, 19] on span "Help" at bounding box center [599, 18] width 23 height 15
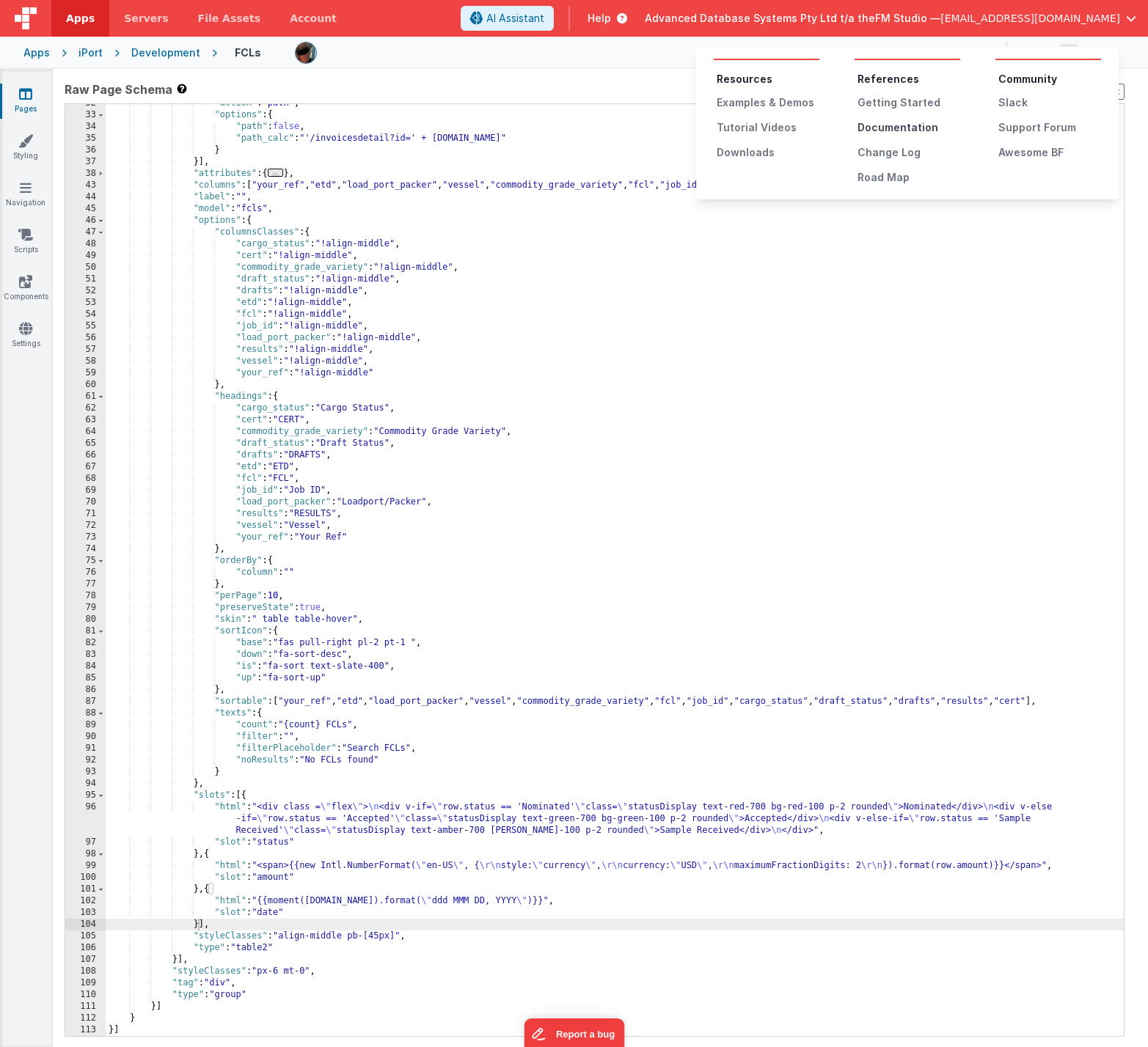
click at [842, 127] on div "Documentation" at bounding box center [908, 127] width 102 height 15
